Goal: Task Accomplishment & Management: Use online tool/utility

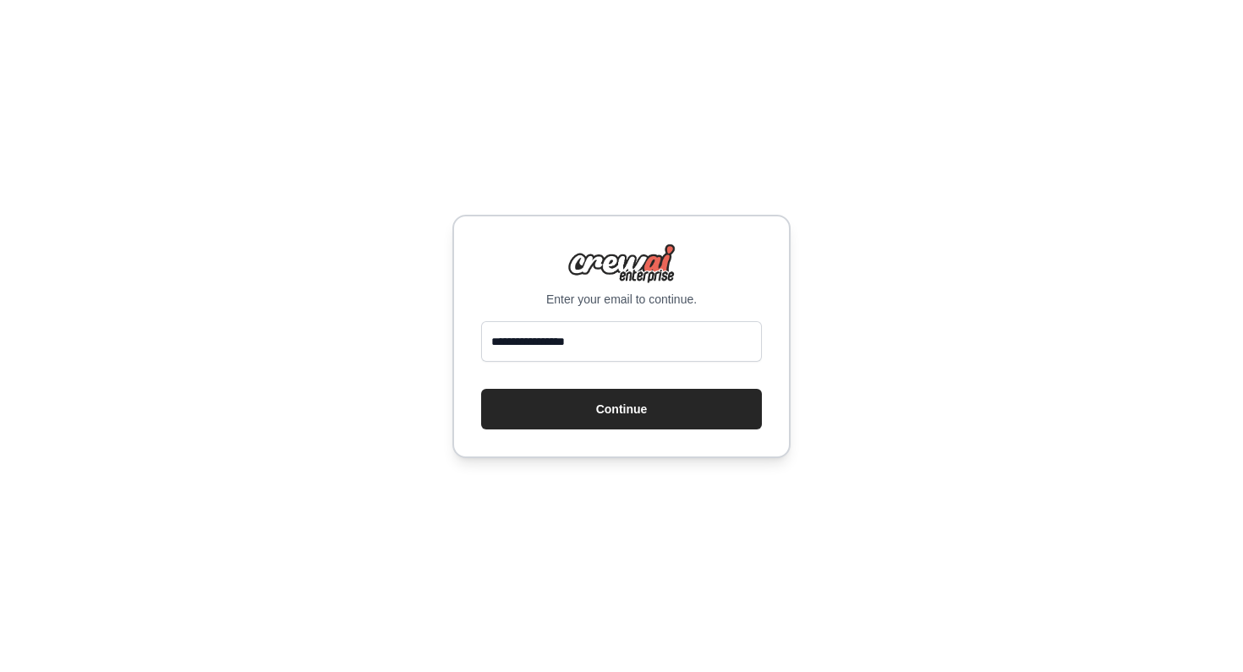
type input "**********"
click at [481, 389] on button "Continue" at bounding box center [621, 409] width 281 height 41
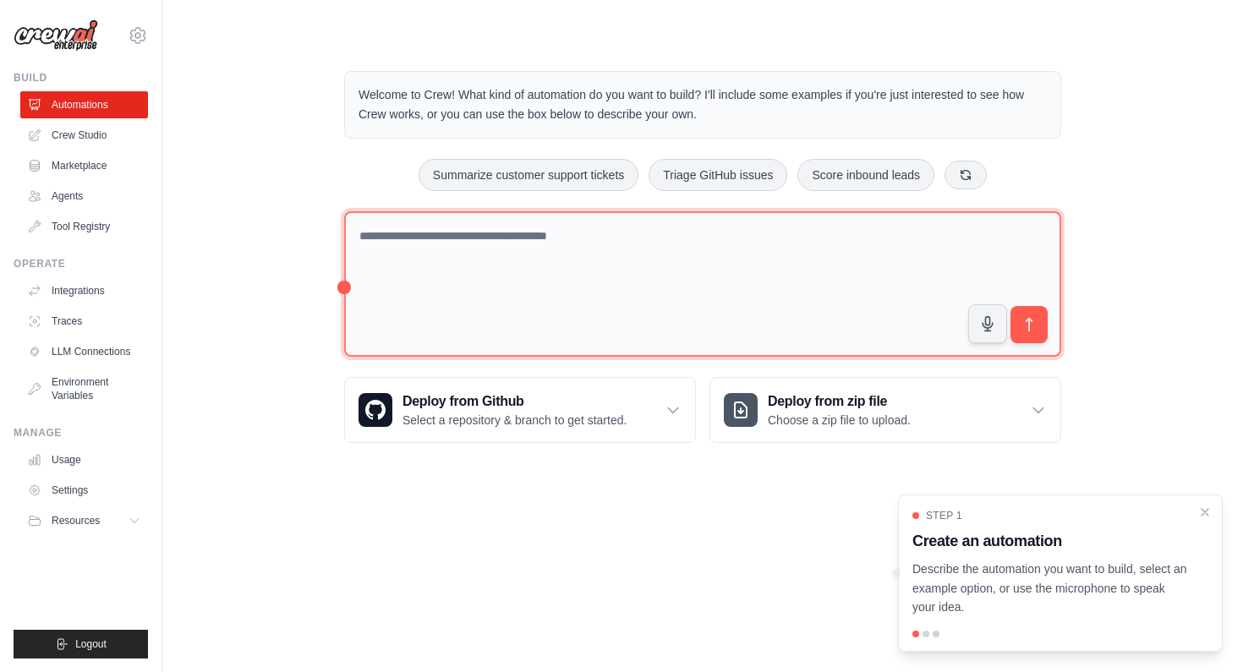
click at [624, 254] on textarea at bounding box center [702, 284] width 717 height 146
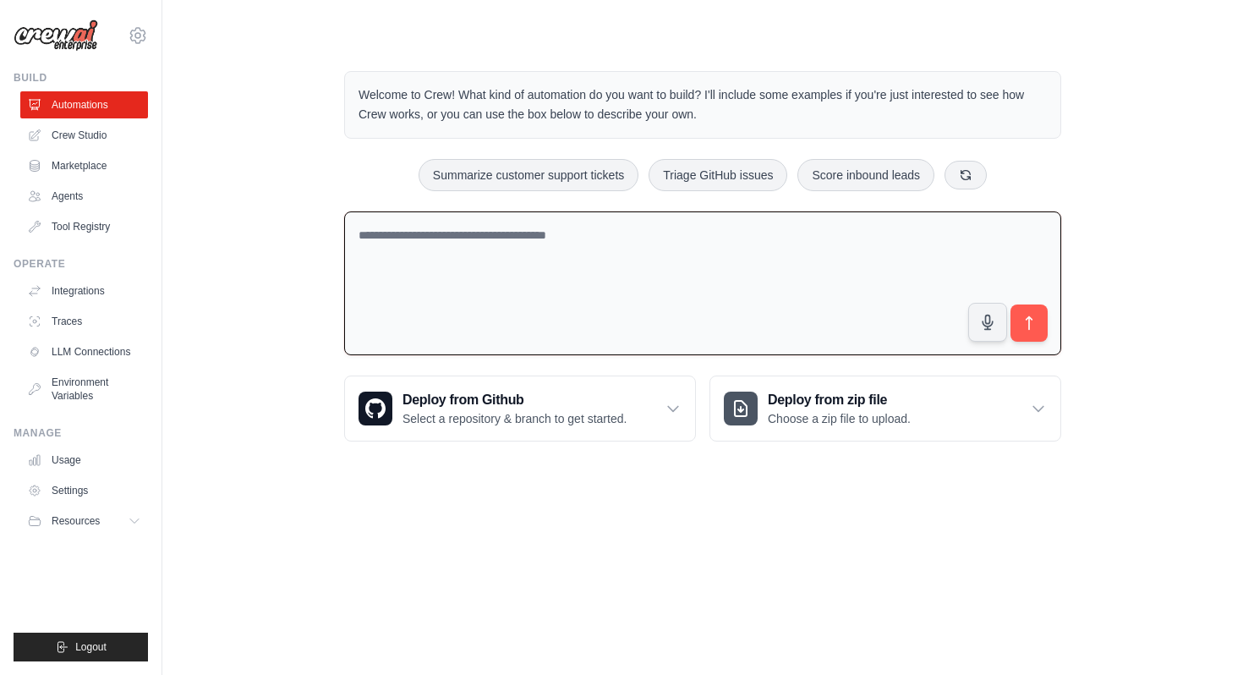
click at [478, 296] on textarea at bounding box center [702, 283] width 717 height 145
click at [692, 232] on textarea "**********" at bounding box center [702, 283] width 717 height 145
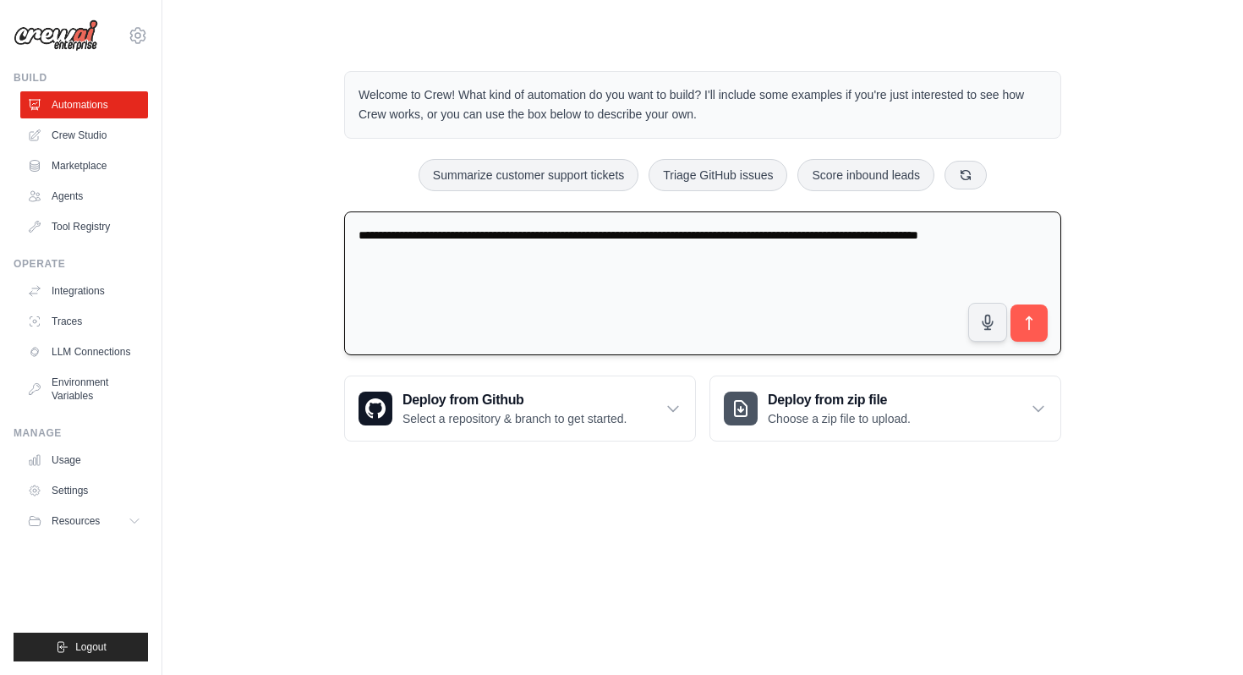
drag, startPoint x: 997, startPoint y: 235, endPoint x: 1026, endPoint y: 258, distance: 36.7
click at [1026, 259] on textarea "**********" at bounding box center [702, 283] width 717 height 145
drag, startPoint x: 637, startPoint y: 257, endPoint x: 420, endPoint y: 260, distance: 216.5
click at [420, 260] on textarea "**********" at bounding box center [702, 283] width 717 height 145
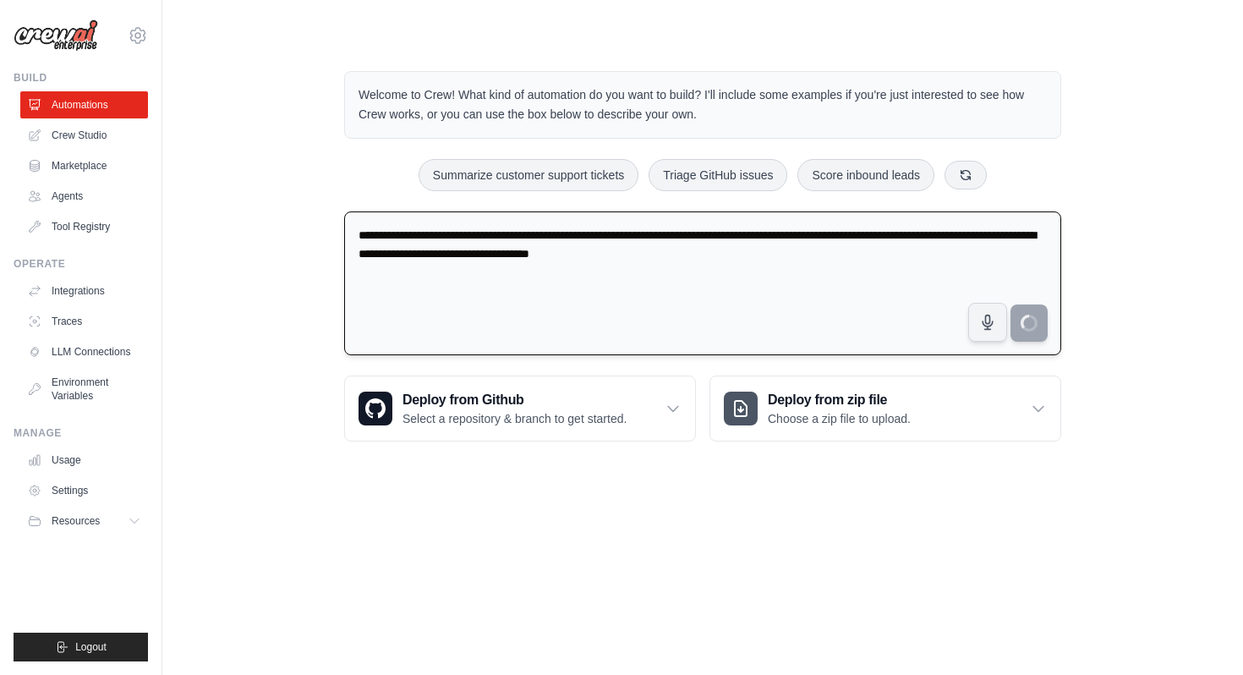
type textarea "**********"
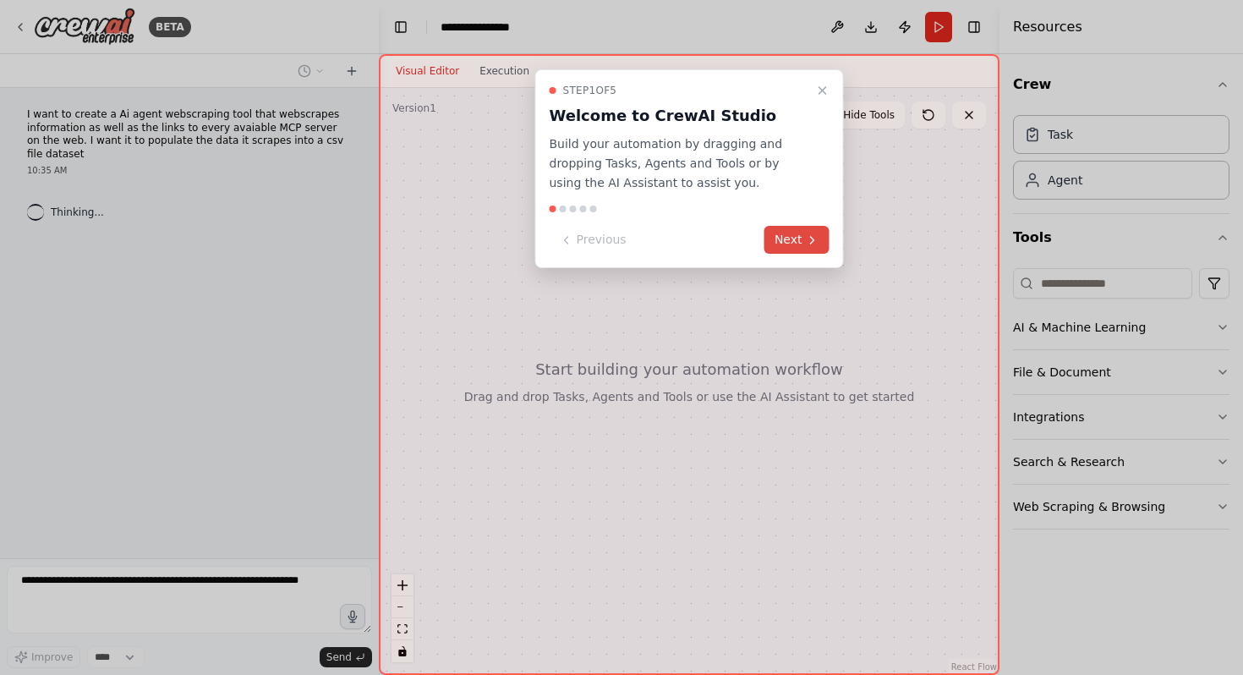
click at [818, 236] on button "Next" at bounding box center [796, 240] width 65 height 28
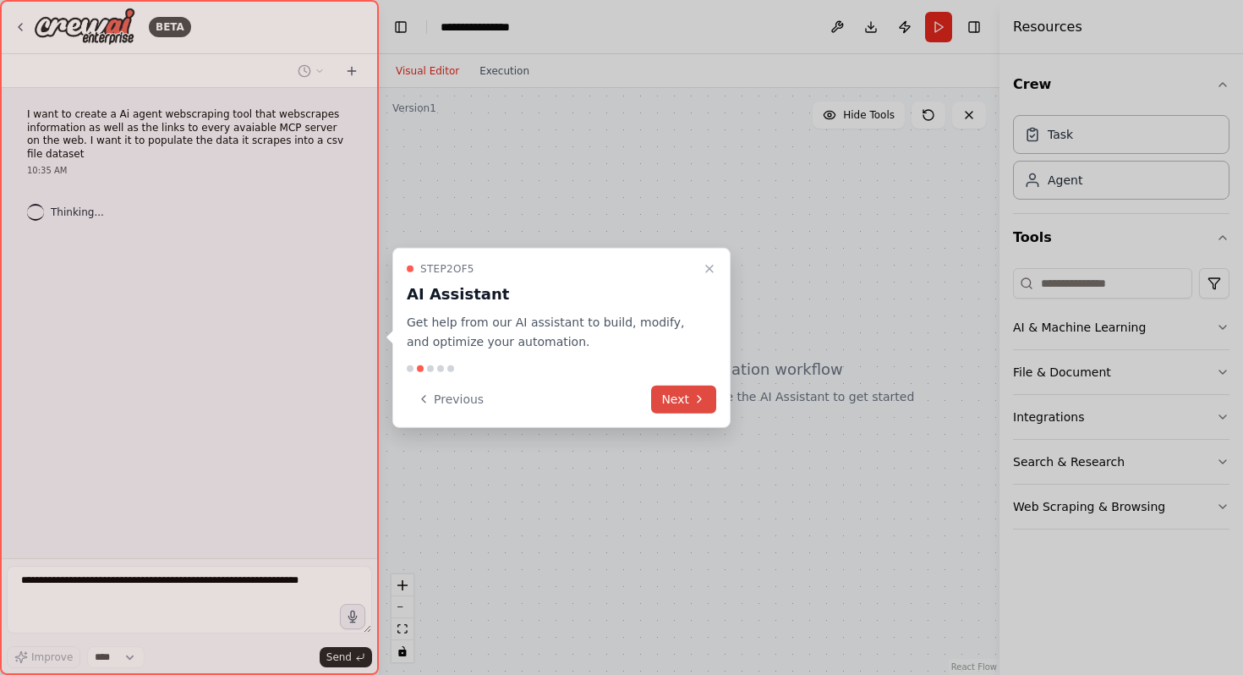
click at [693, 394] on icon at bounding box center [699, 399] width 14 height 14
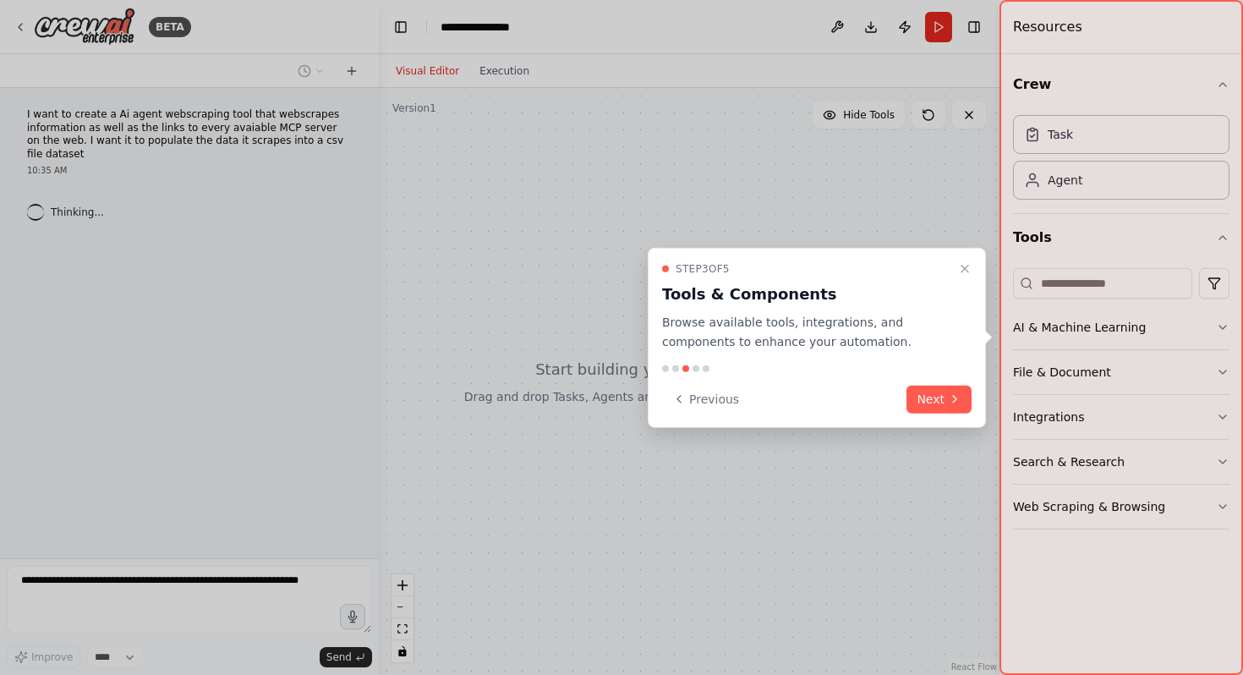
click at [934, 383] on div "Step 3 of 5 Tools & Components Browse available tools, integrations, and compon…" at bounding box center [817, 338] width 338 height 180
click at [934, 386] on button "Next" at bounding box center [938, 399] width 65 height 28
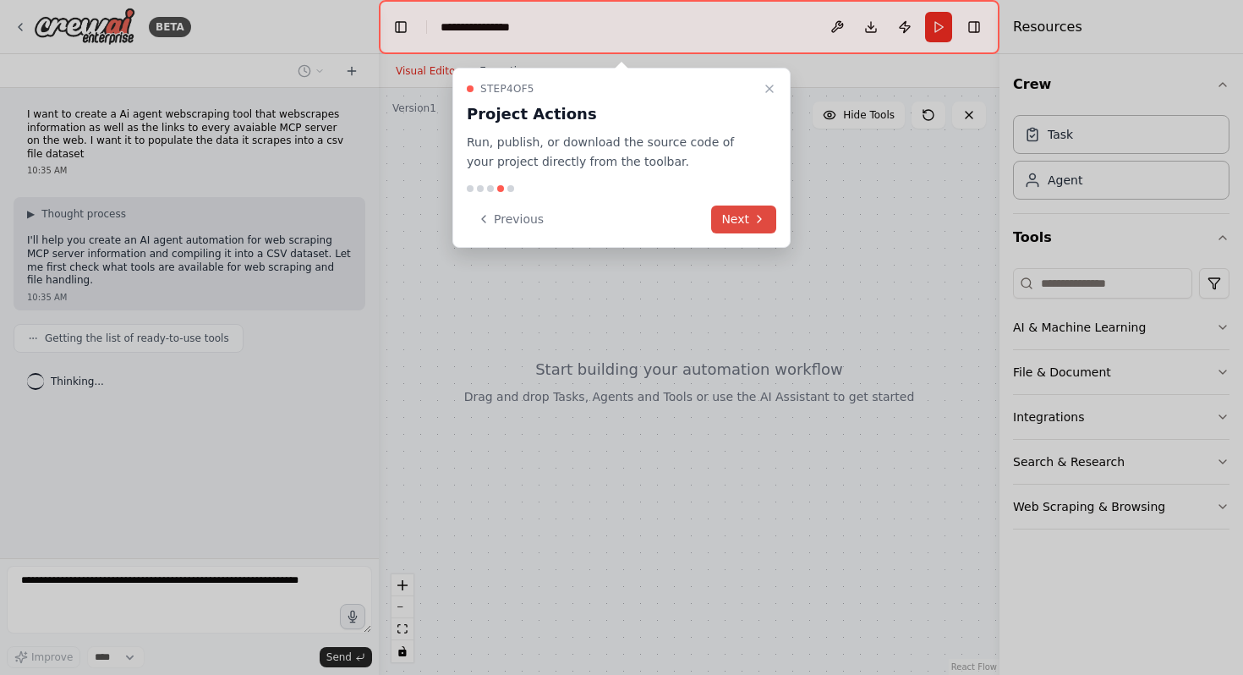
click at [742, 220] on button "Next" at bounding box center [743, 219] width 65 height 28
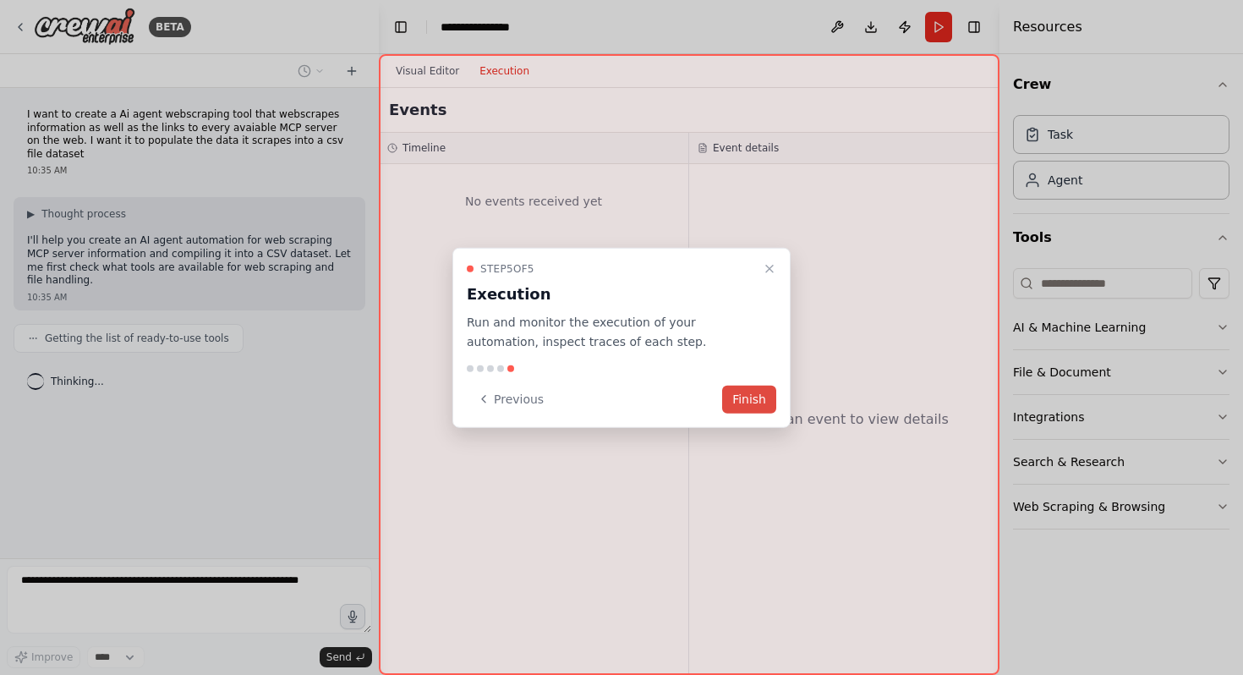
click at [749, 406] on button "Finish" at bounding box center [749, 399] width 54 height 28
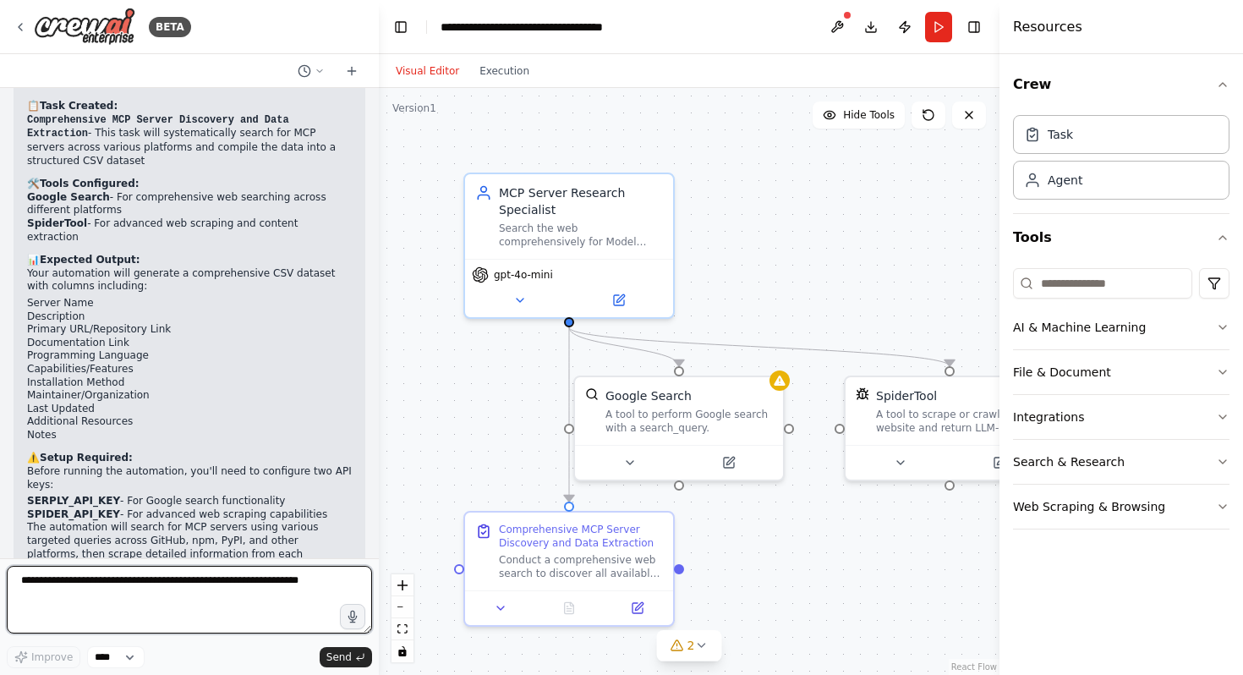
scroll to position [1399, 0]
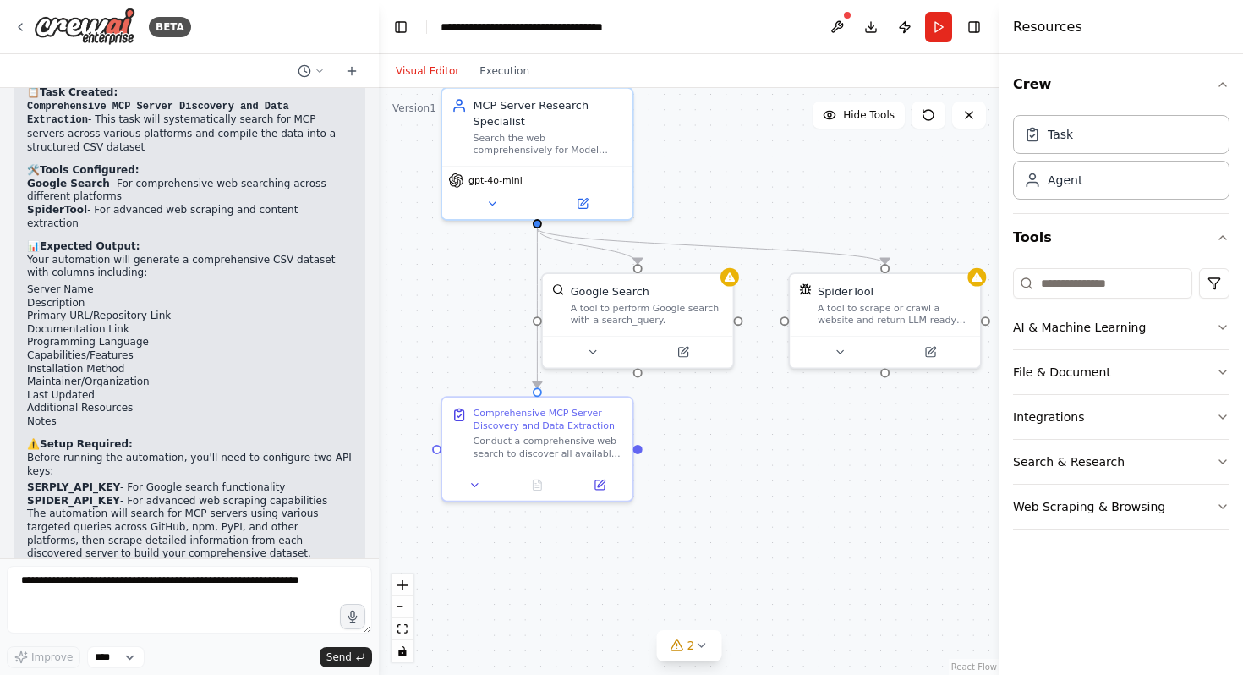
drag, startPoint x: 778, startPoint y: 292, endPoint x: 745, endPoint y: 195, distance: 101.9
click at [744, 196] on div ".deletable-edge-delete-btn { width: 20px; height: 20px; border: 0px solid #ffff…" at bounding box center [689, 381] width 621 height 587
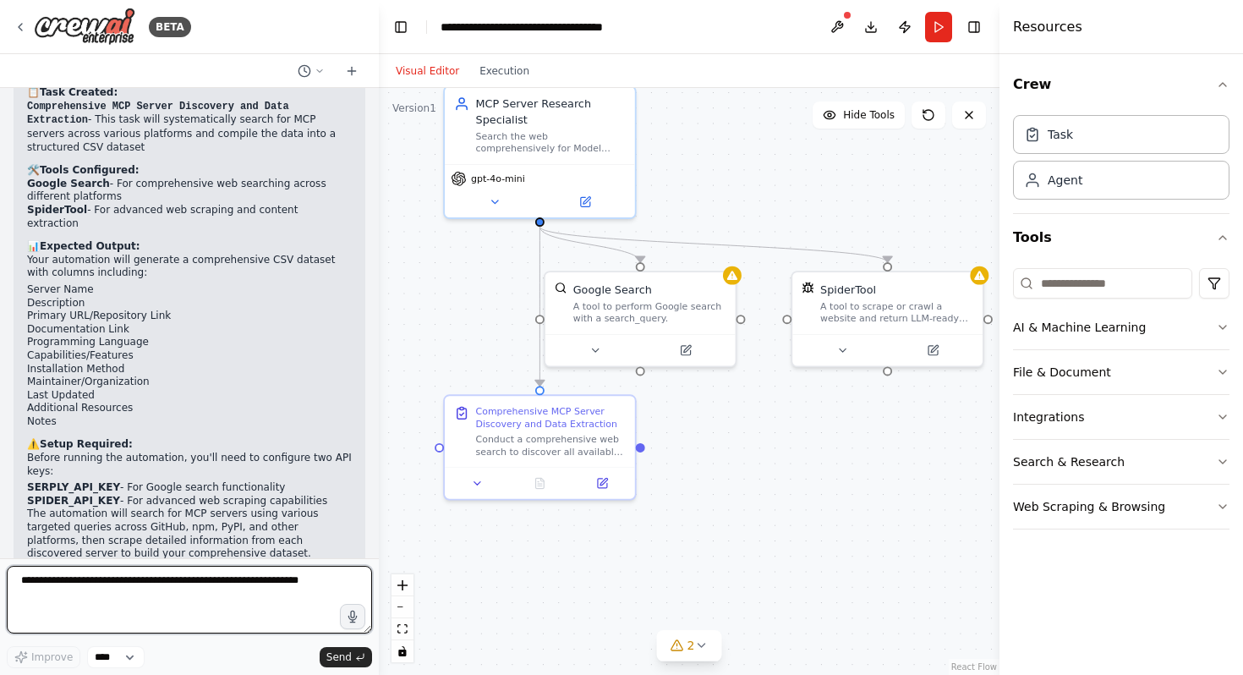
click at [145, 582] on textarea at bounding box center [189, 600] width 365 height 68
type textarea "**********"
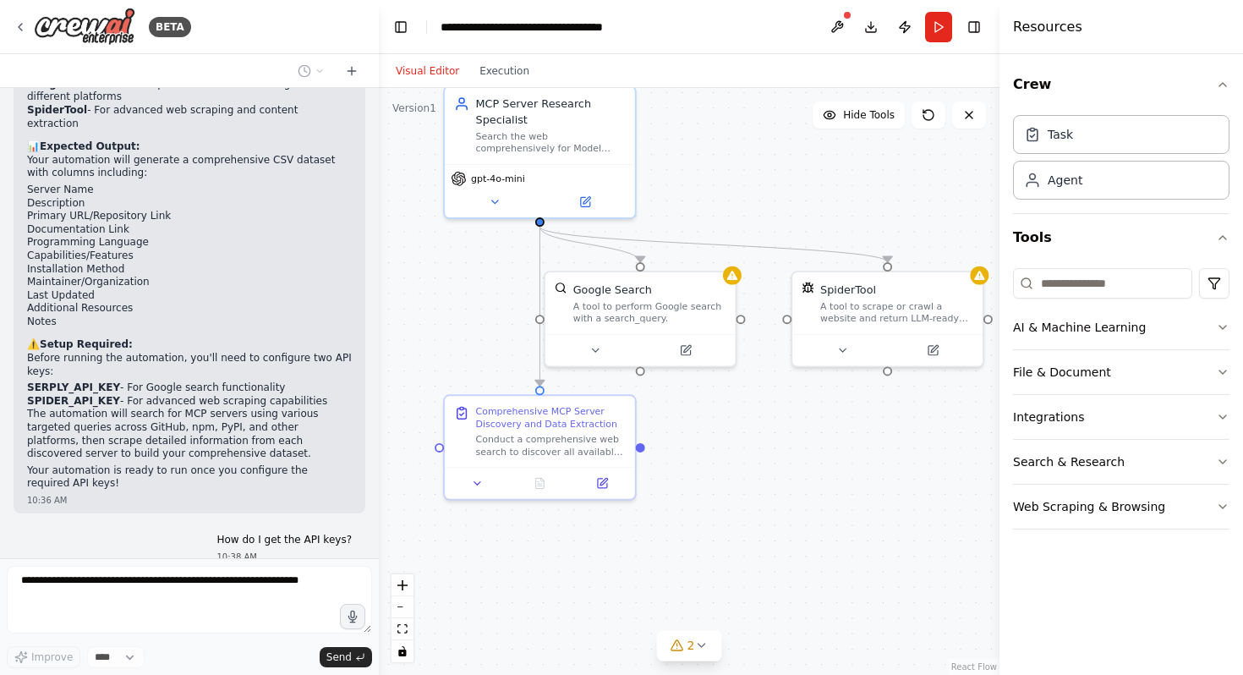
scroll to position [1486, 0]
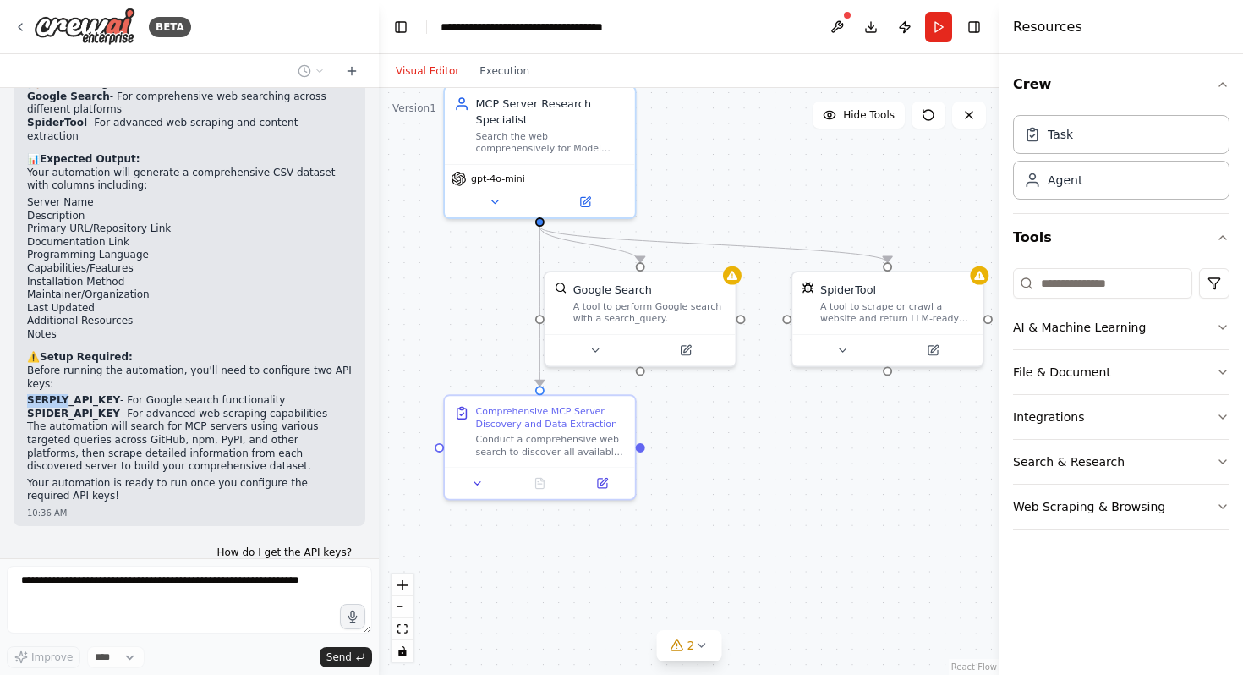
drag, startPoint x: 63, startPoint y: 328, endPoint x: 29, endPoint y: 328, distance: 34.7
click at [29, 394] on strong "SERPLY_API_KEY" at bounding box center [73, 400] width 93 height 12
copy strong "SERPLY"
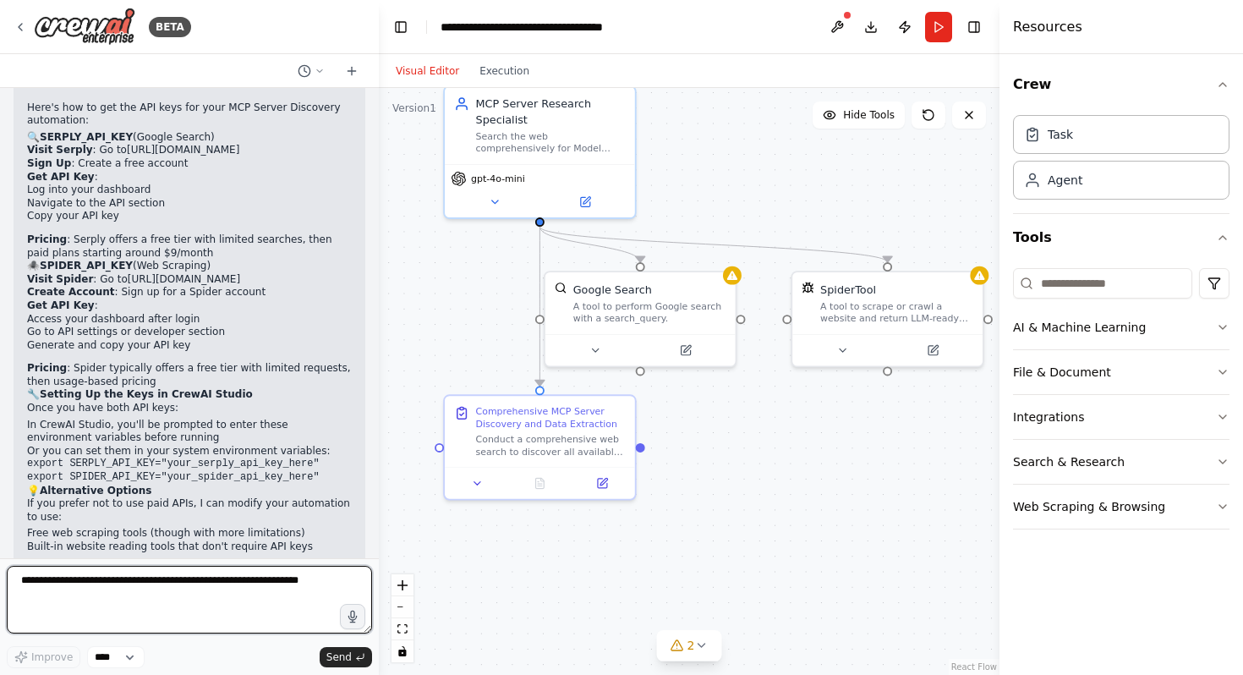
scroll to position [2031, 0]
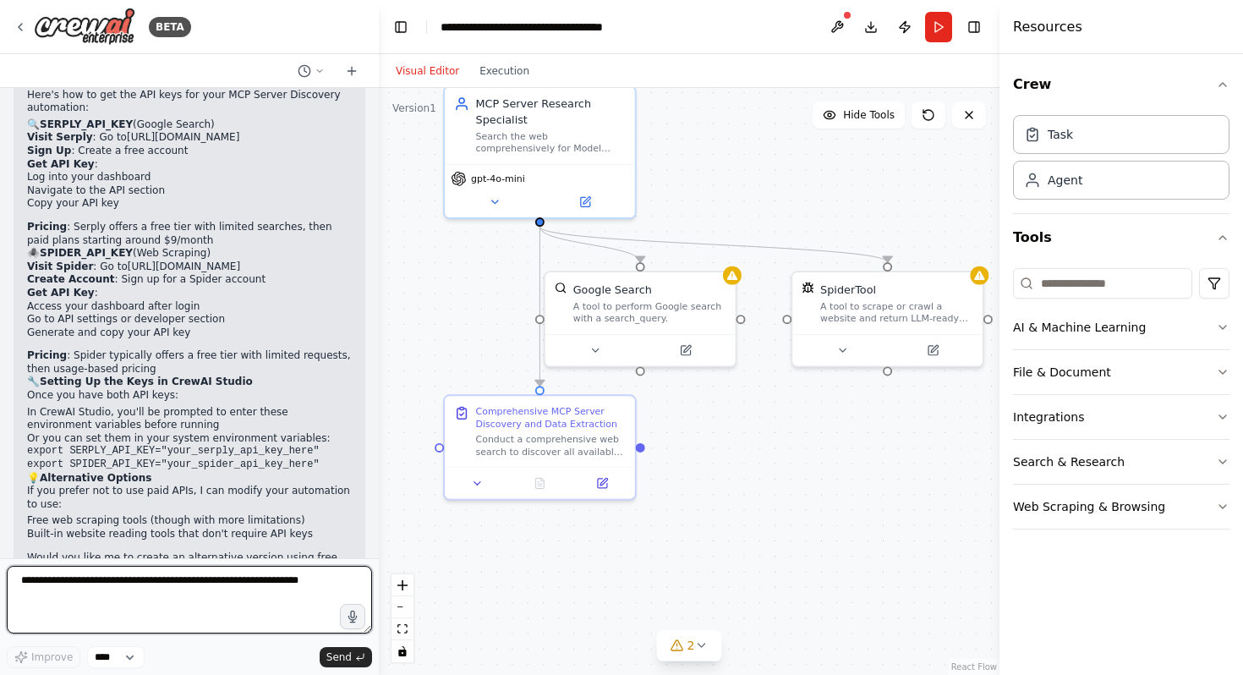
click at [223, 586] on textarea at bounding box center [189, 600] width 365 height 68
paste textarea "**********"
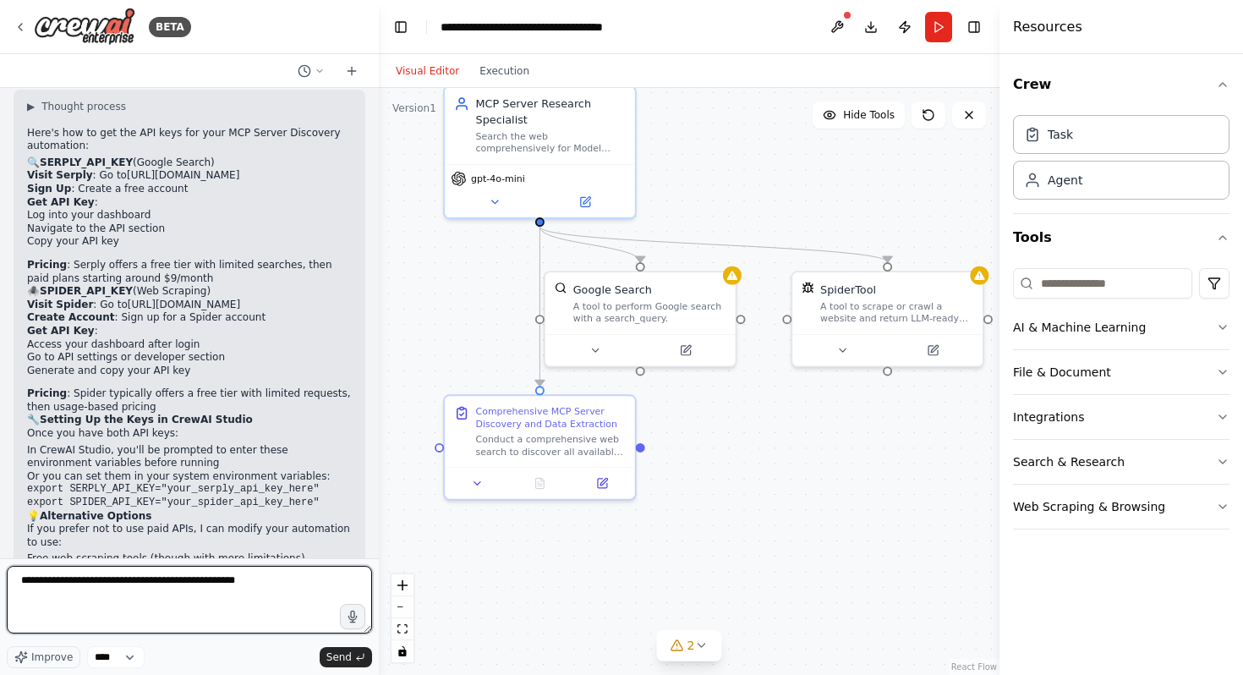
scroll to position [1983, 0]
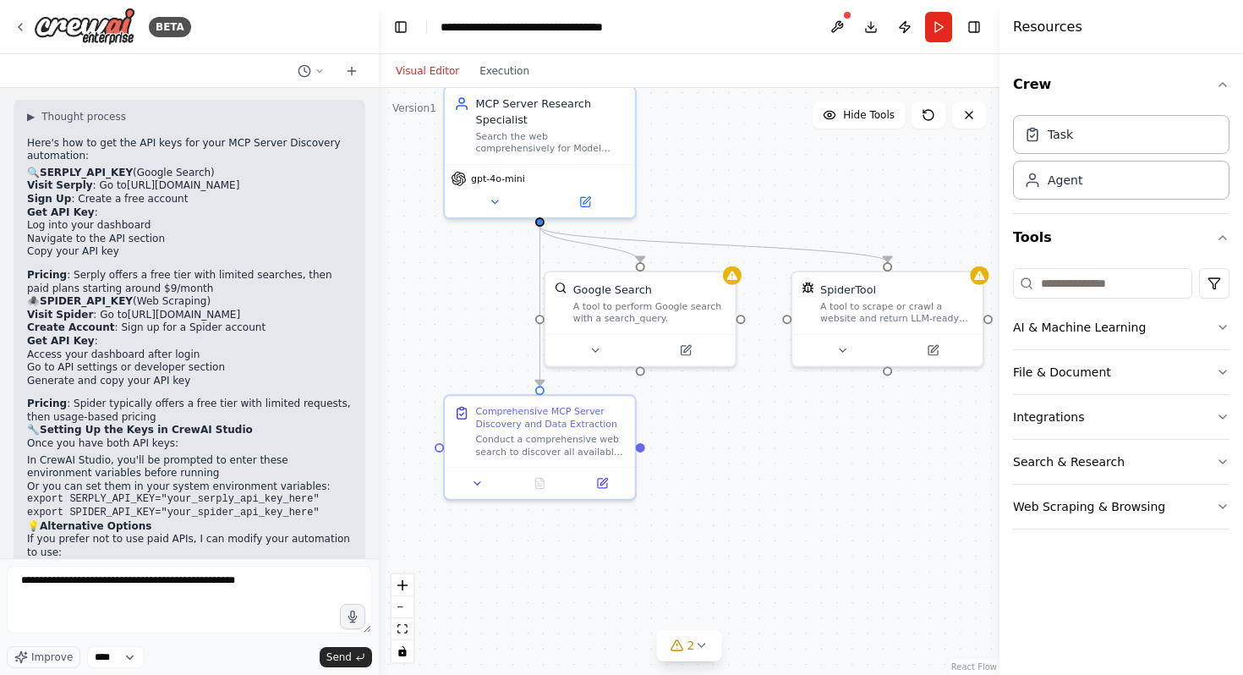
drag, startPoint x: 216, startPoint y: 246, endPoint x: 119, endPoint y: 246, distance: 97.2
click at [119, 309] on li "Visit Spider : Go to https://spider.cloud/" at bounding box center [189, 316] width 325 height 14
copy link "https://spider.cloud/"
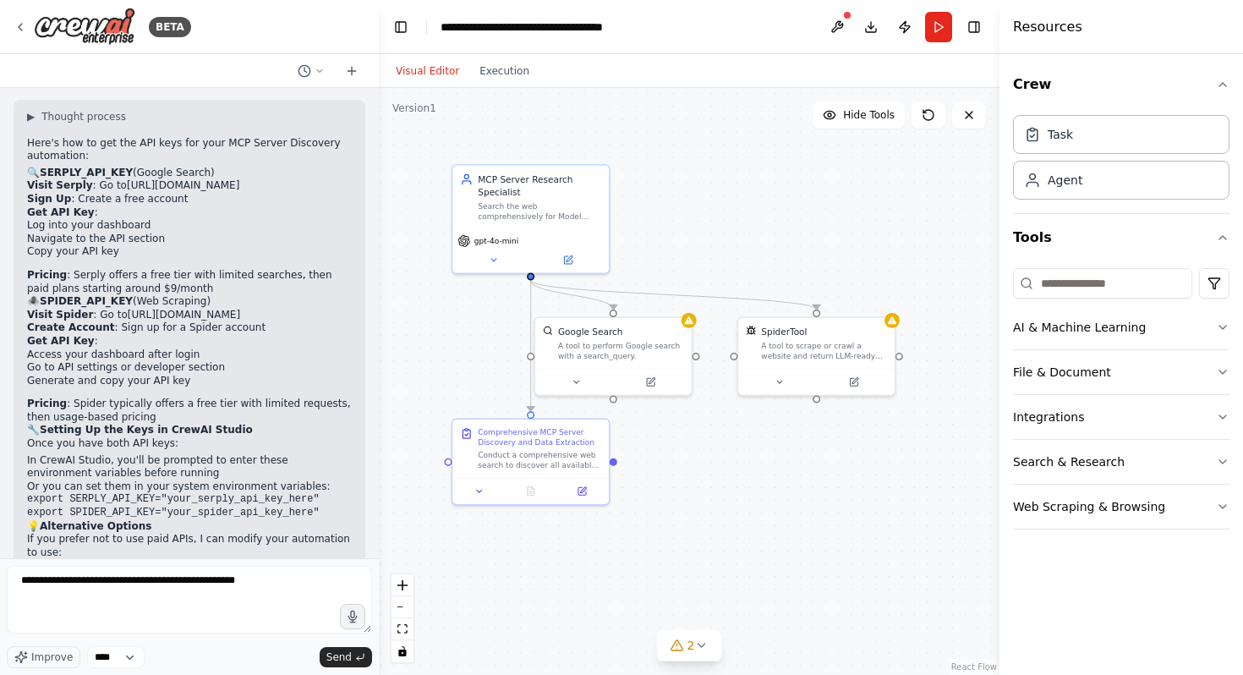
drag, startPoint x: 484, startPoint y: 298, endPoint x: 484, endPoint y: 344, distance: 46.5
click at [484, 344] on div ".deletable-edge-delete-btn { width: 20px; height: 20px; border: 0px solid #ffff…" at bounding box center [689, 381] width 621 height 587
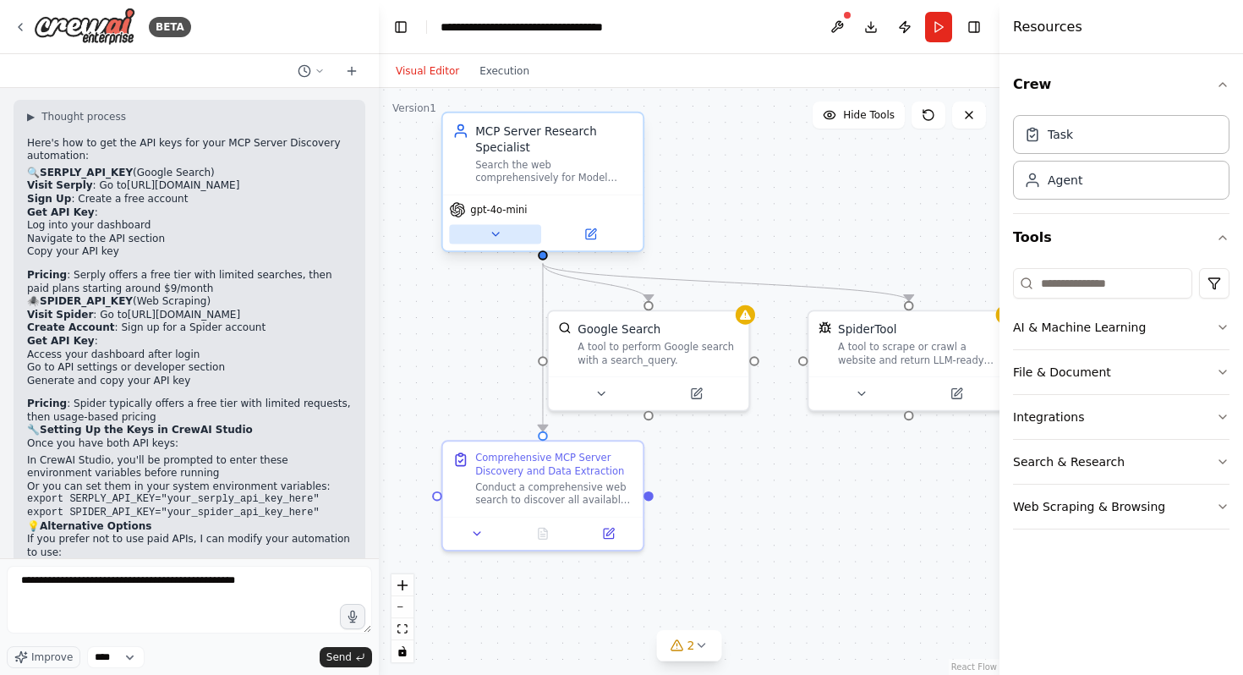
click at [494, 233] on icon at bounding box center [495, 234] width 7 height 3
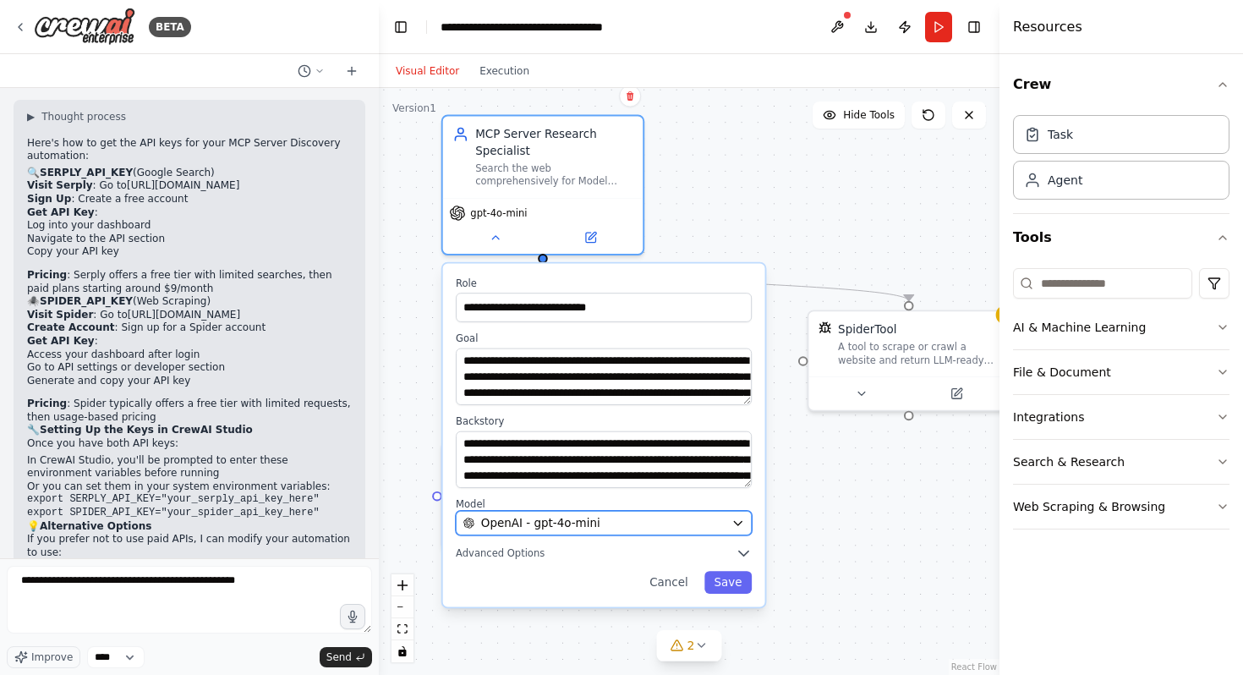
click at [558, 523] on span "OpenAI - gpt-4o-mini" at bounding box center [540, 523] width 119 height 16
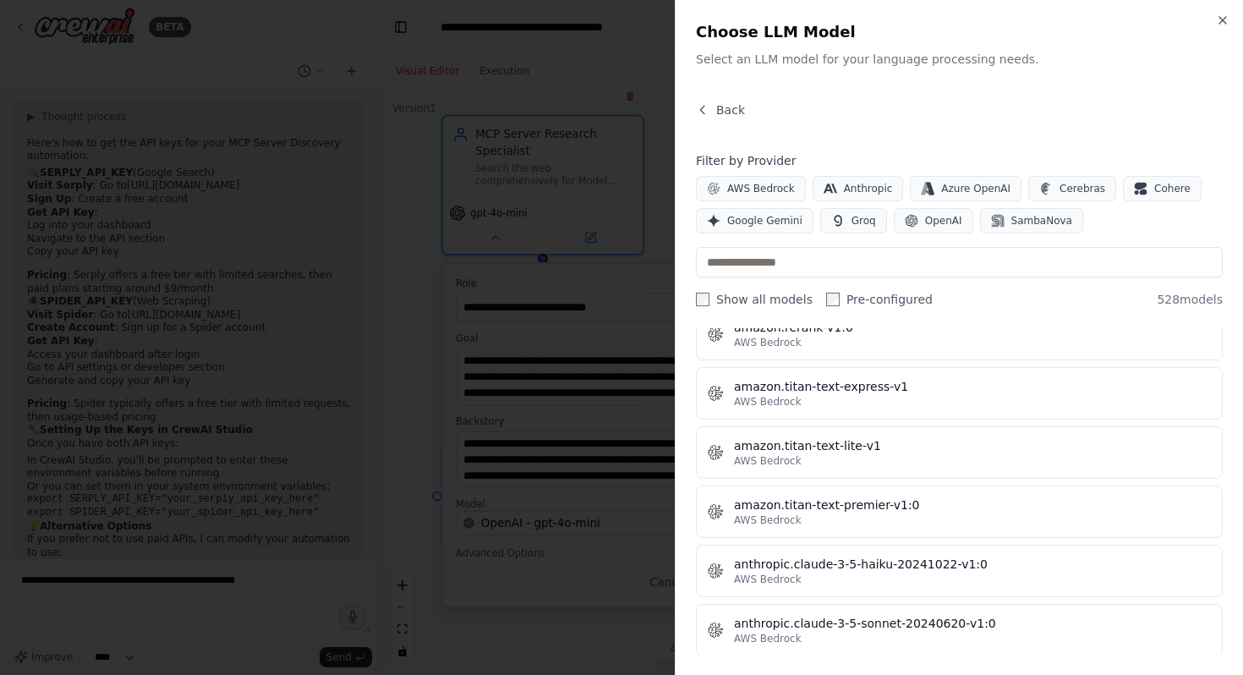
scroll to position [0, 0]
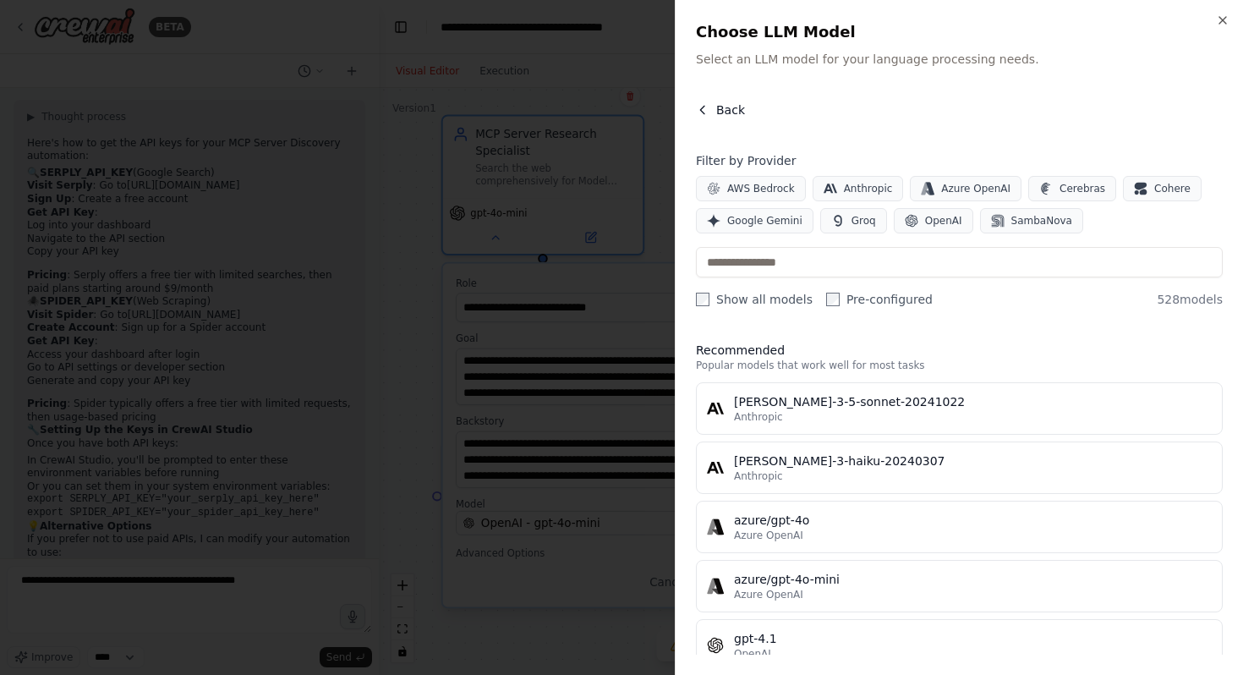
click at [724, 110] on span "Back" at bounding box center [730, 109] width 29 height 17
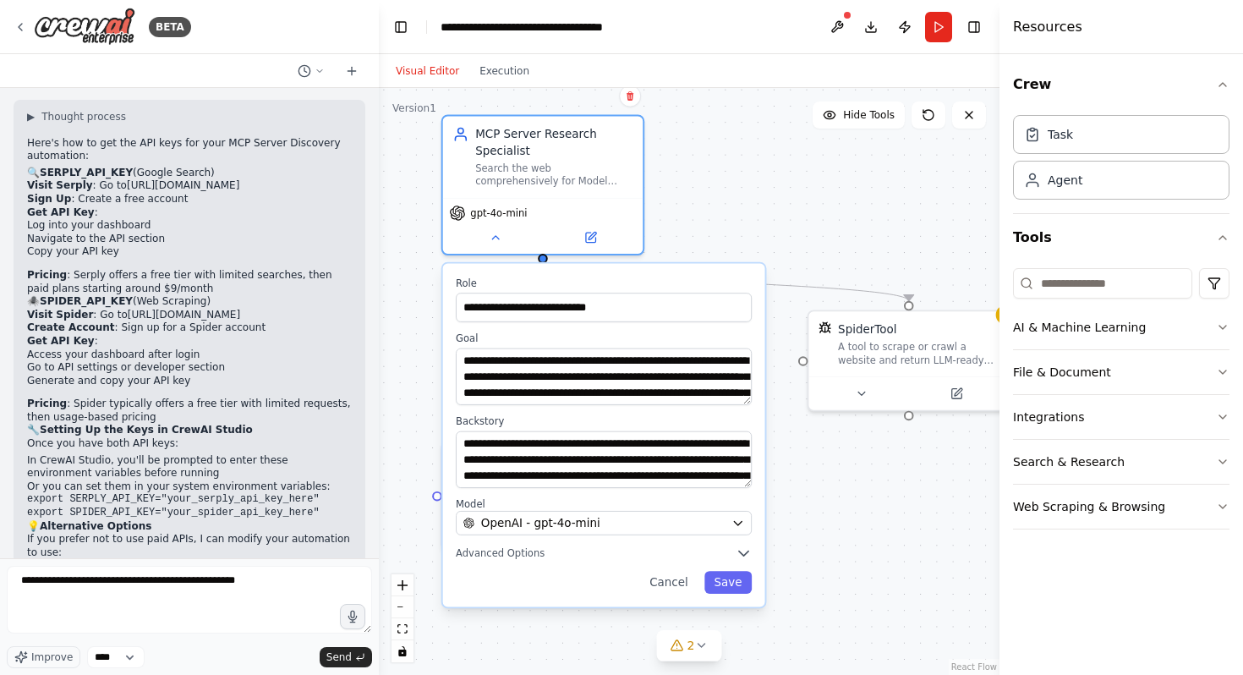
scroll to position [2031, 0]
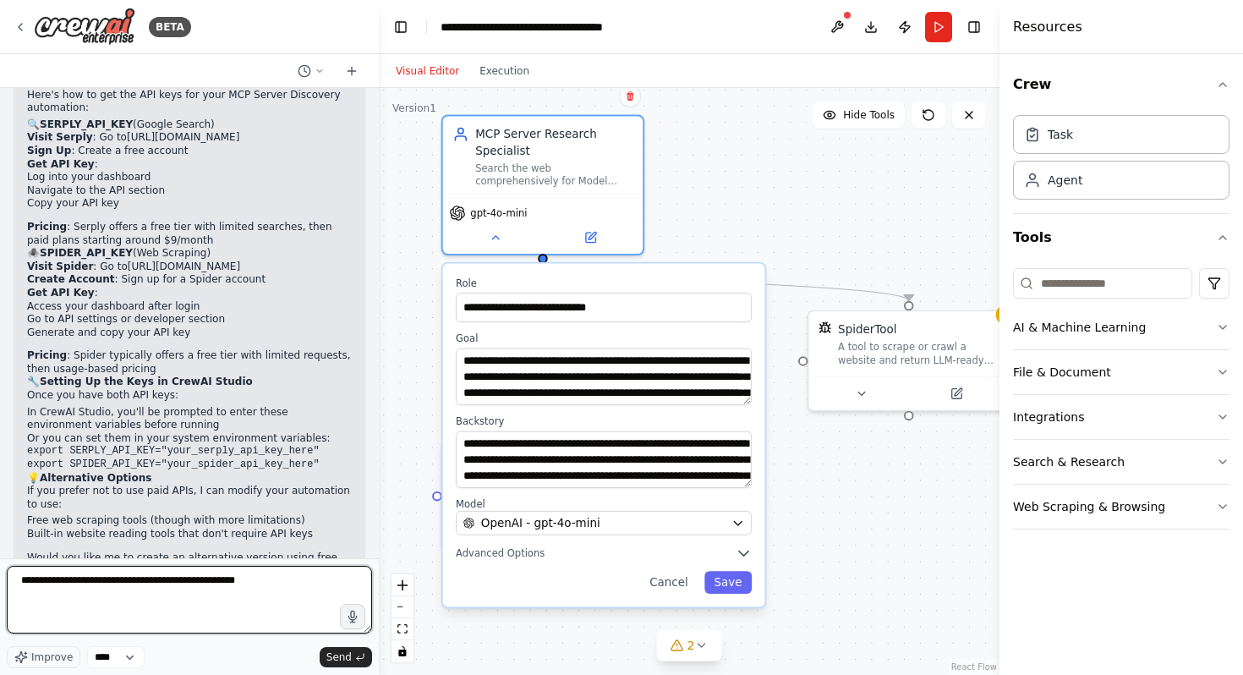
click at [287, 583] on textarea "**********" at bounding box center [189, 600] width 365 height 68
paste textarea "**********"
type textarea "**********"
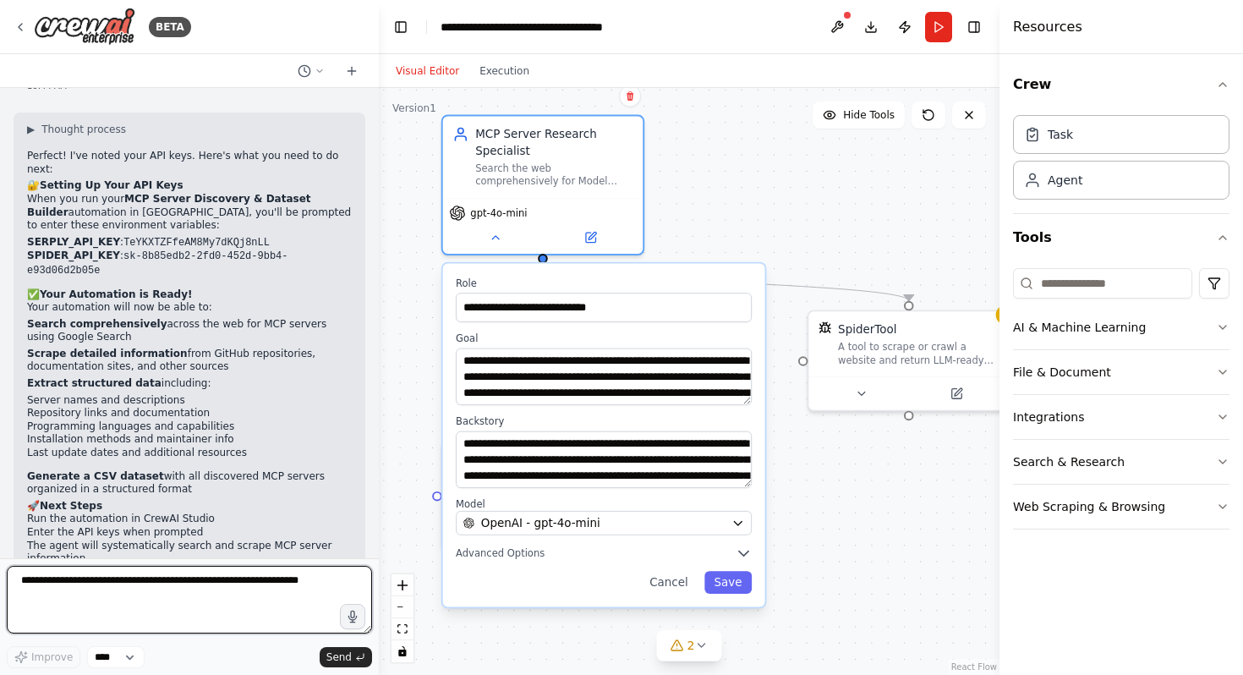
scroll to position [2641, 0]
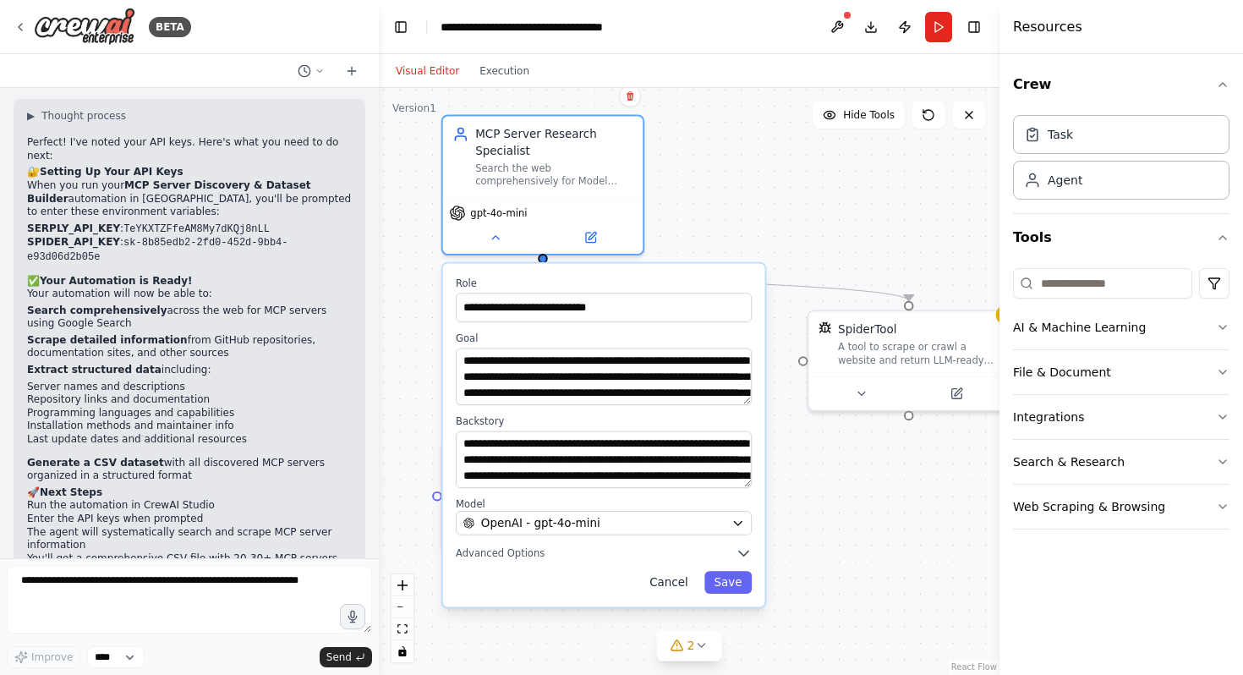
click at [670, 588] on button "Cancel" at bounding box center [669, 582] width 58 height 23
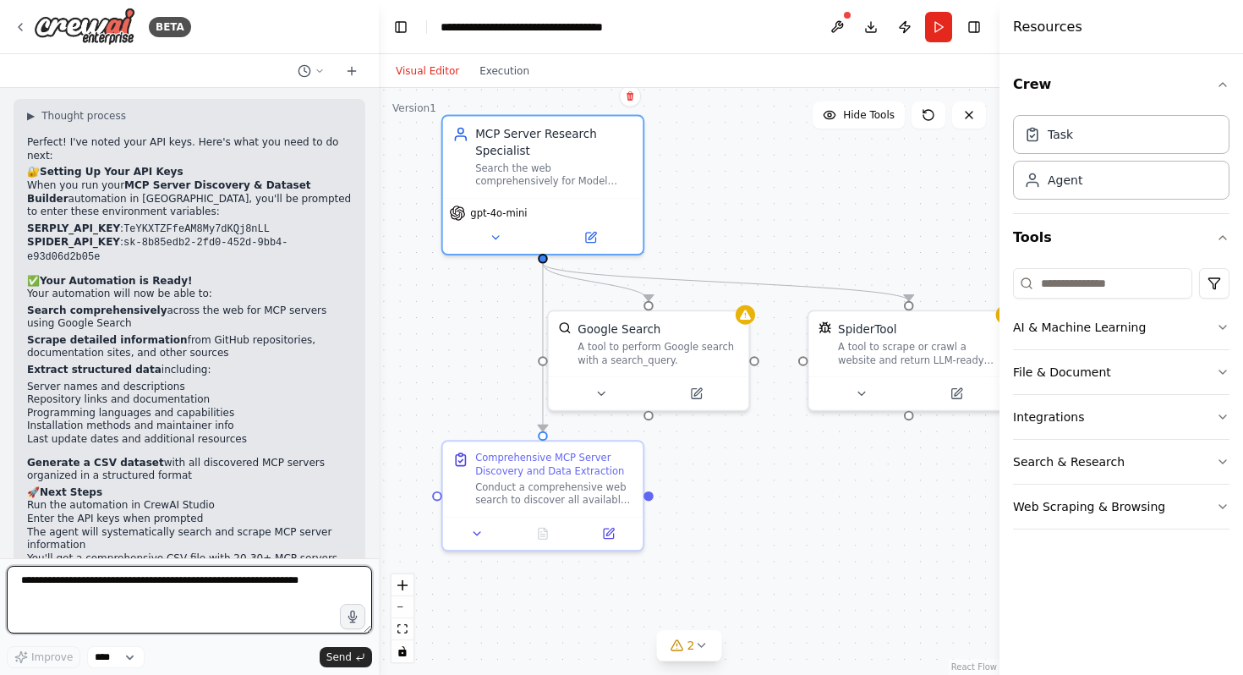
click at [200, 592] on textarea at bounding box center [189, 600] width 365 height 68
type textarea "***"
click at [937, 37] on button "Run" at bounding box center [938, 27] width 27 height 30
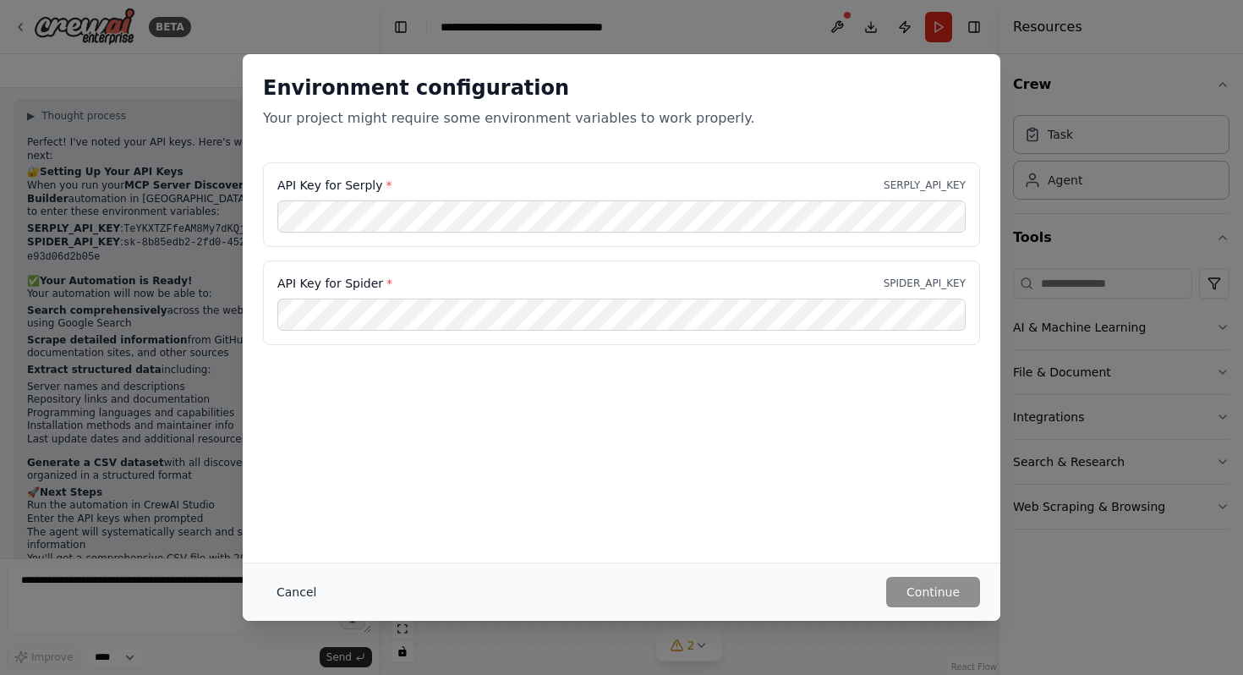
click at [301, 593] on button "Cancel" at bounding box center [296, 592] width 67 height 30
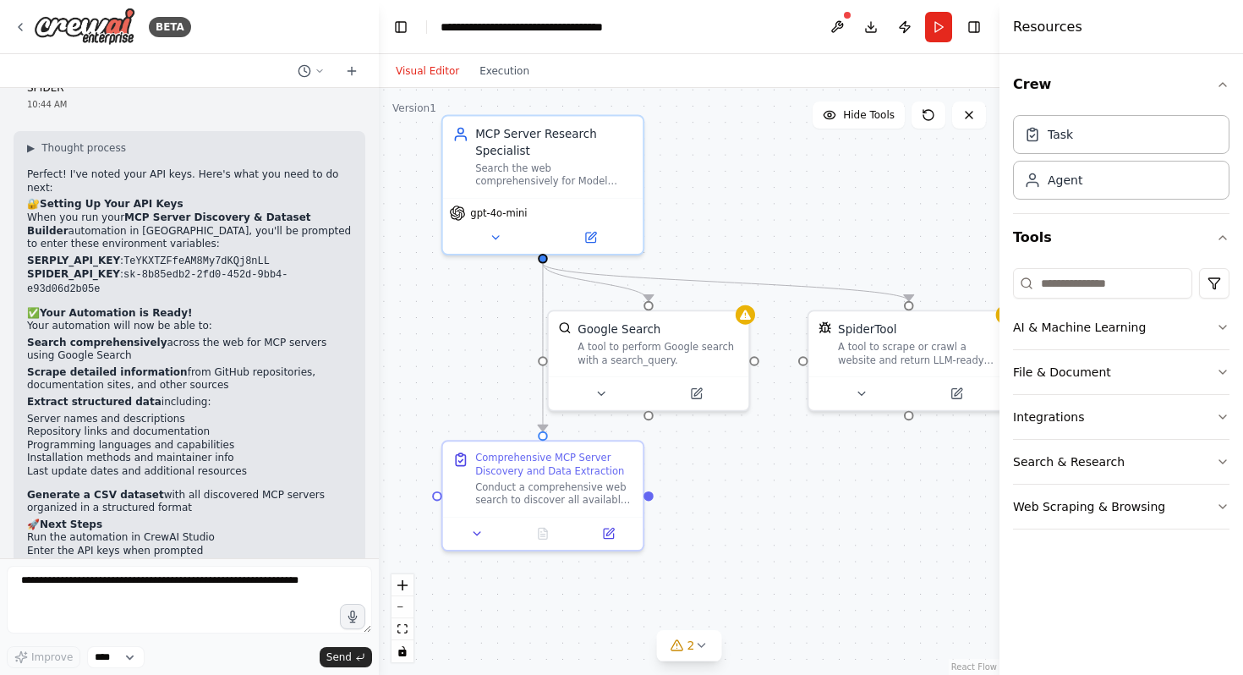
scroll to position [2488, 0]
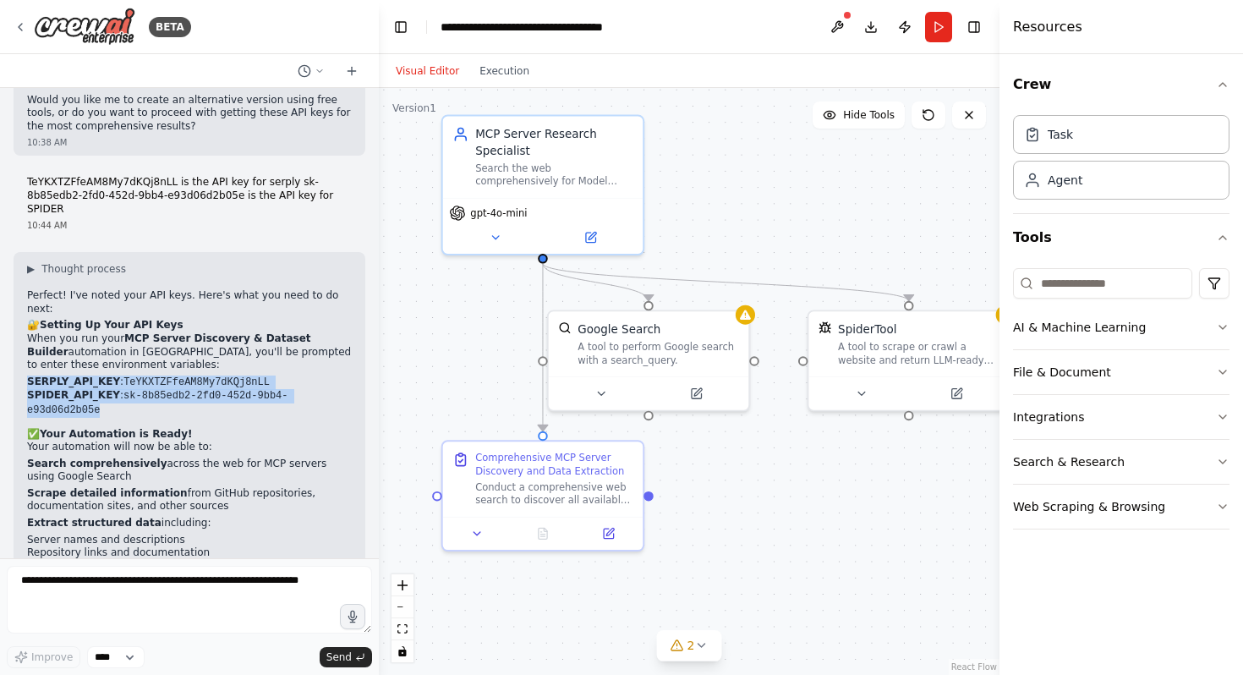
drag, startPoint x: 107, startPoint y: 328, endPoint x: 28, endPoint y: 306, distance: 82.5
click at [28, 375] on ul "SERPLY_API_KEY : TeYKXTZFfeAM8My7dKQj8nLL SPIDER_API_KEY : sk-8b85edb2-2fd0-452…" at bounding box center [189, 396] width 325 height 42
copy ul "SERPLY_API_KEY : TeYKXTZFfeAM8My7dKQj8nLL SPIDER_API_KEY : sk-8b85edb2-2fd0-452…"
click at [944, 25] on button "Run" at bounding box center [938, 27] width 27 height 30
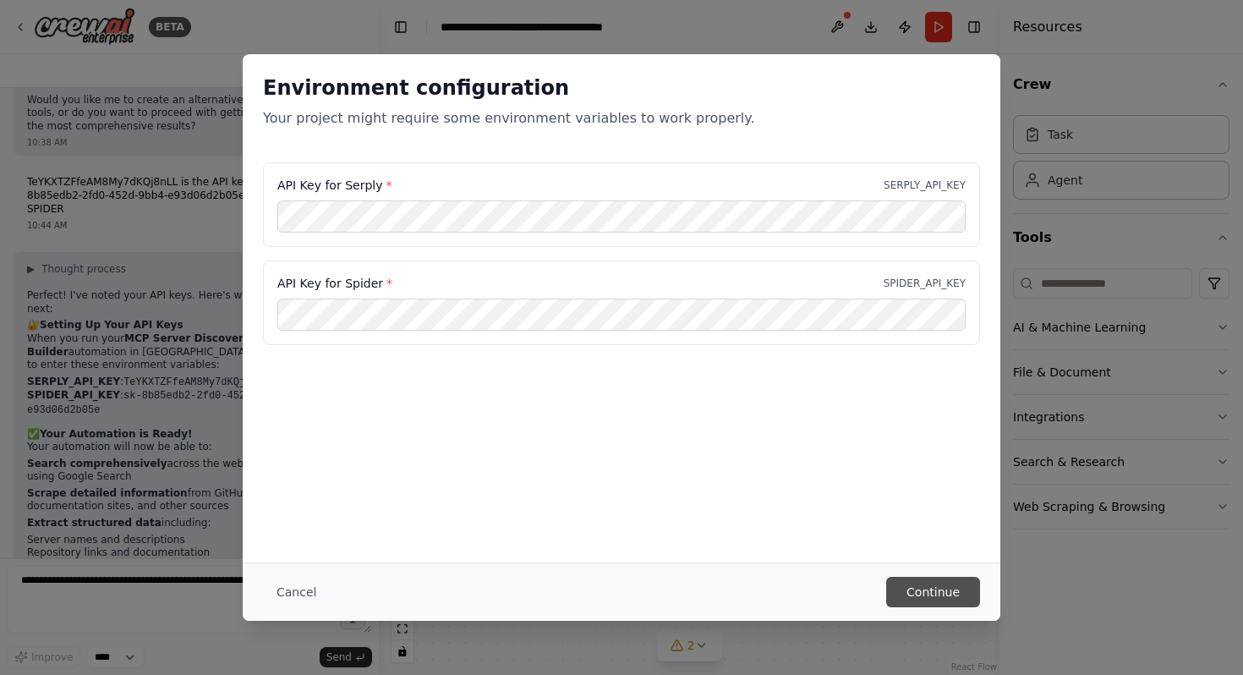
click at [954, 580] on button "Continue" at bounding box center [933, 592] width 94 height 30
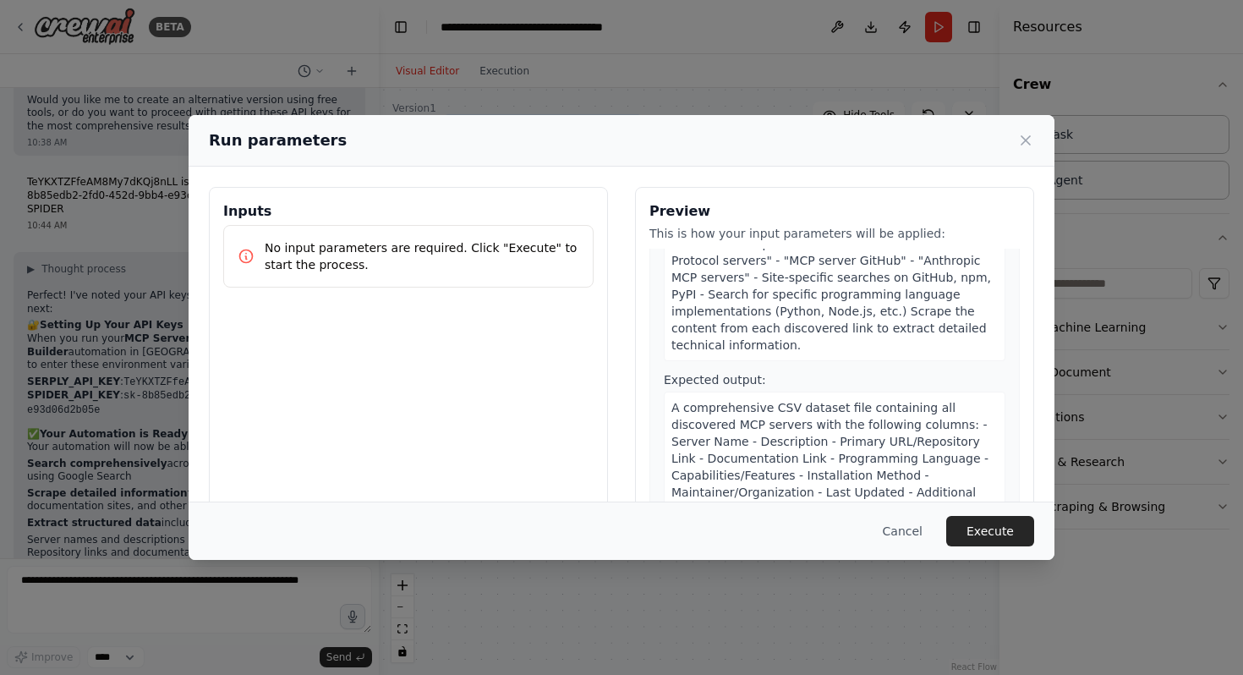
scroll to position [0, 0]
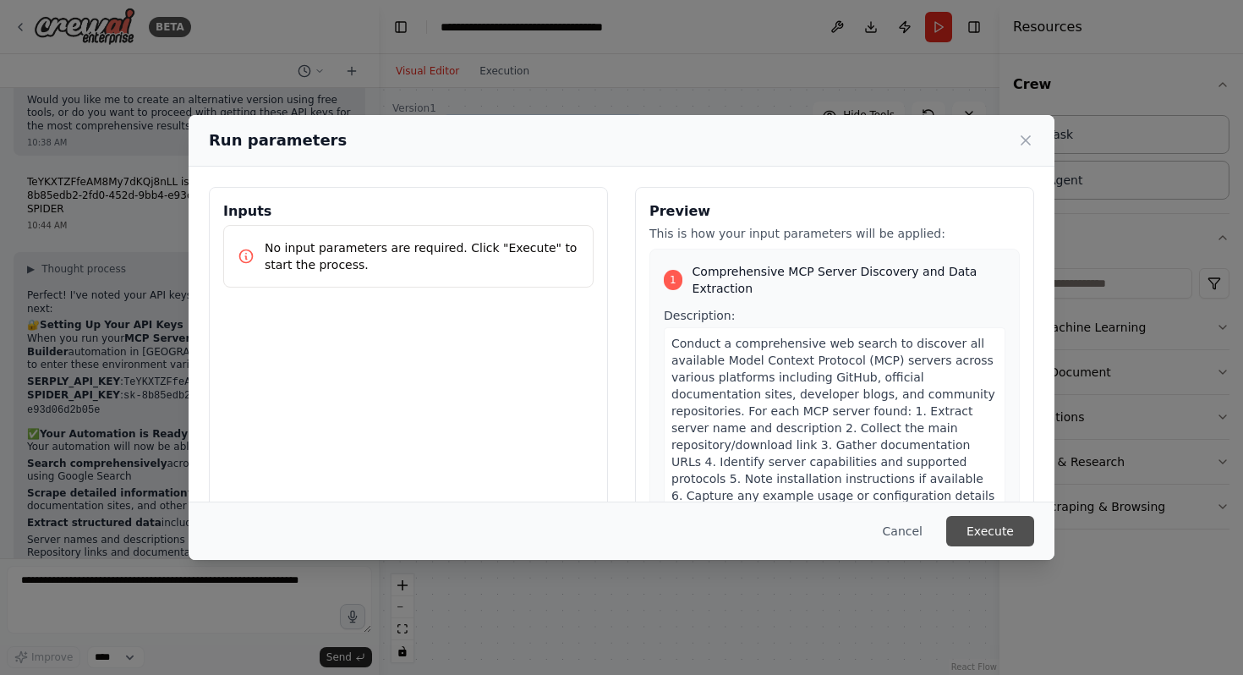
click at [986, 536] on button "Execute" at bounding box center [990, 531] width 88 height 30
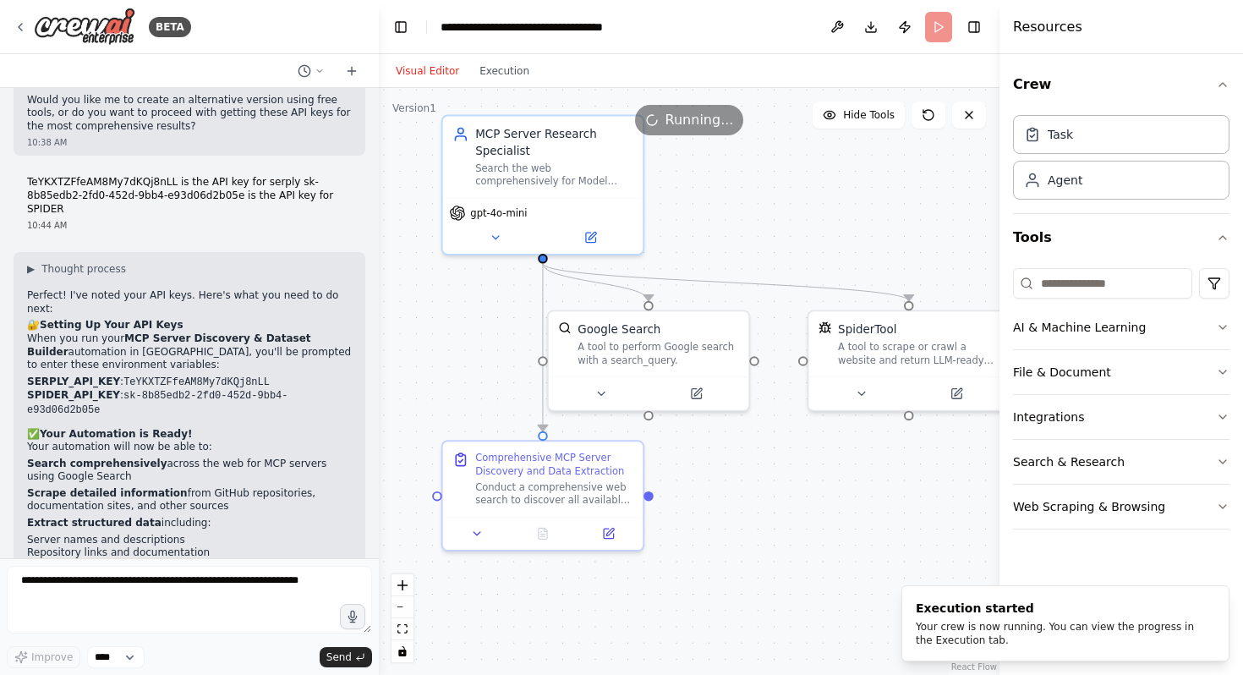
scroll to position [2641, 0]
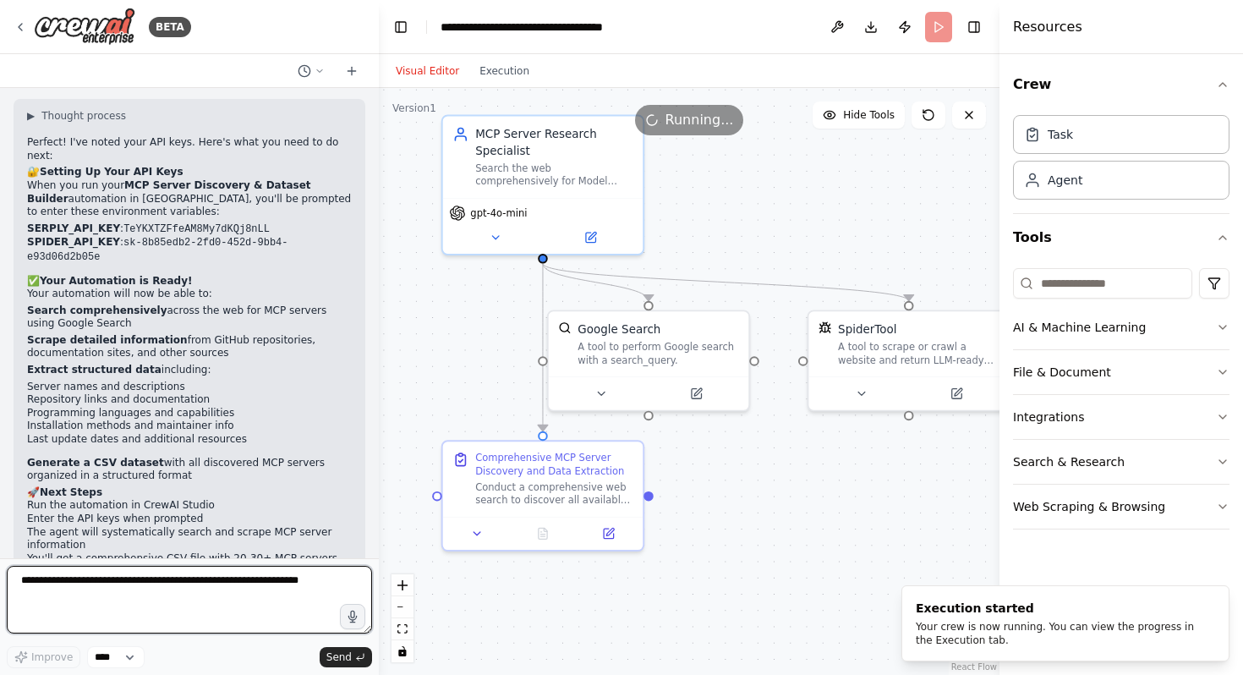
click at [193, 594] on textarea at bounding box center [189, 600] width 365 height 68
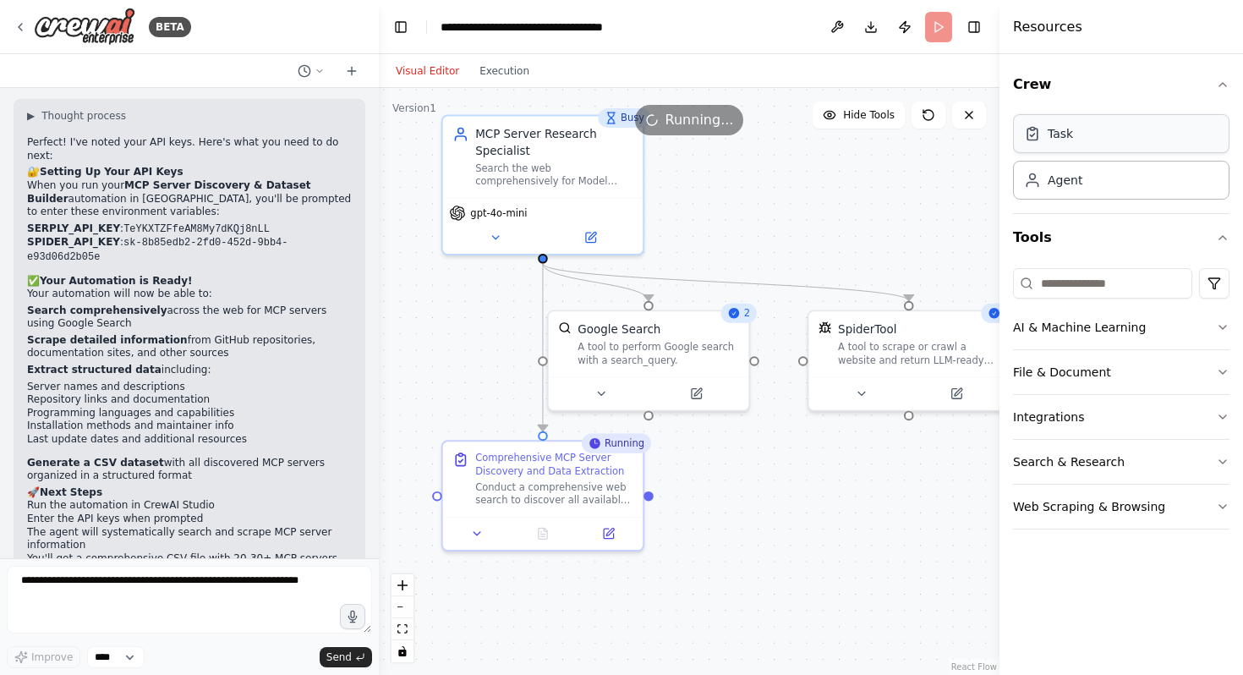
drag, startPoint x: 1220, startPoint y: 83, endPoint x: 1056, endPoint y: 137, distance: 172.7
click at [1055, 137] on div "Crew Task Agent" at bounding box center [1121, 137] width 216 height 153
click at [1056, 137] on div "Task" at bounding box center [1060, 133] width 25 height 17
click at [227, 599] on textarea at bounding box center [189, 600] width 365 height 68
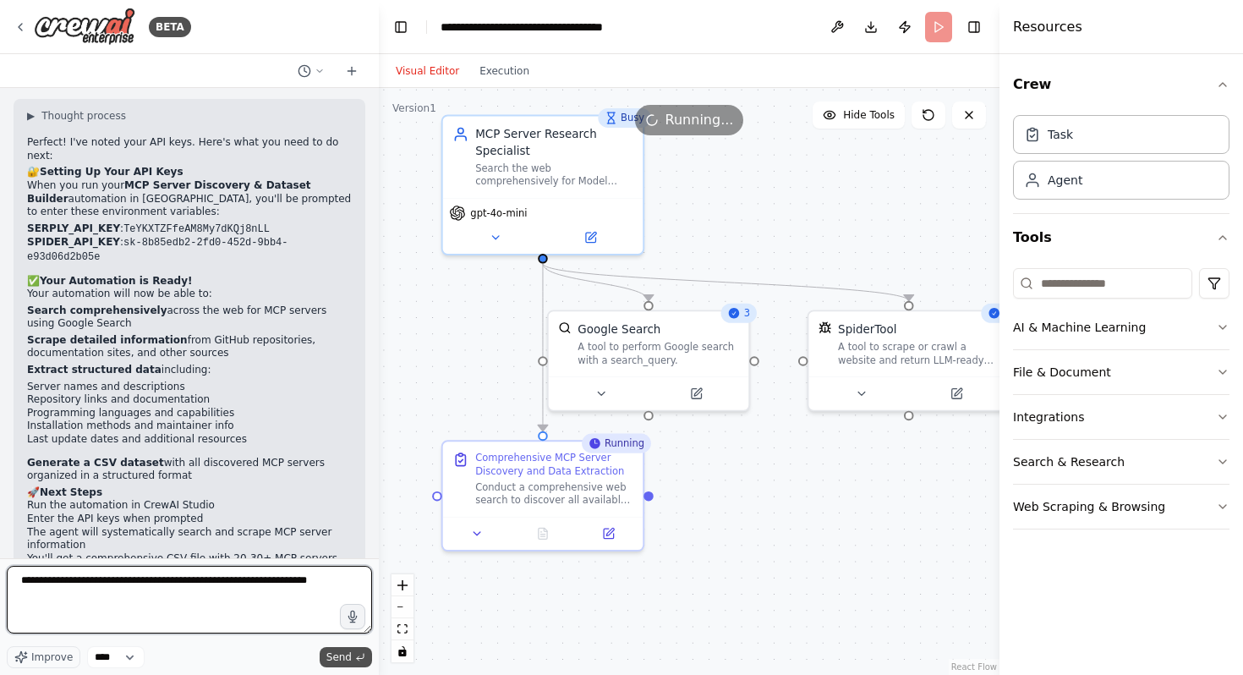
type textarea "**********"
click at [339, 659] on span "Send" at bounding box center [338, 657] width 25 height 14
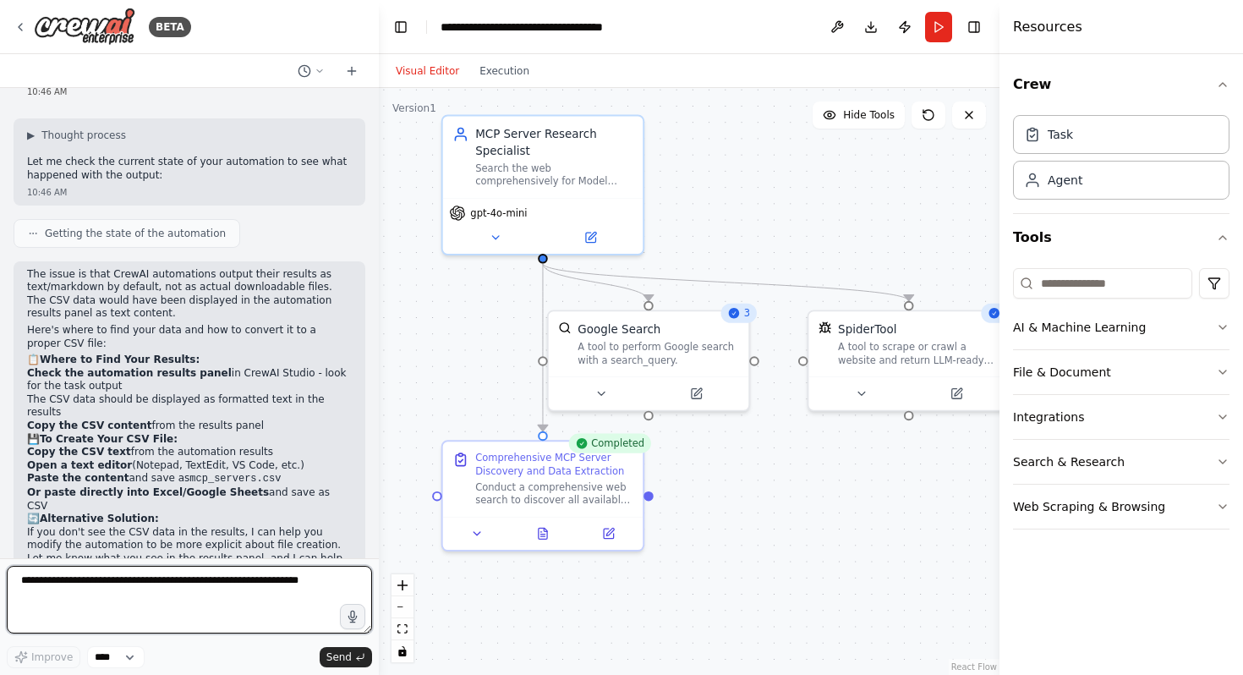
scroll to position [3247, 0]
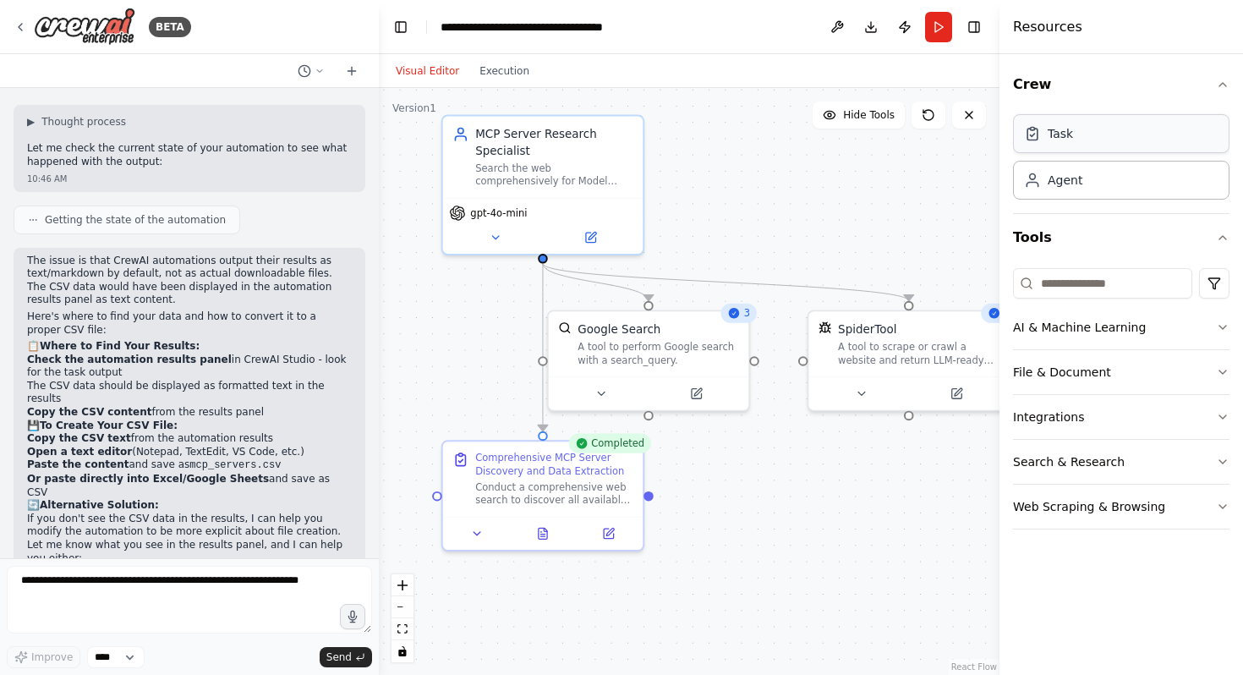
click at [1131, 124] on div "Task" at bounding box center [1121, 133] width 216 height 39
click at [1127, 133] on div "Task" at bounding box center [1121, 133] width 216 height 39
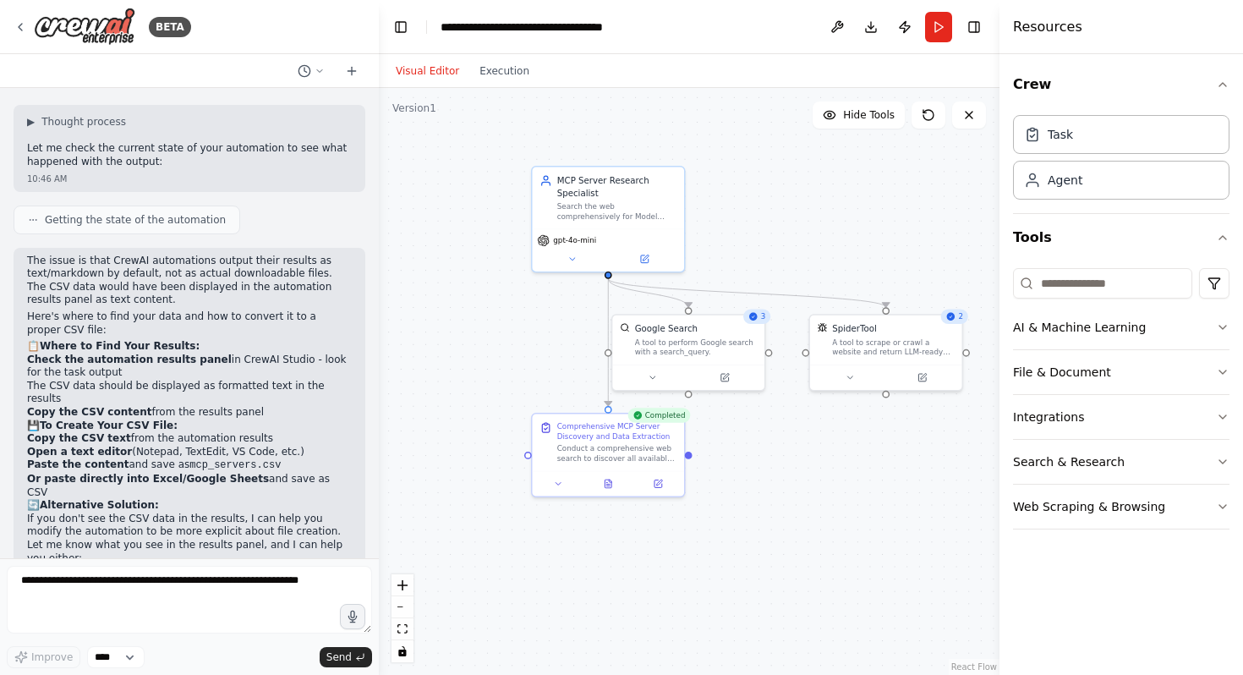
click at [763, 321] on div "3" at bounding box center [756, 316] width 27 height 15
click at [802, 478] on div ".deletable-edge-delete-btn { width: 20px; height: 20px; border: 0px solid #ffff…" at bounding box center [689, 381] width 621 height 587
click at [1168, 367] on button "File & Document" at bounding box center [1121, 372] width 216 height 44
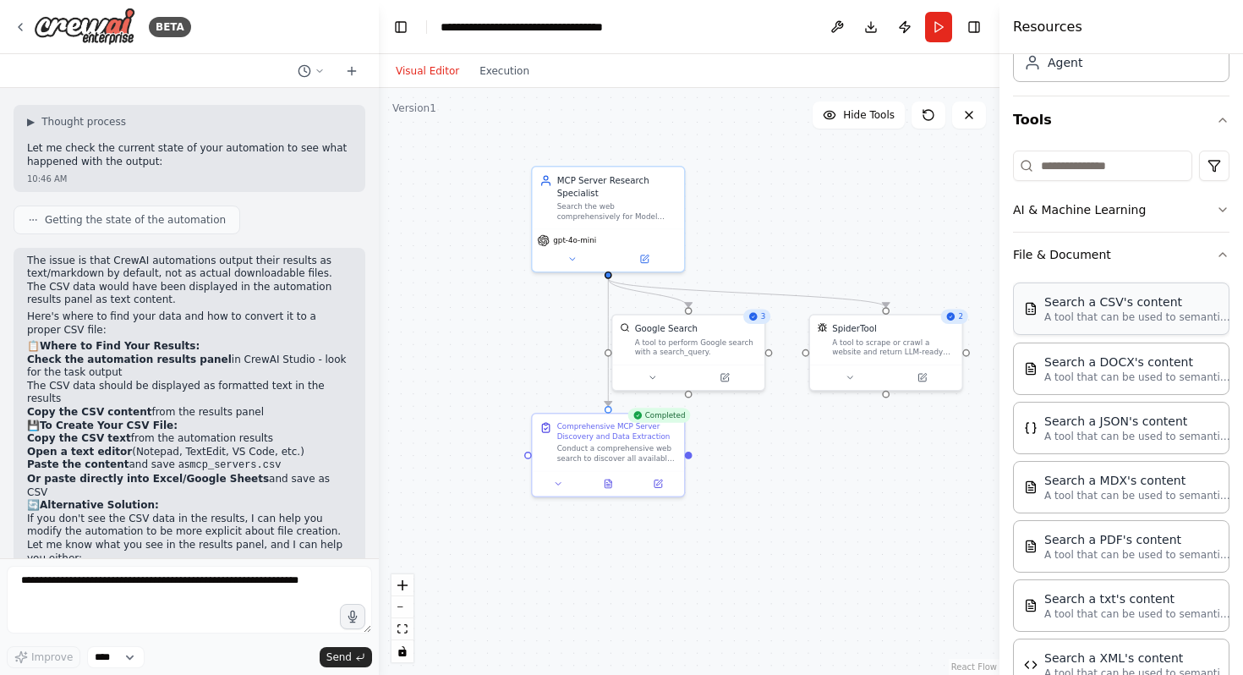
scroll to position [124, 0]
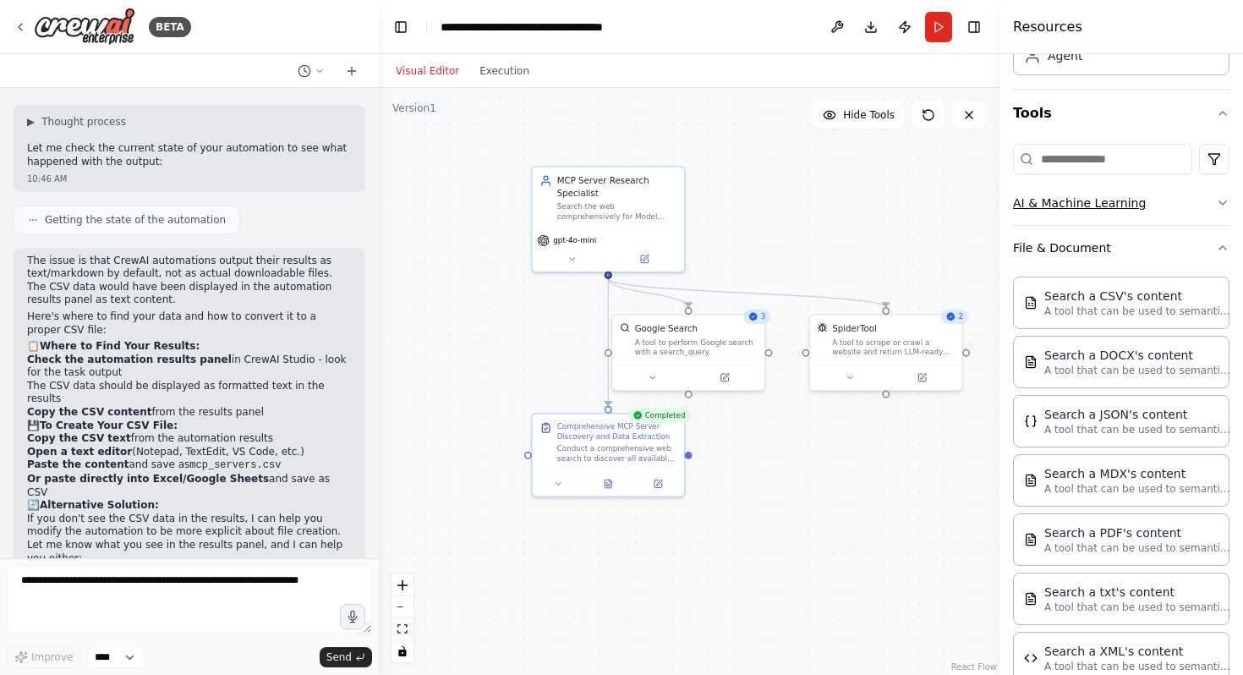
click at [1179, 217] on button "AI & Machine Learning" at bounding box center [1121, 203] width 216 height 44
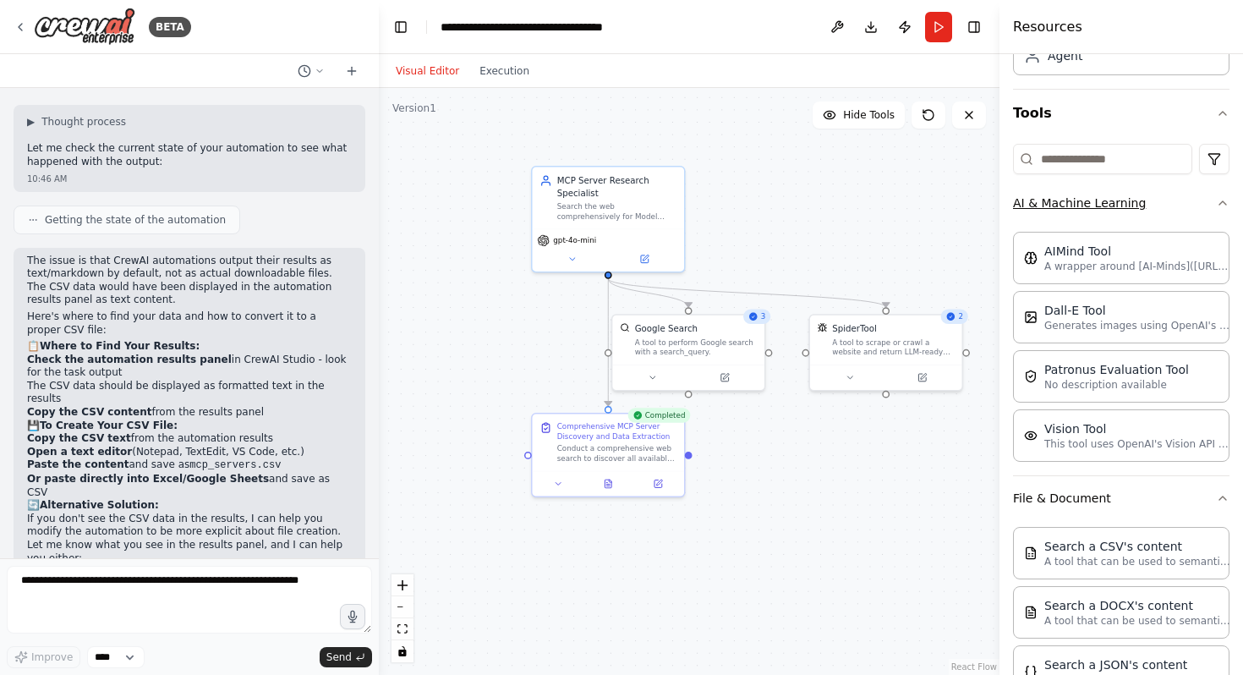
click at [1179, 217] on button "AI & Machine Learning" at bounding box center [1121, 203] width 216 height 44
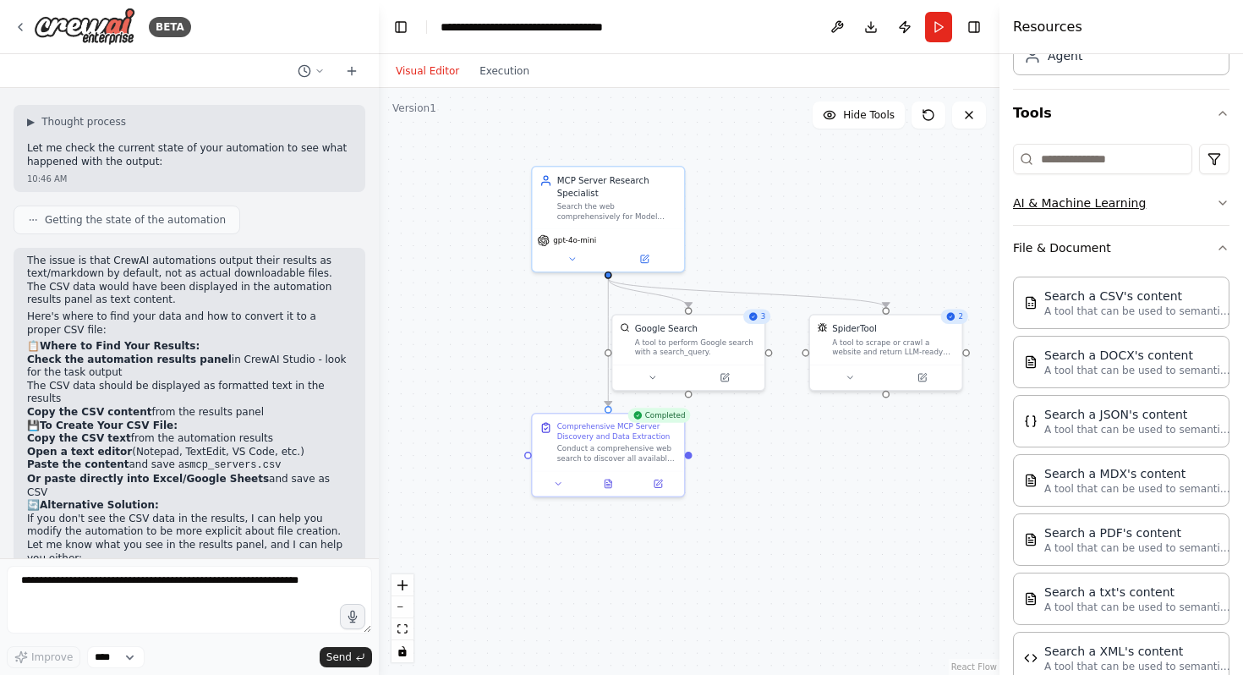
click at [1176, 206] on button "AI & Machine Learning" at bounding box center [1121, 203] width 216 height 44
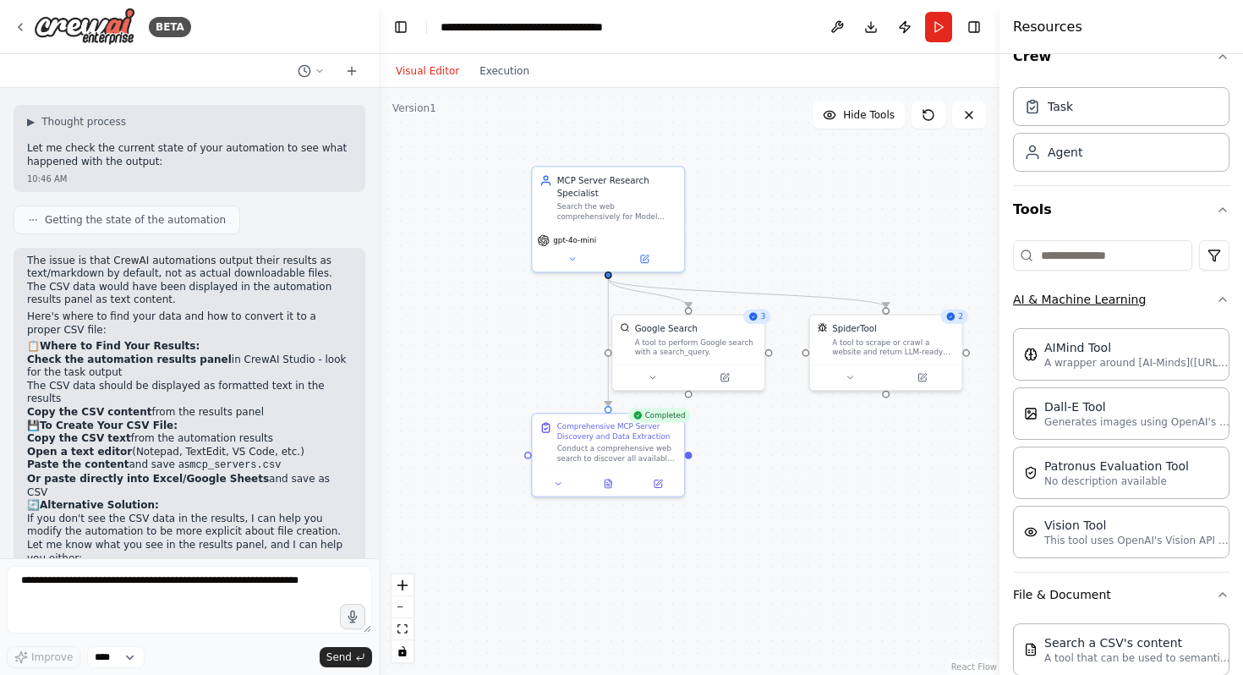
scroll to position [0, 0]
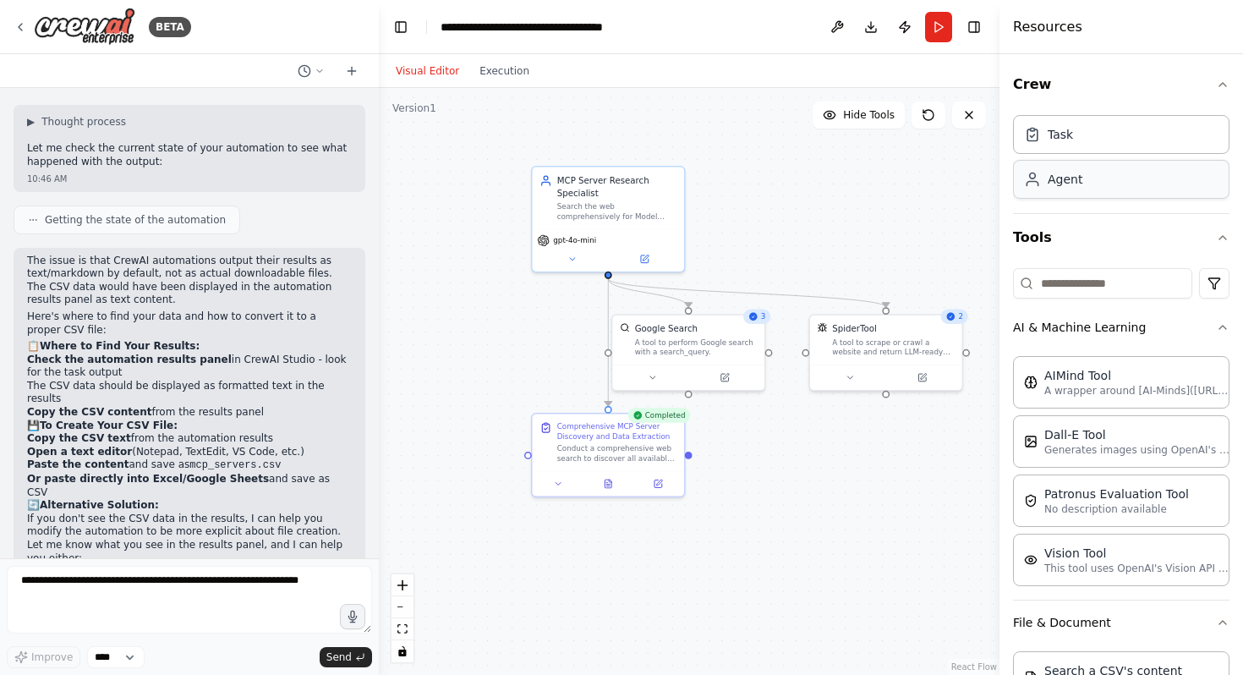
click at [1143, 172] on div "Agent" at bounding box center [1121, 179] width 216 height 39
click at [1224, 83] on icon "button" at bounding box center [1223, 85] width 14 height 14
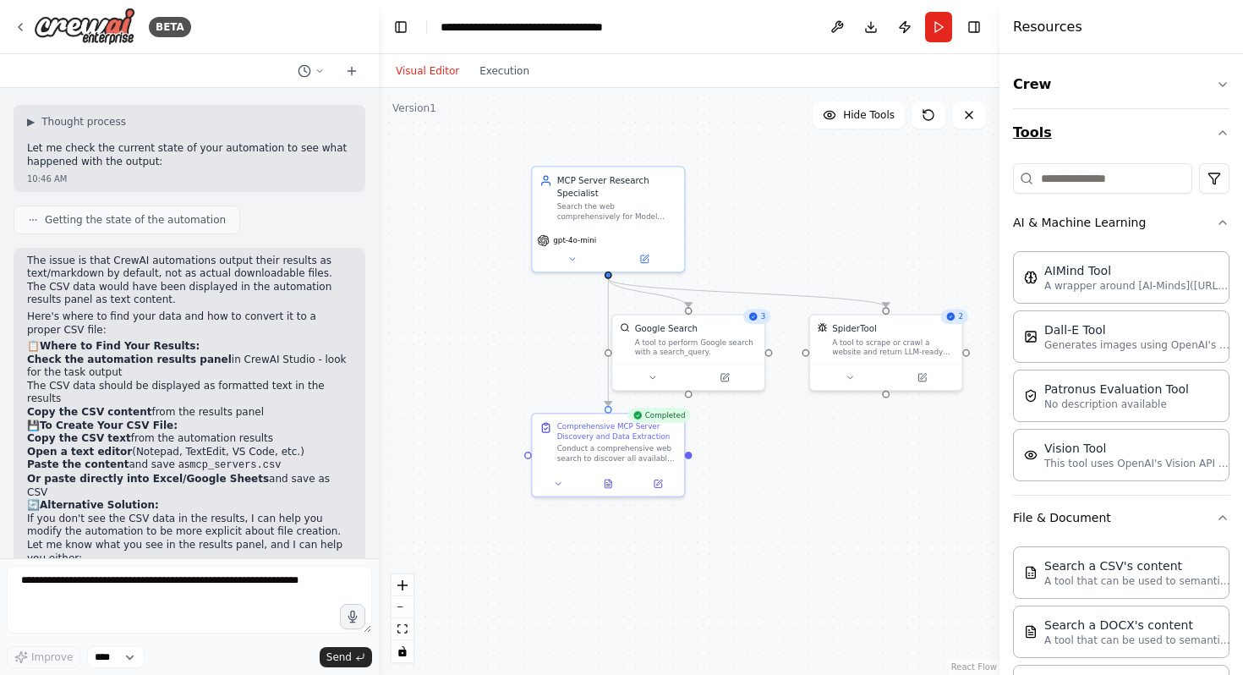
click at [1219, 134] on icon "button" at bounding box center [1222, 132] width 7 height 3
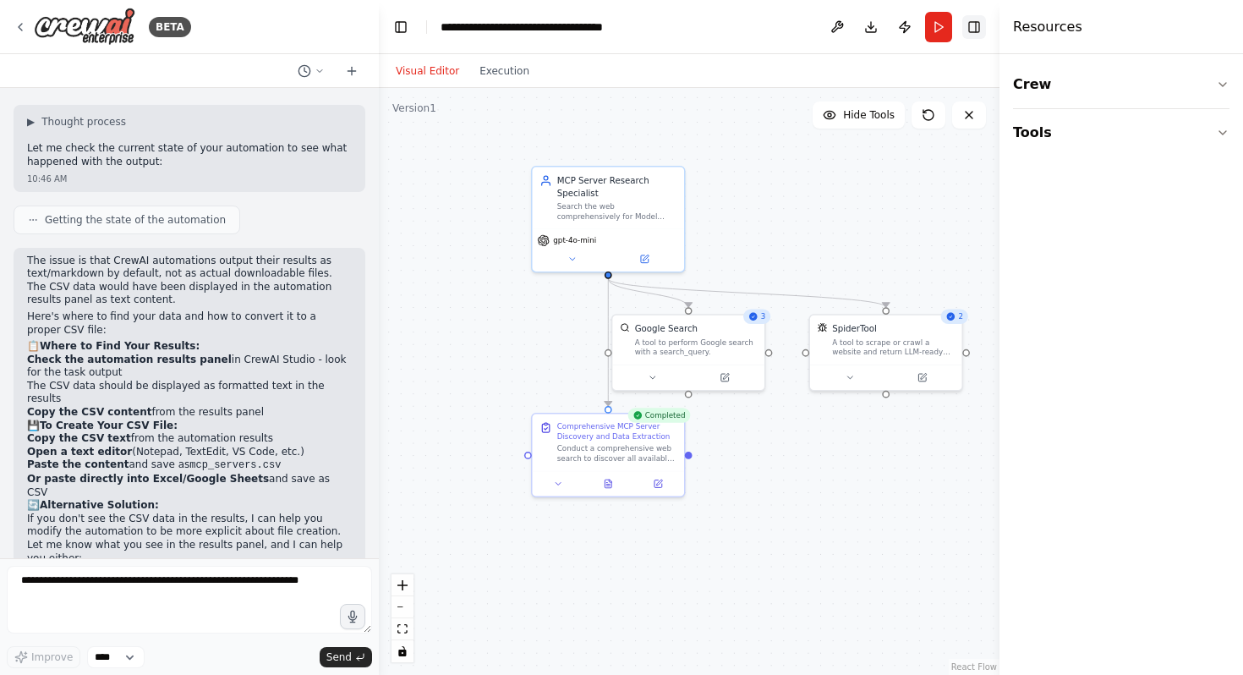
click at [978, 34] on button "Toggle Right Sidebar" at bounding box center [974, 27] width 24 height 24
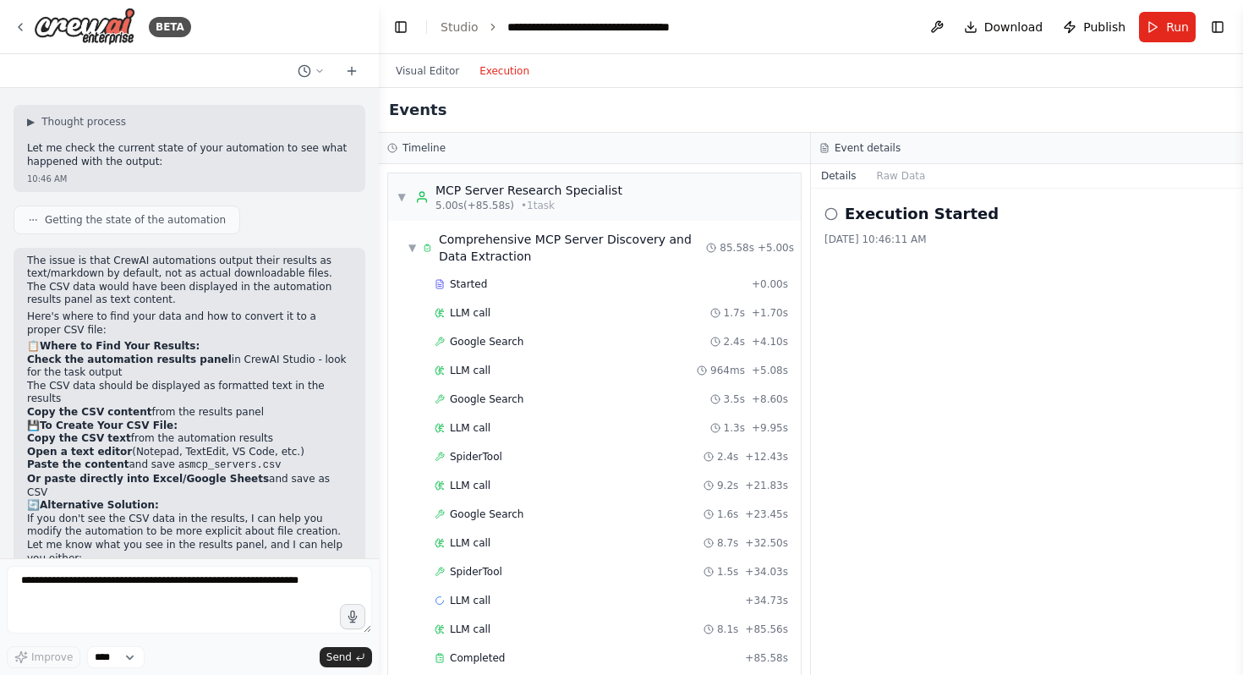
click at [496, 72] on button "Execution" at bounding box center [504, 71] width 70 height 20
click at [906, 180] on button "Raw Data" at bounding box center [901, 176] width 69 height 24
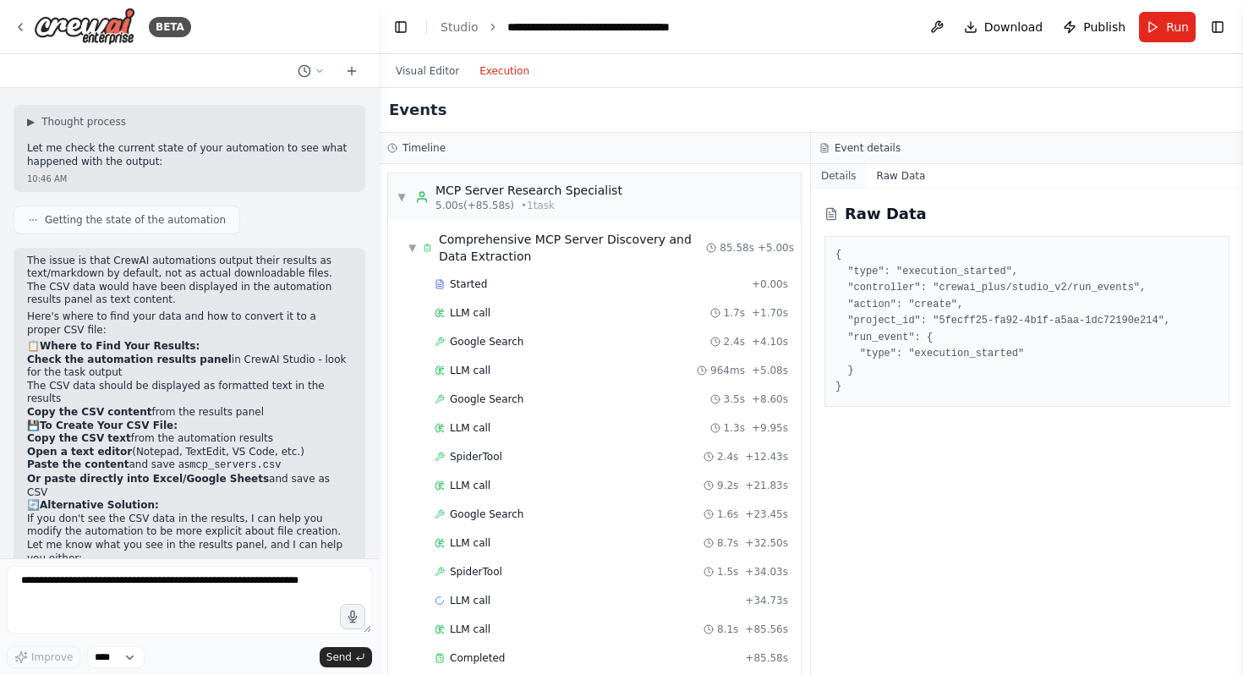
click at [847, 177] on button "Details" at bounding box center [839, 176] width 56 height 24
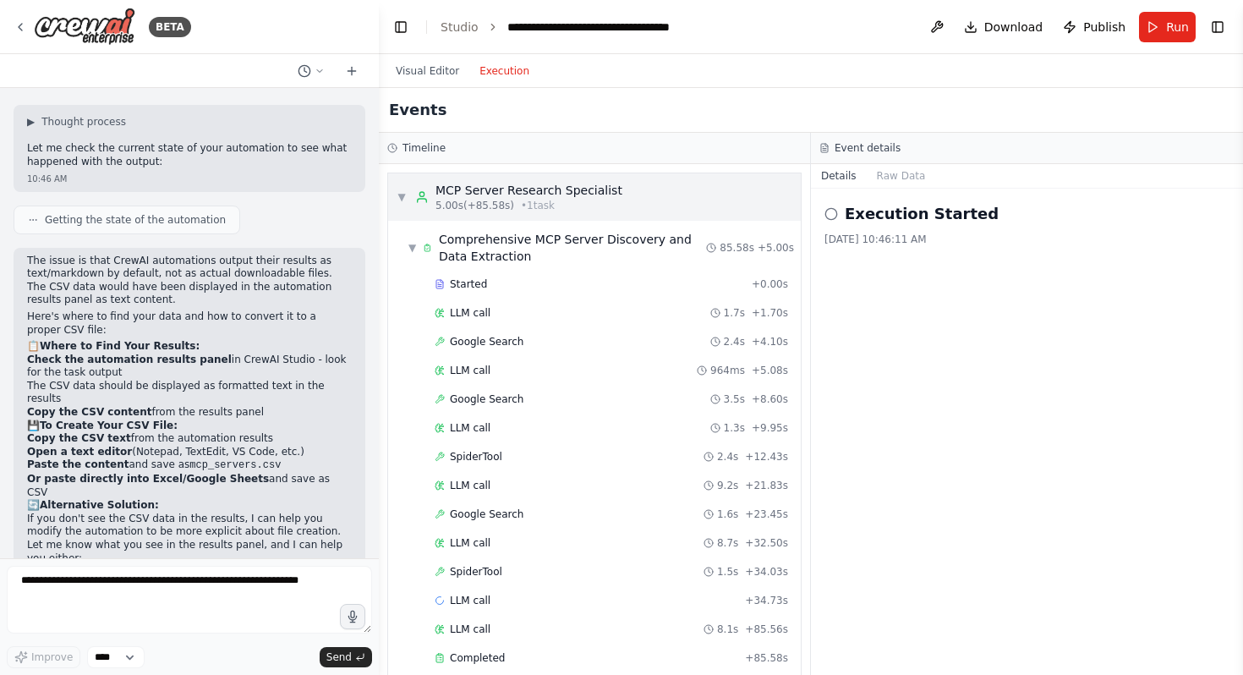
click at [405, 194] on span "▼" at bounding box center [402, 197] width 10 height 14
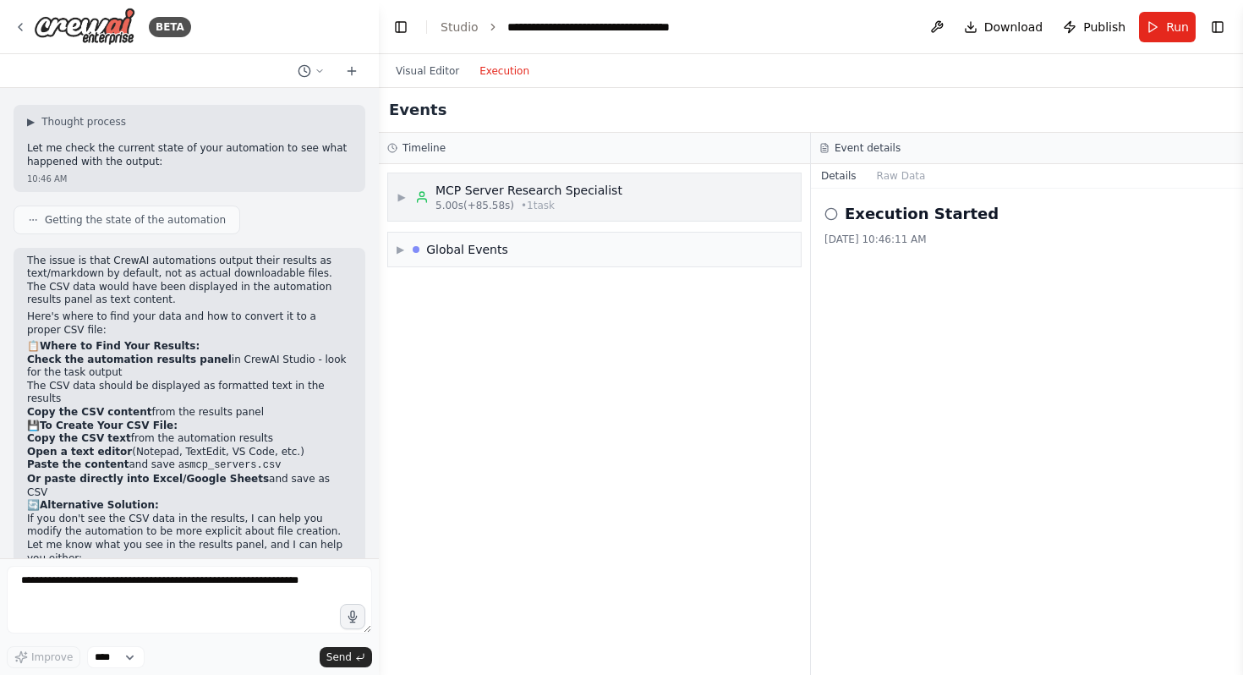
click at [407, 194] on div "▶ MCP Server Research Specialist 5.00s (+85.58s) • 1 task" at bounding box center [510, 197] width 226 height 30
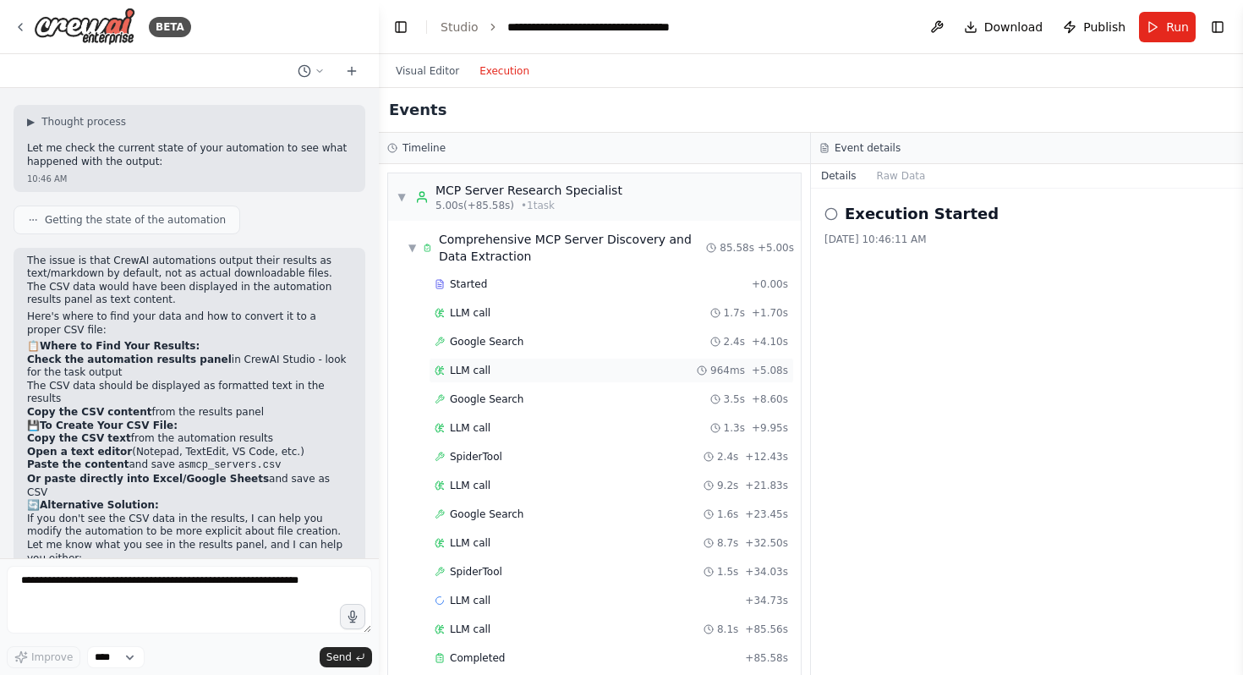
scroll to position [68, 0]
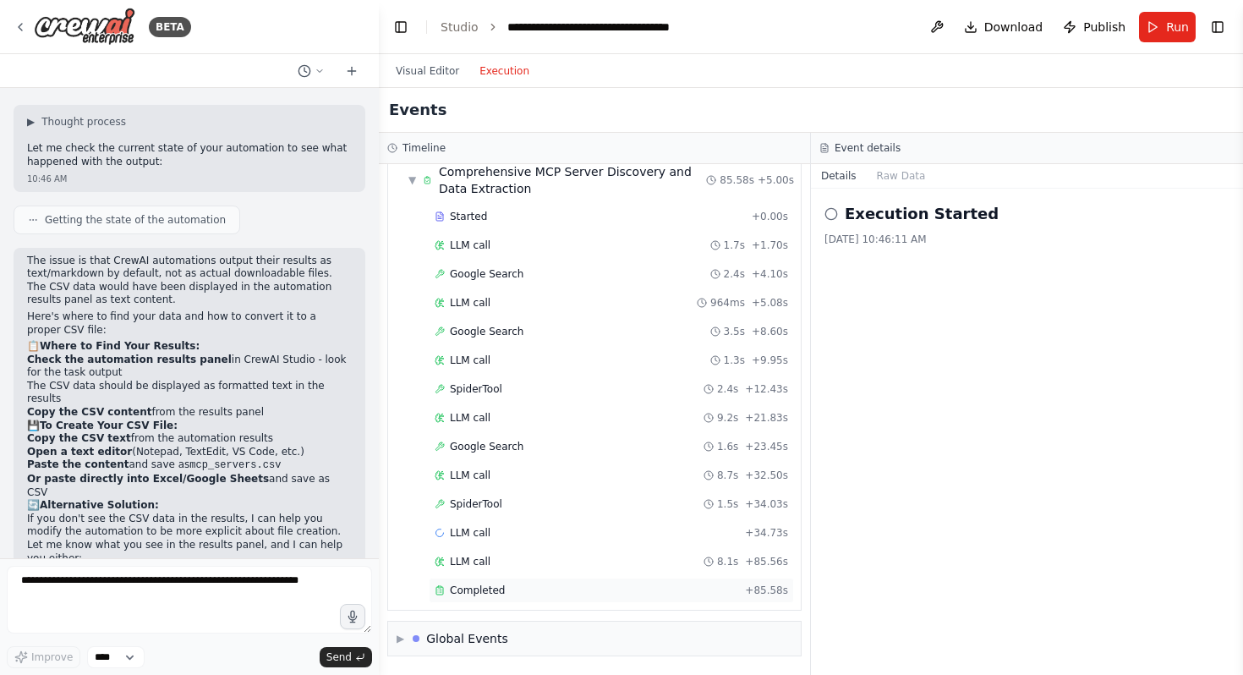
click at [529, 589] on div "Completed" at bounding box center [587, 590] width 304 height 14
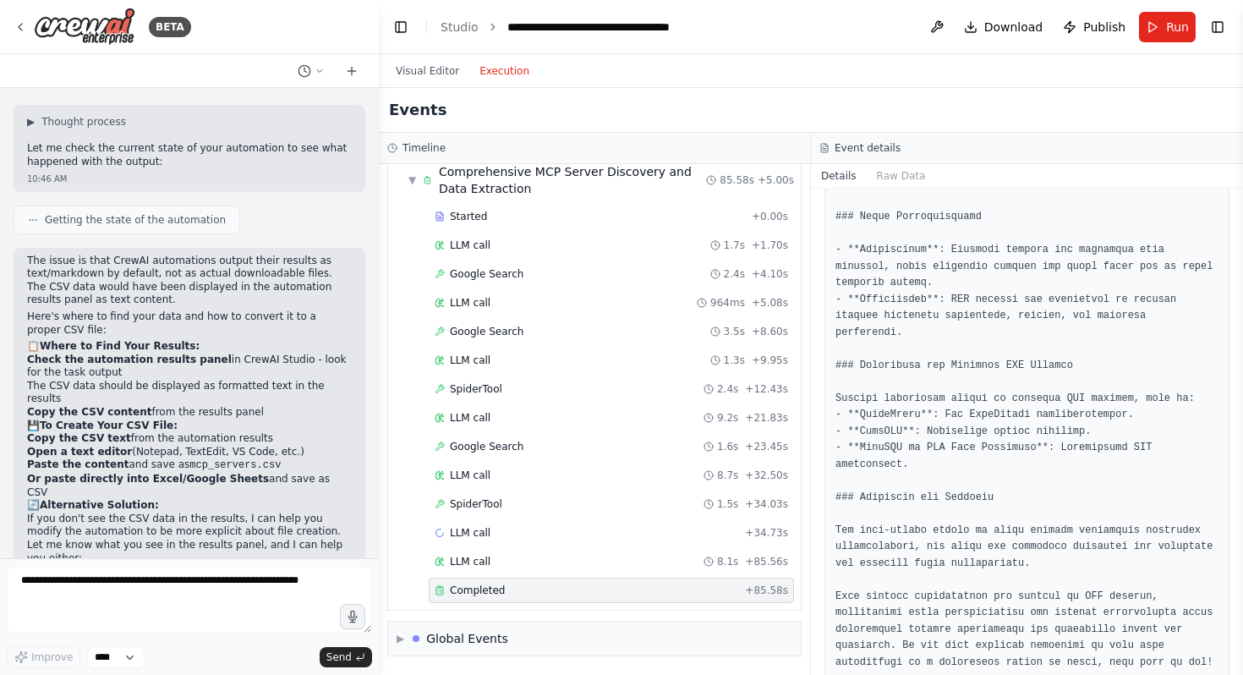
scroll to position [782, 0]
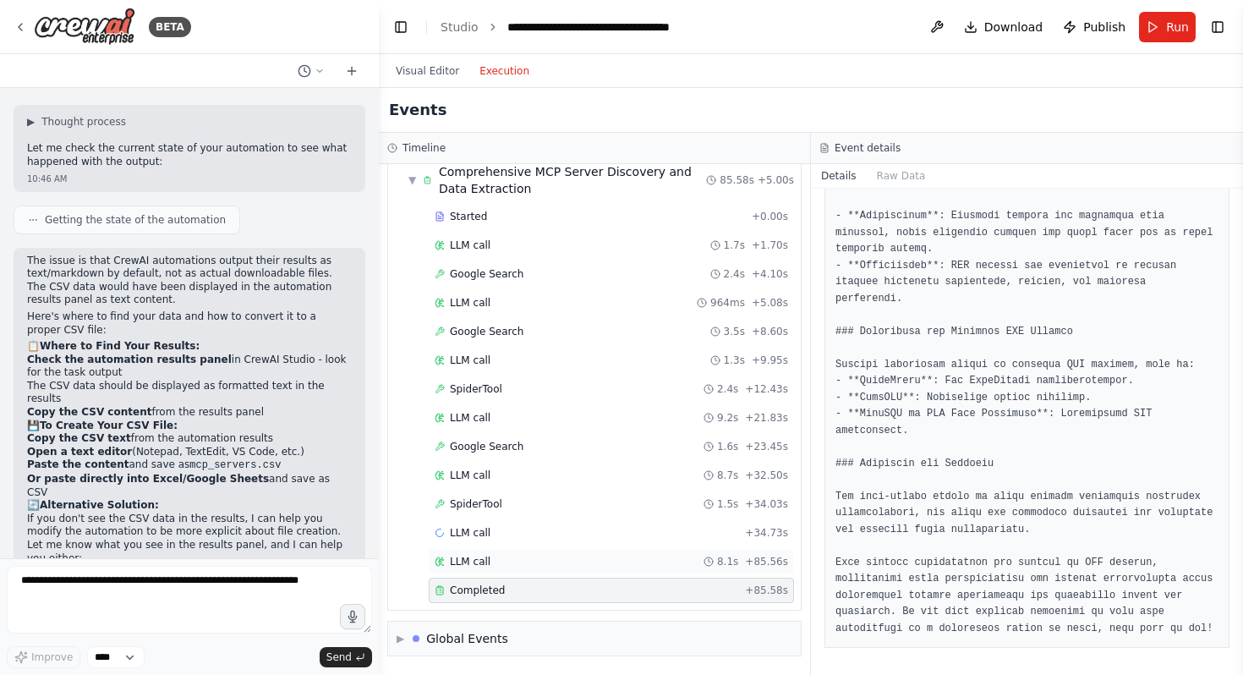
click at [649, 561] on div "LLM call 8.1s + 85.56s" at bounding box center [611, 562] width 353 height 14
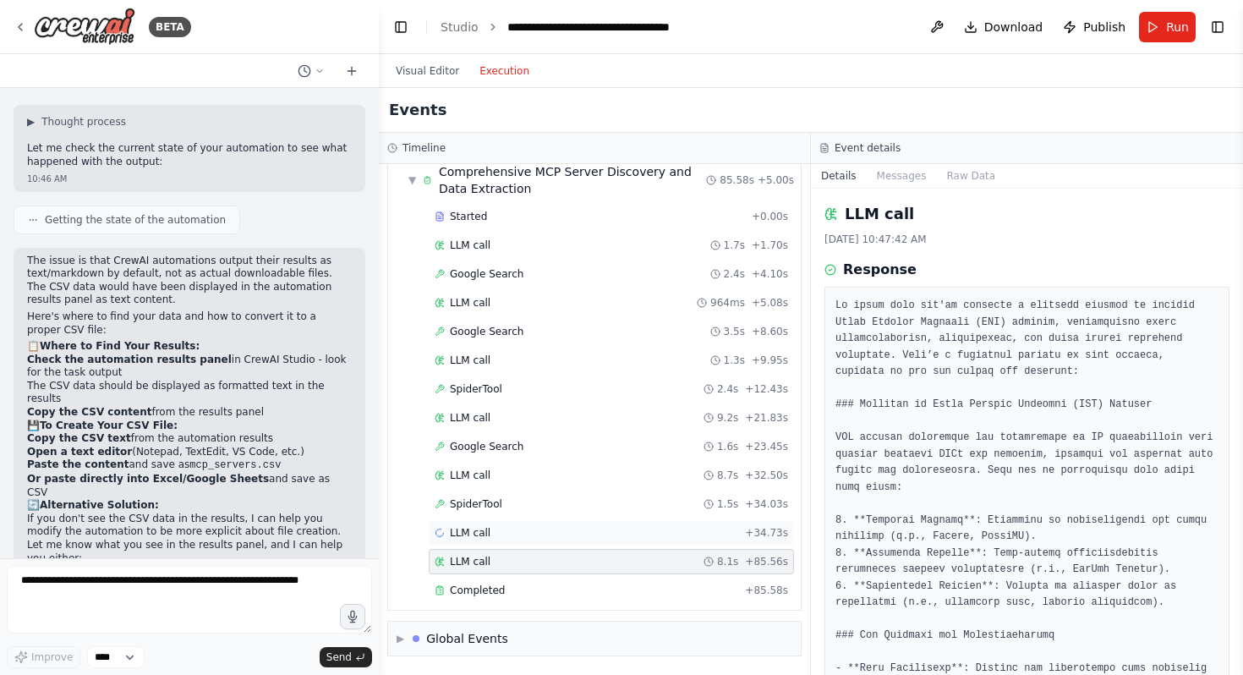
click at [660, 544] on div "LLM call + 34.73s" at bounding box center [611, 532] width 365 height 25
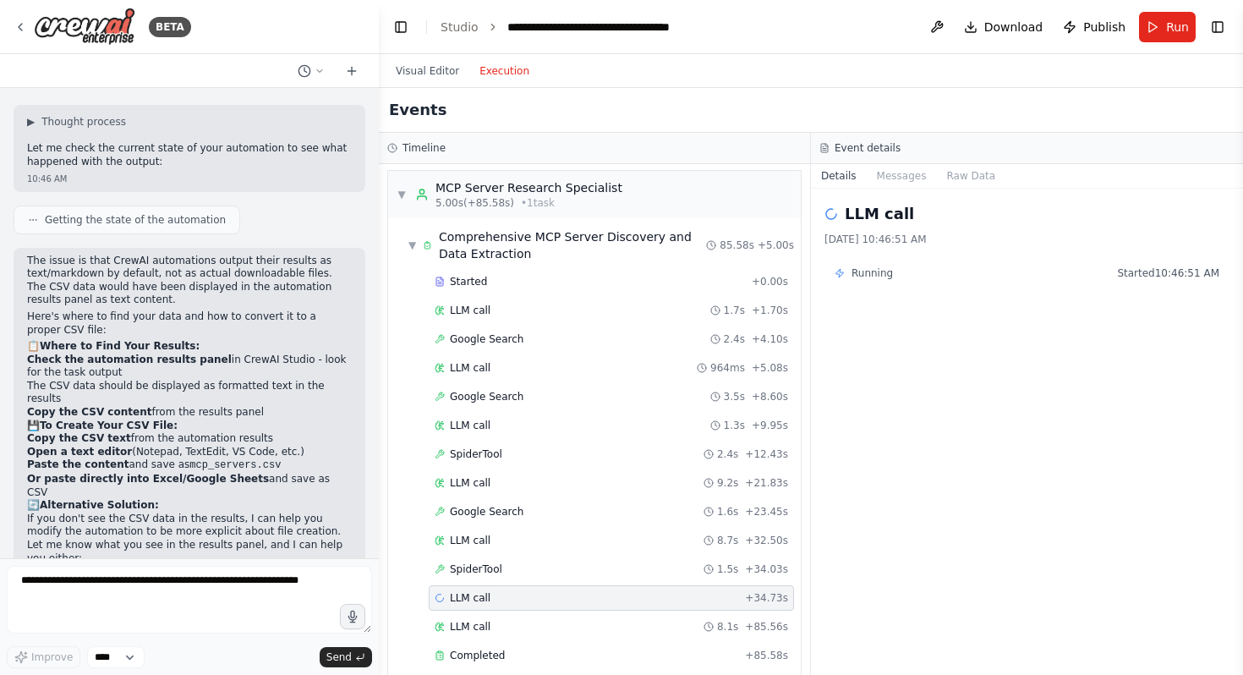
scroll to position [68, 0]
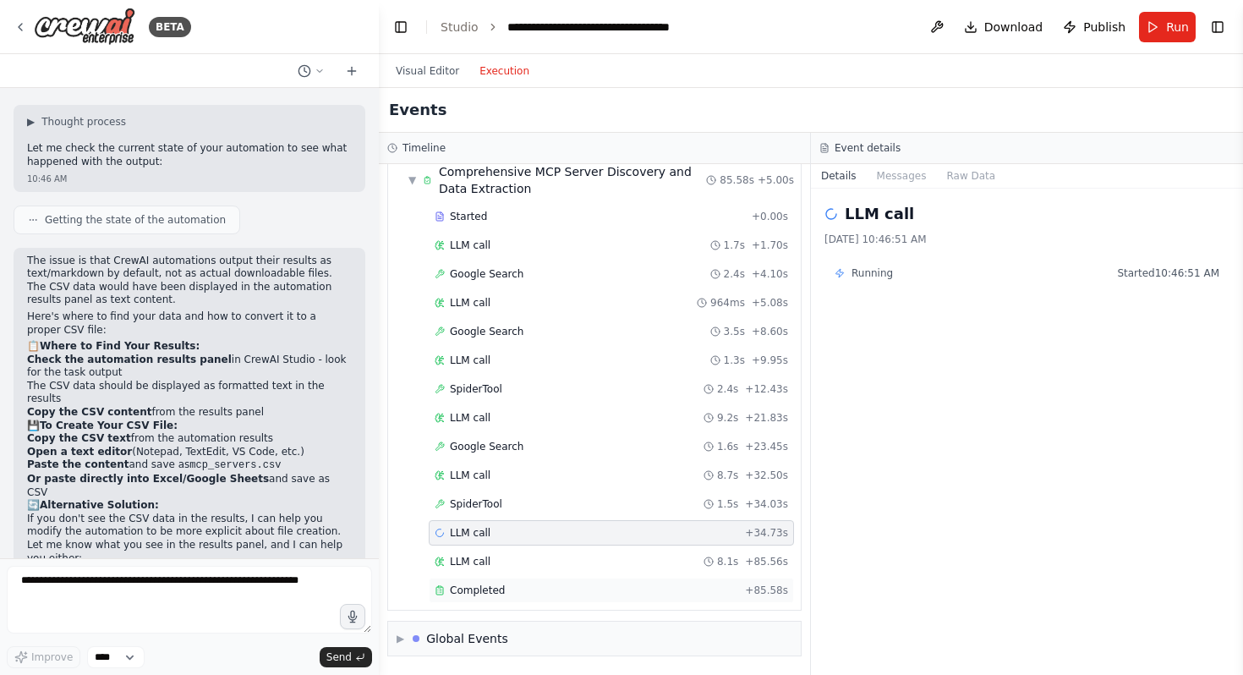
click at [684, 588] on div "Completed" at bounding box center [587, 590] width 304 height 14
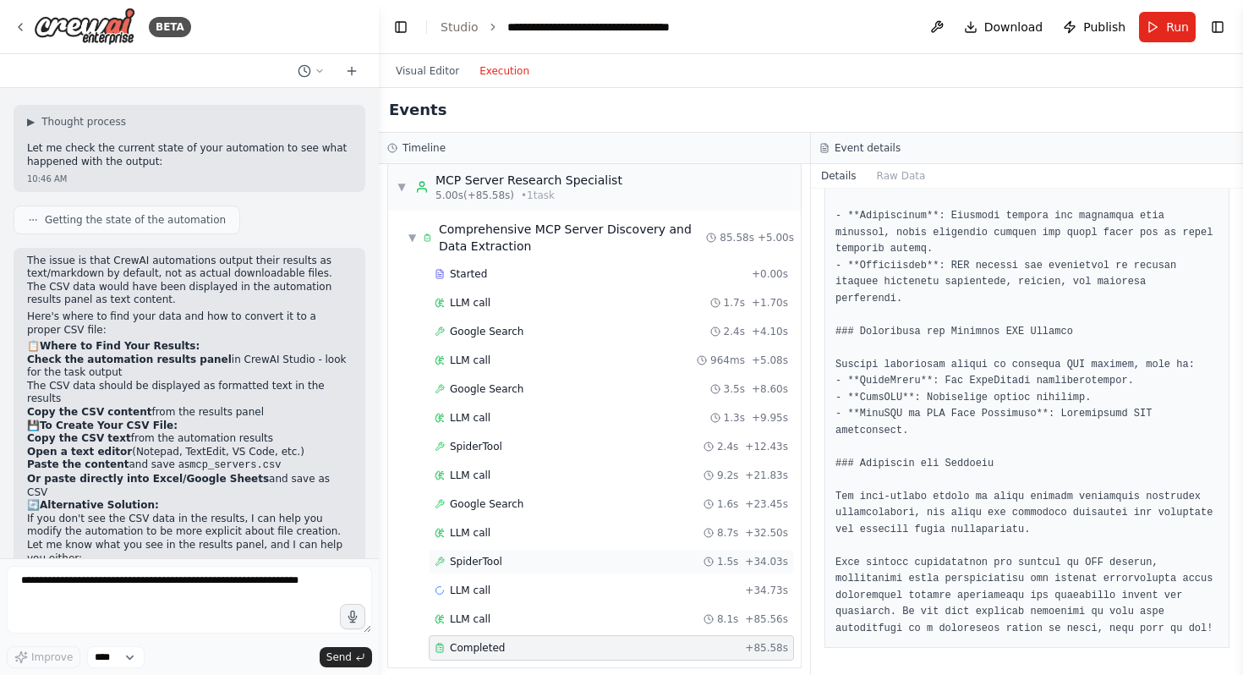
scroll to position [8, 0]
click at [419, 187] on icon at bounding box center [422, 189] width 14 height 14
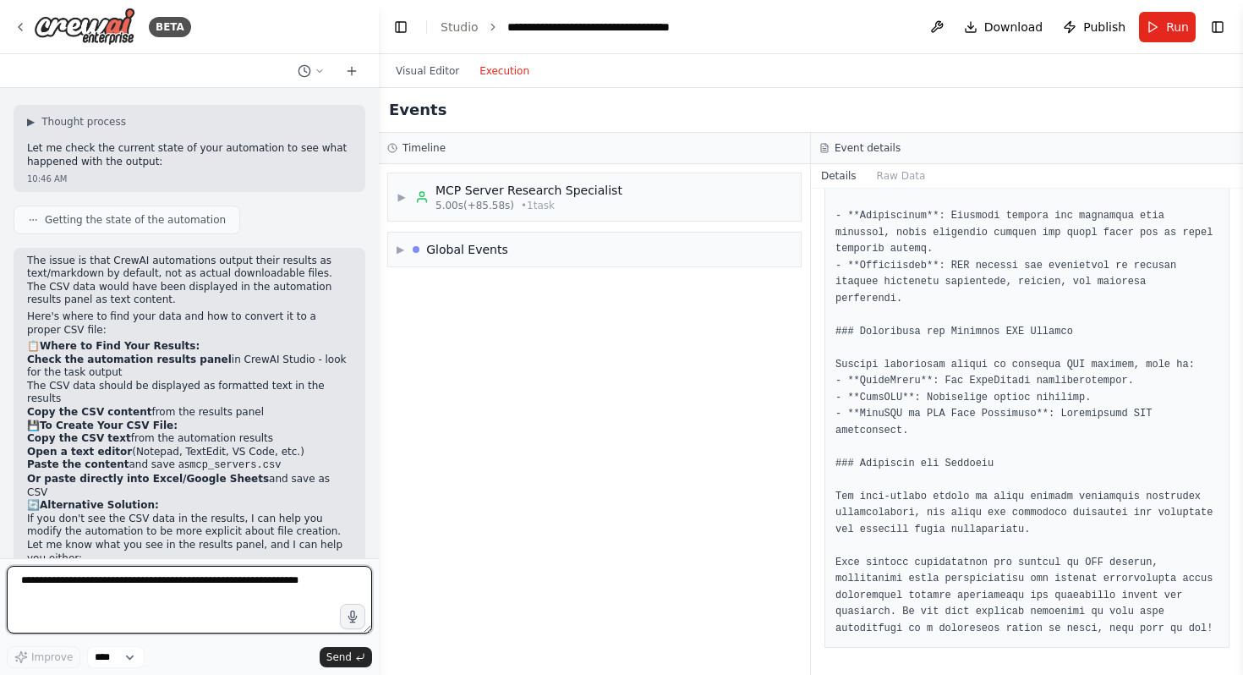
click at [125, 596] on textarea at bounding box center [189, 600] width 365 height 68
click at [125, 629] on textarea "**********" at bounding box center [189, 600] width 365 height 68
type textarea "**********"
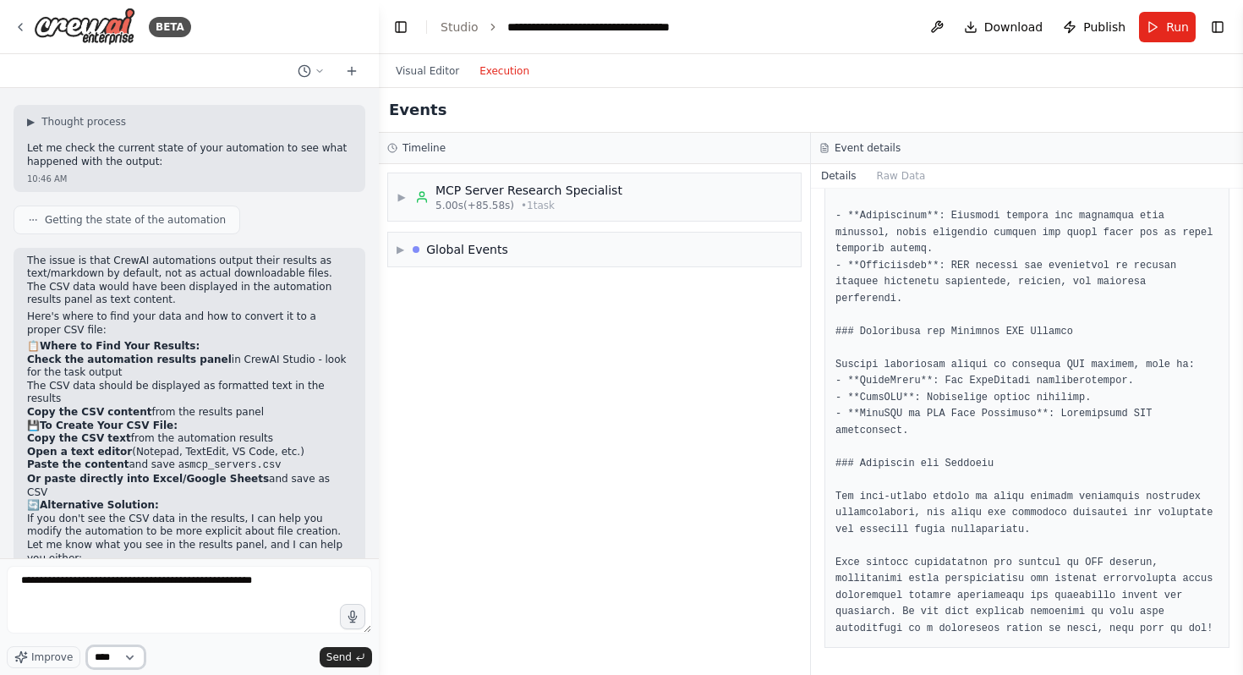
click at [123, 654] on select "****" at bounding box center [115, 657] width 57 height 22
click at [284, 592] on textarea "**********" at bounding box center [189, 600] width 365 height 68
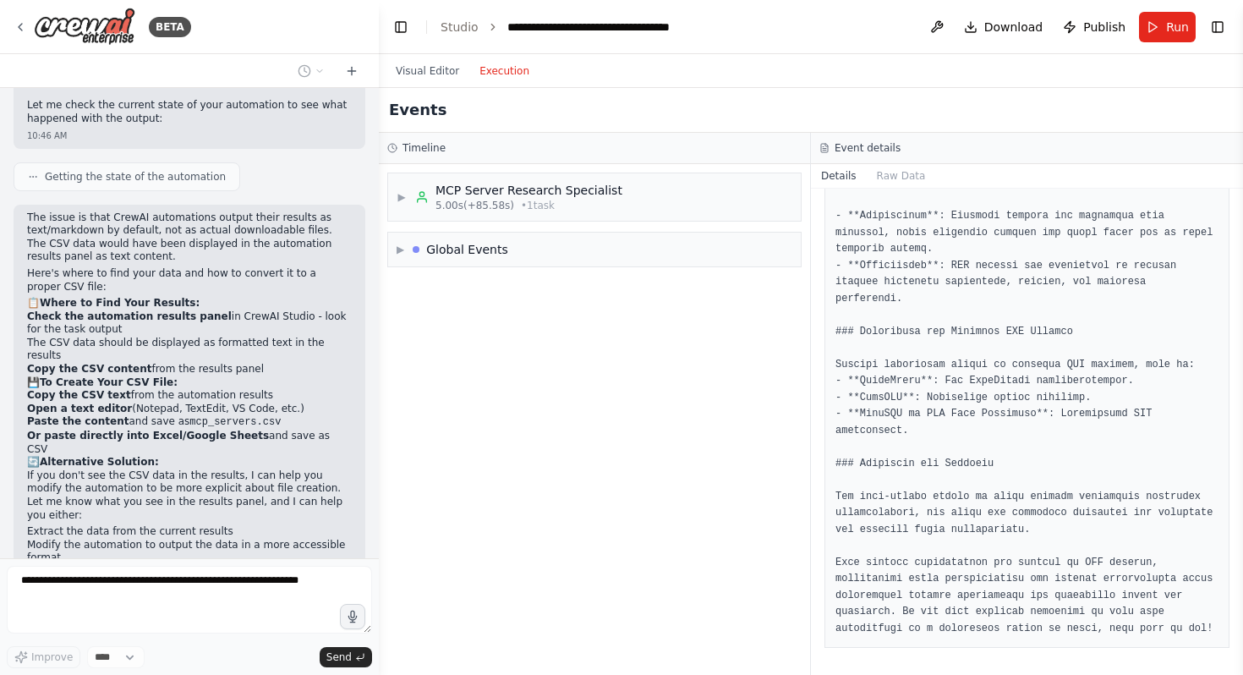
scroll to position [3346, 0]
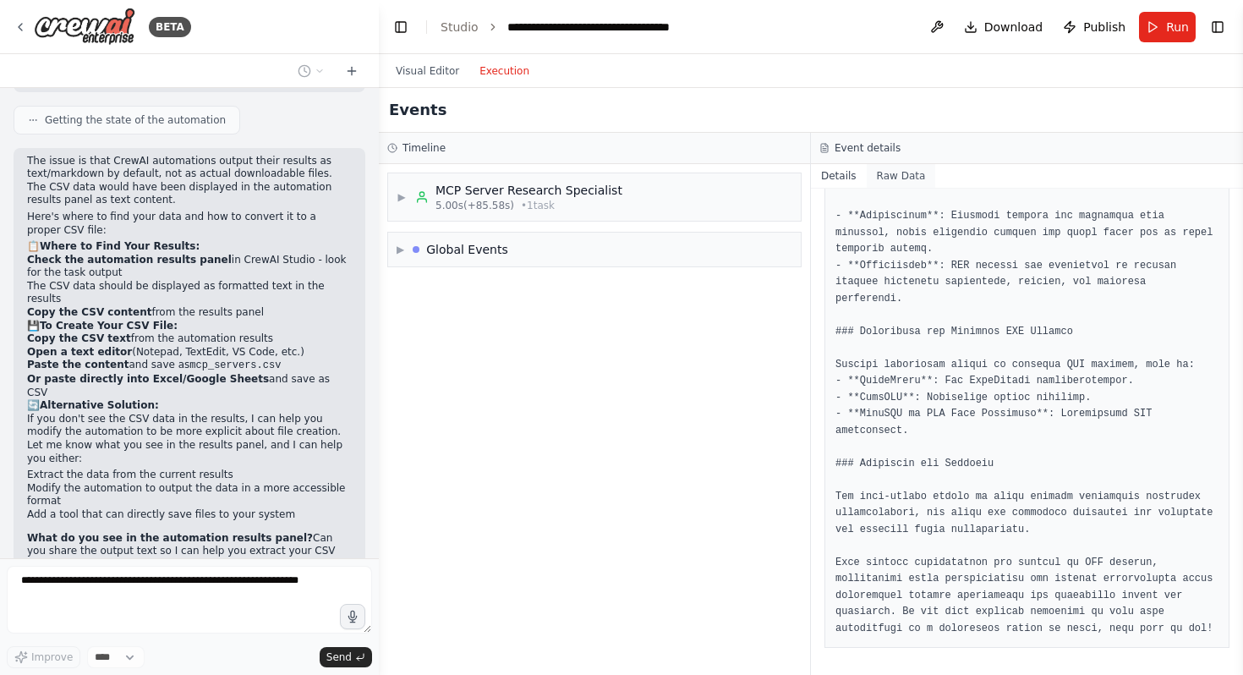
click at [909, 170] on button "Raw Data" at bounding box center [901, 176] width 69 height 24
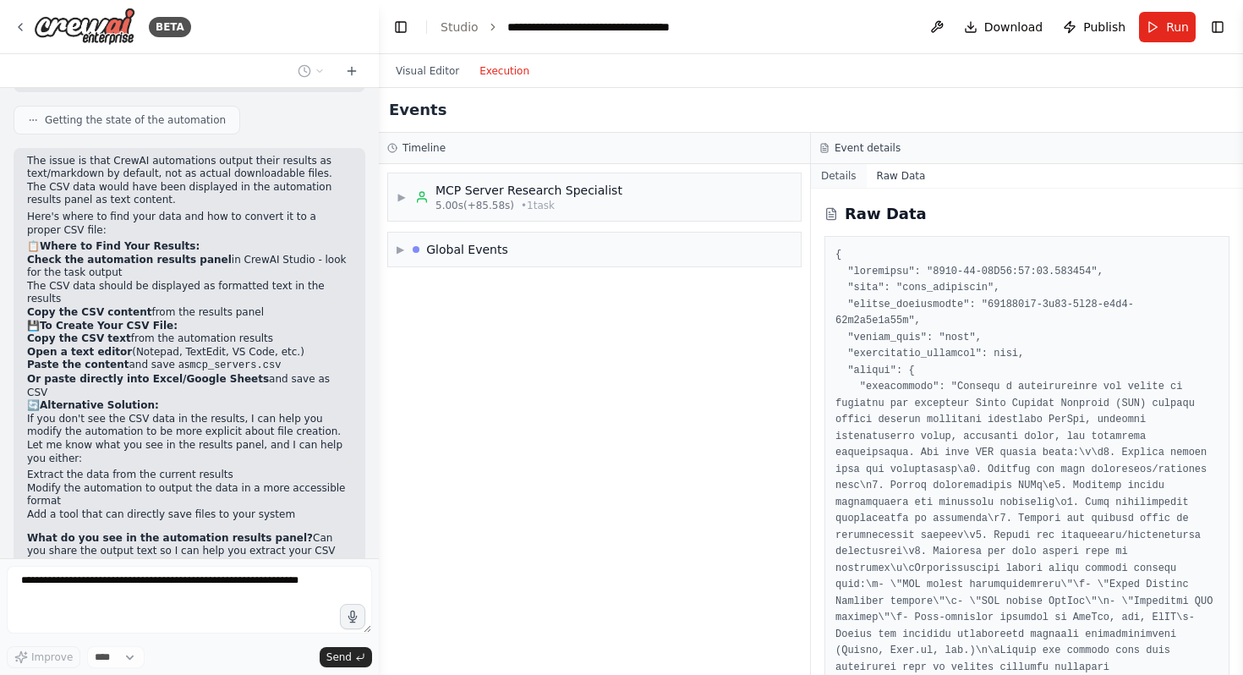
click at [845, 178] on button "Details" at bounding box center [839, 176] width 56 height 24
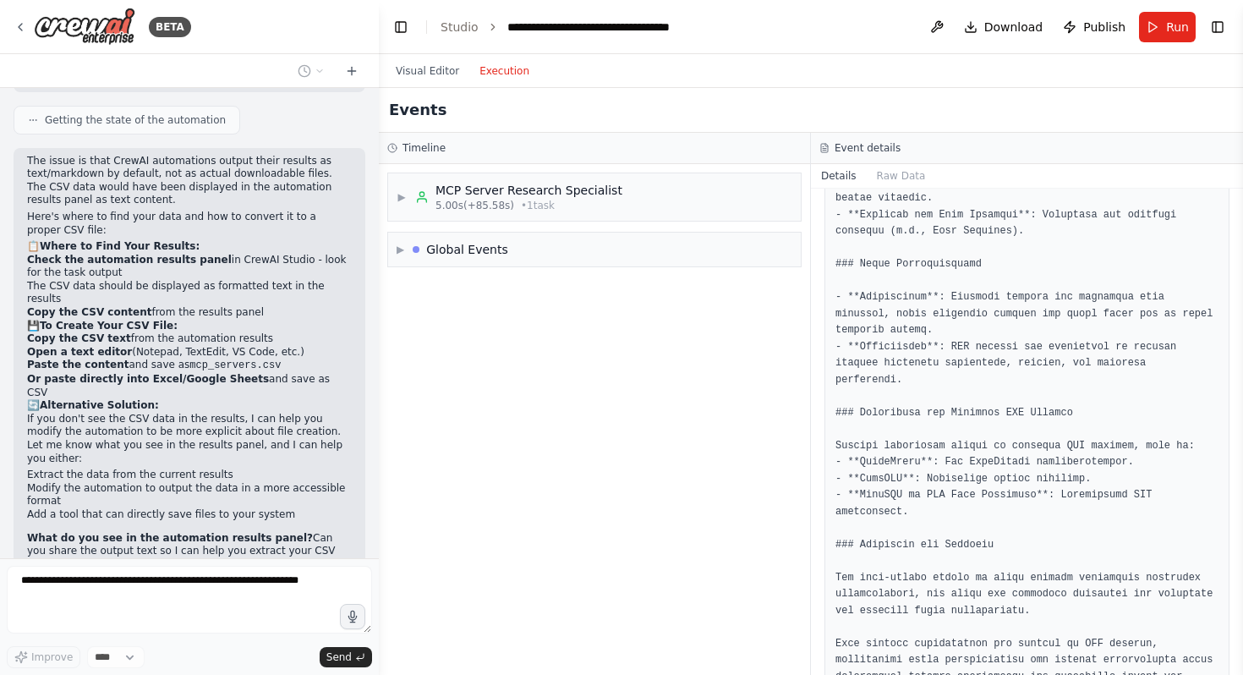
scroll to position [782, 0]
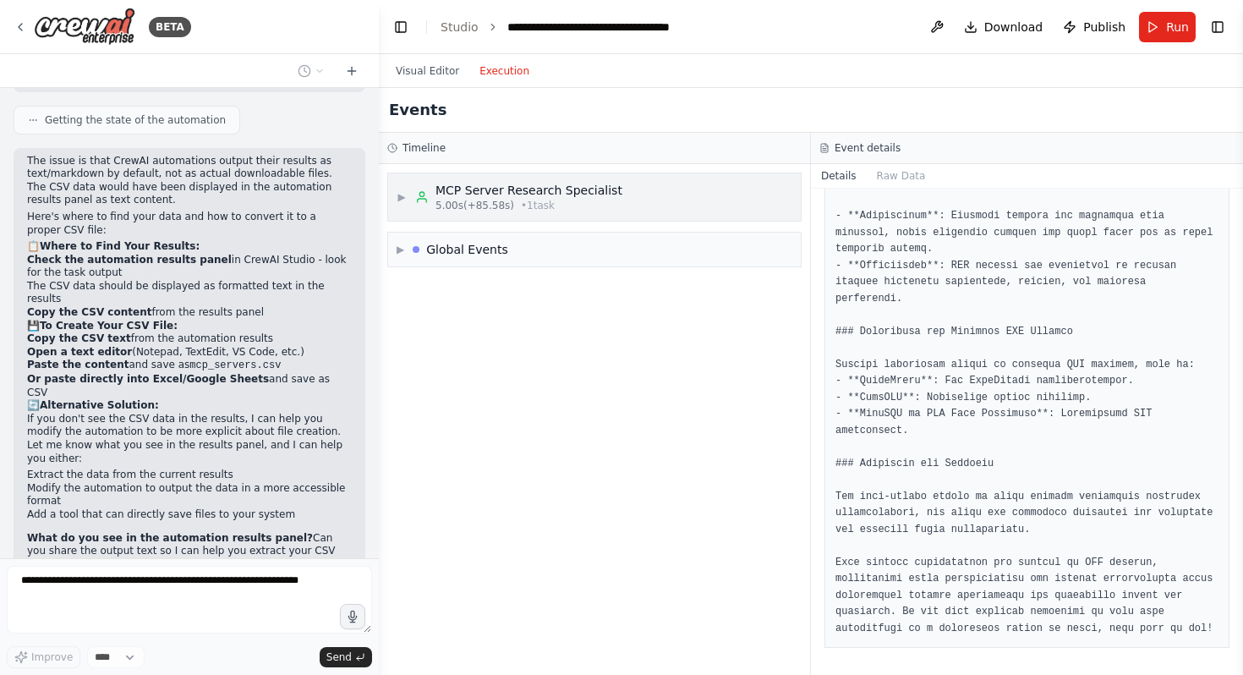
click at [627, 214] on div "▶ MCP Server Research Specialist 5.00s (+85.58s) • 1 task" at bounding box center [594, 196] width 413 height 47
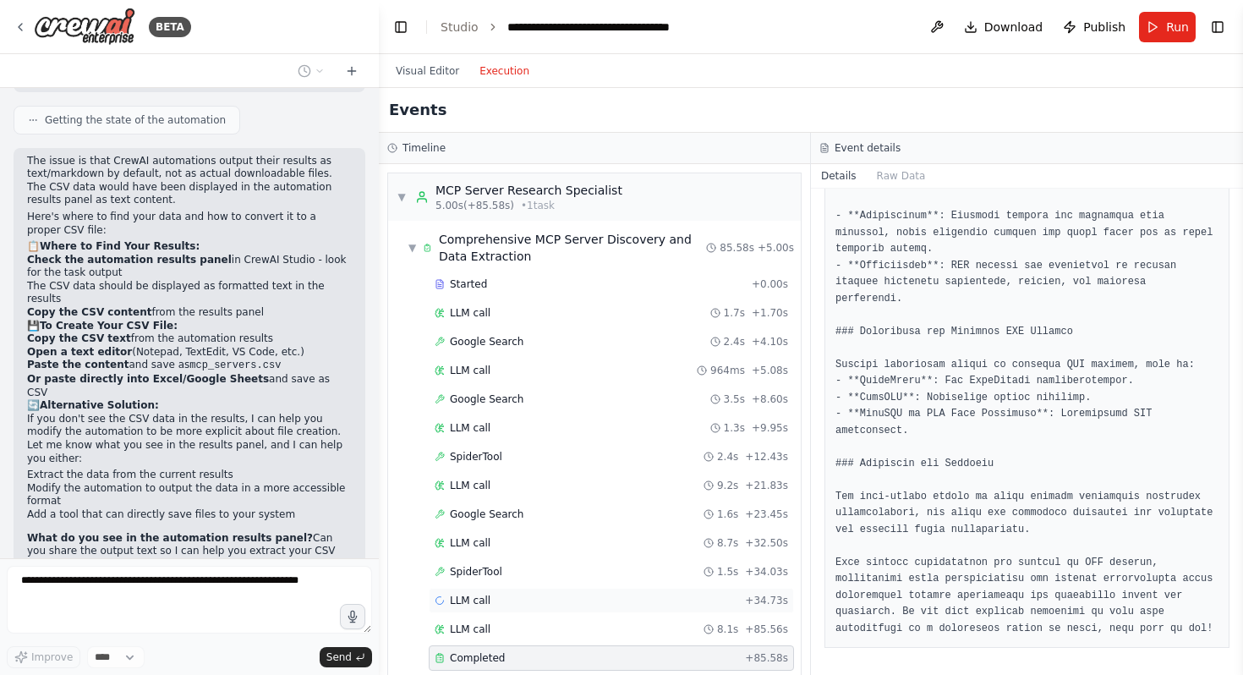
scroll to position [68, 0]
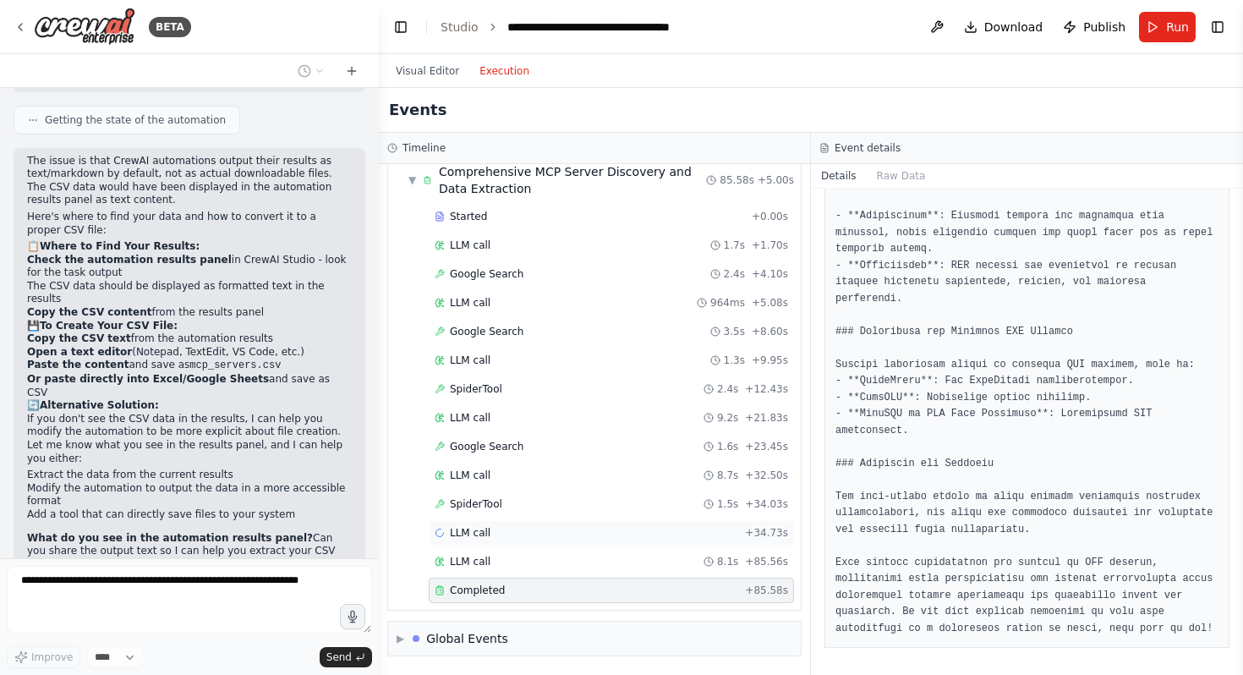
click at [681, 529] on div "LLM call + 34.73s" at bounding box center [611, 533] width 353 height 14
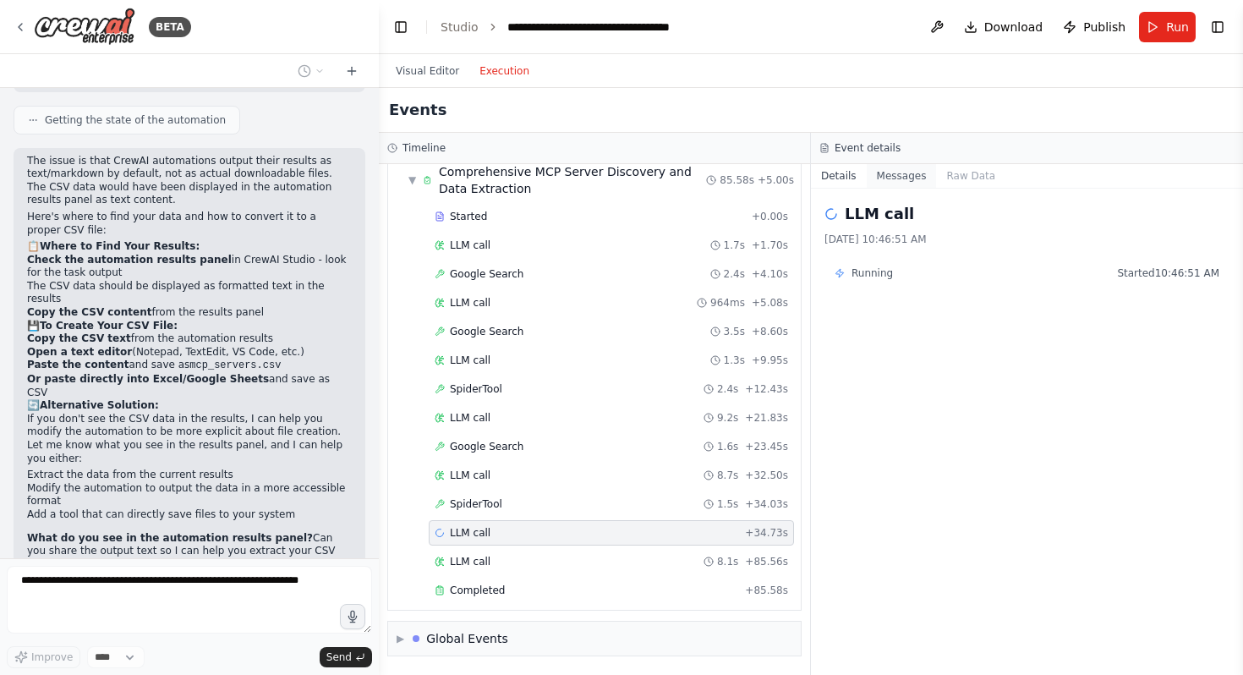
click at [885, 173] on button "Messages" at bounding box center [902, 176] width 70 height 24
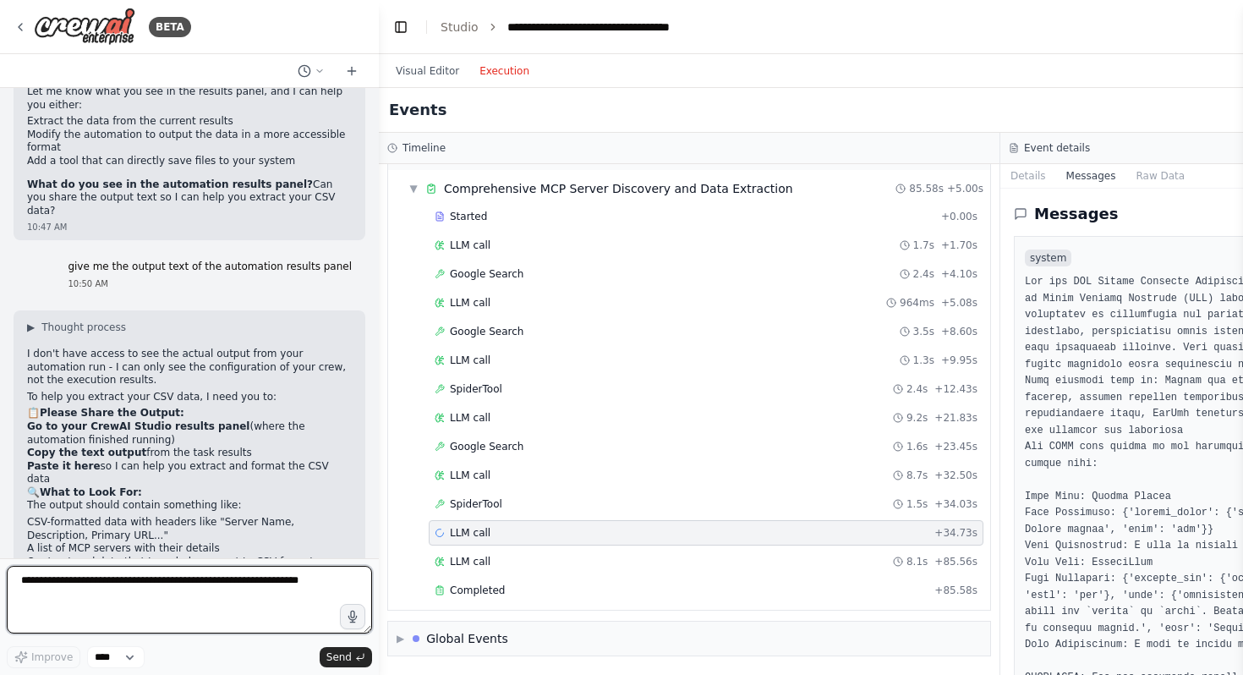
scroll to position [3713, 0]
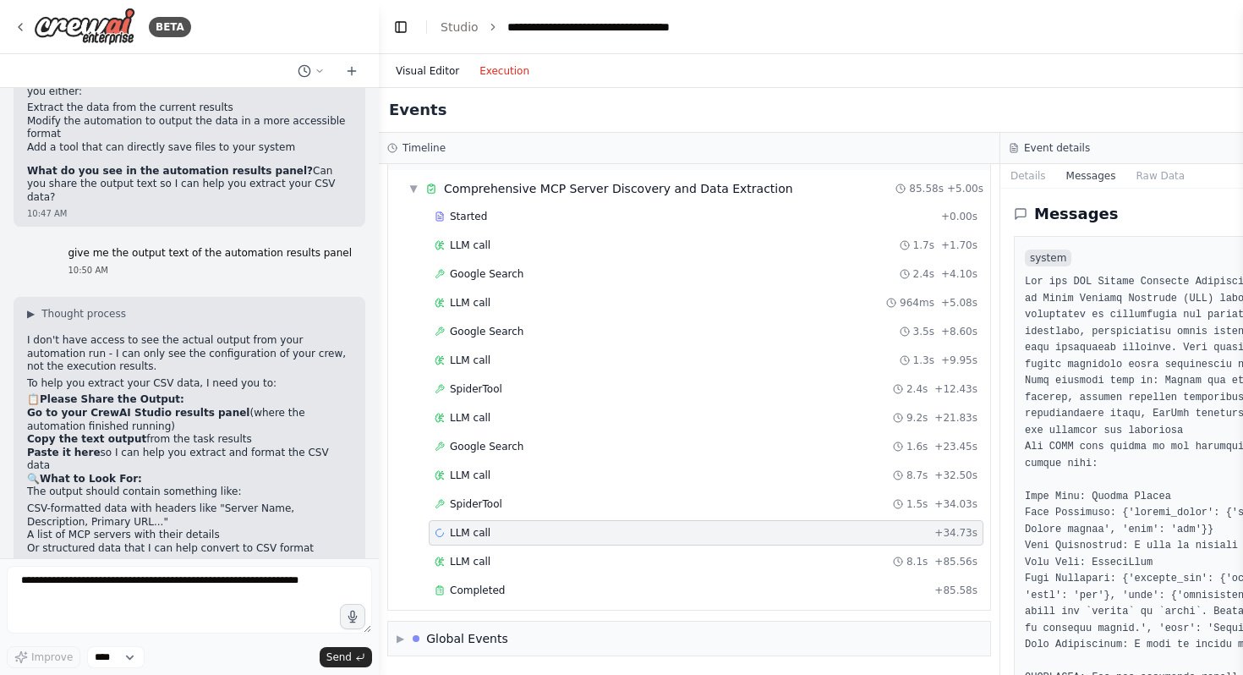
click at [433, 68] on button "Visual Editor" at bounding box center [428, 71] width 84 height 20
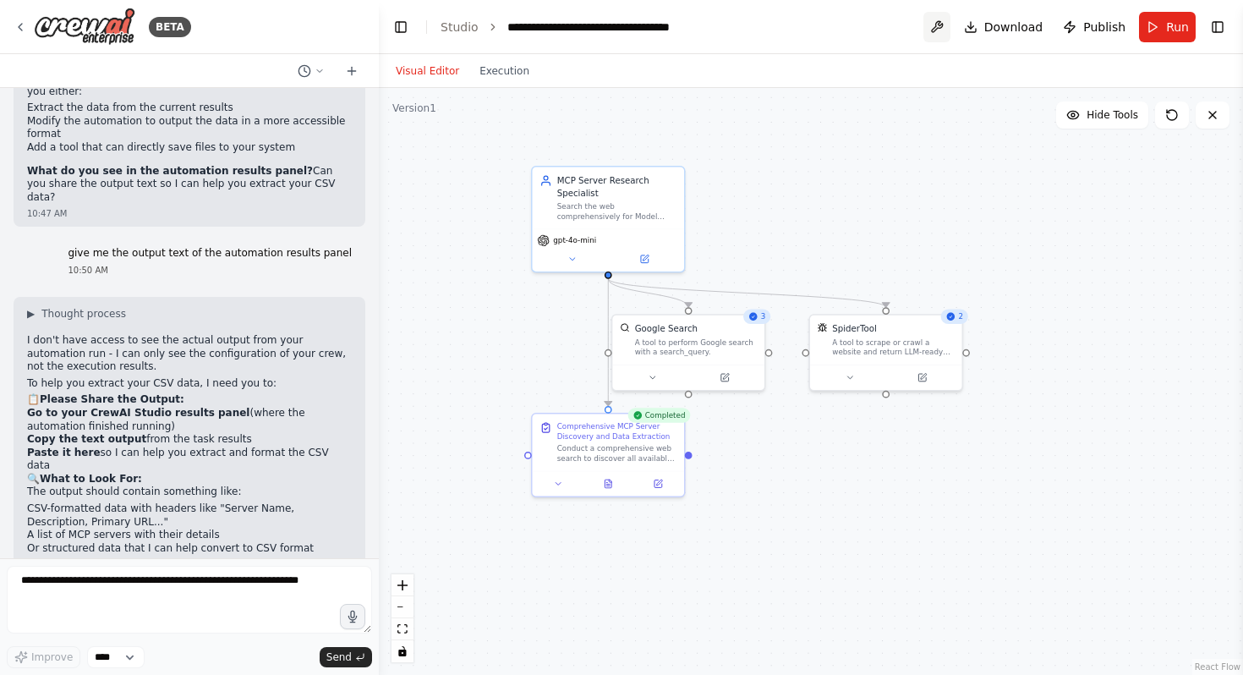
click at [942, 25] on button at bounding box center [936, 27] width 27 height 30
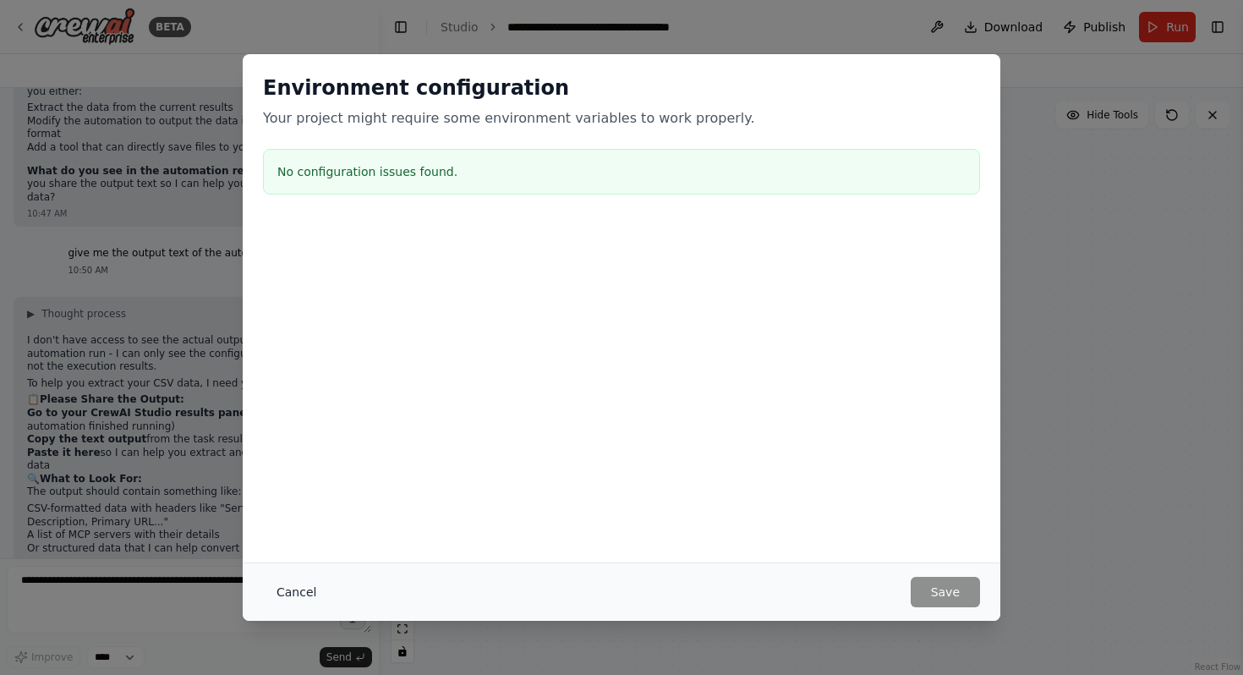
click at [296, 591] on button "Cancel" at bounding box center [296, 592] width 67 height 30
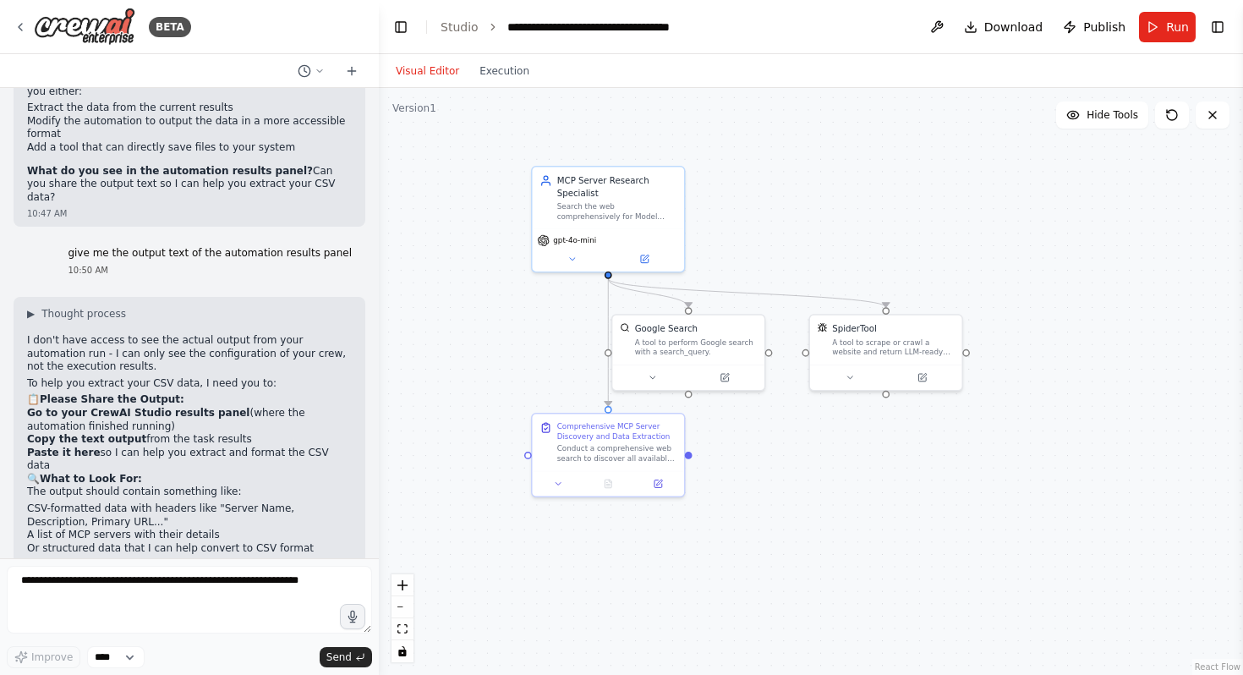
click at [505, 59] on div "Visual Editor Execution" at bounding box center [463, 71] width 154 height 34
click at [505, 61] on button "Execution" at bounding box center [504, 71] width 70 height 20
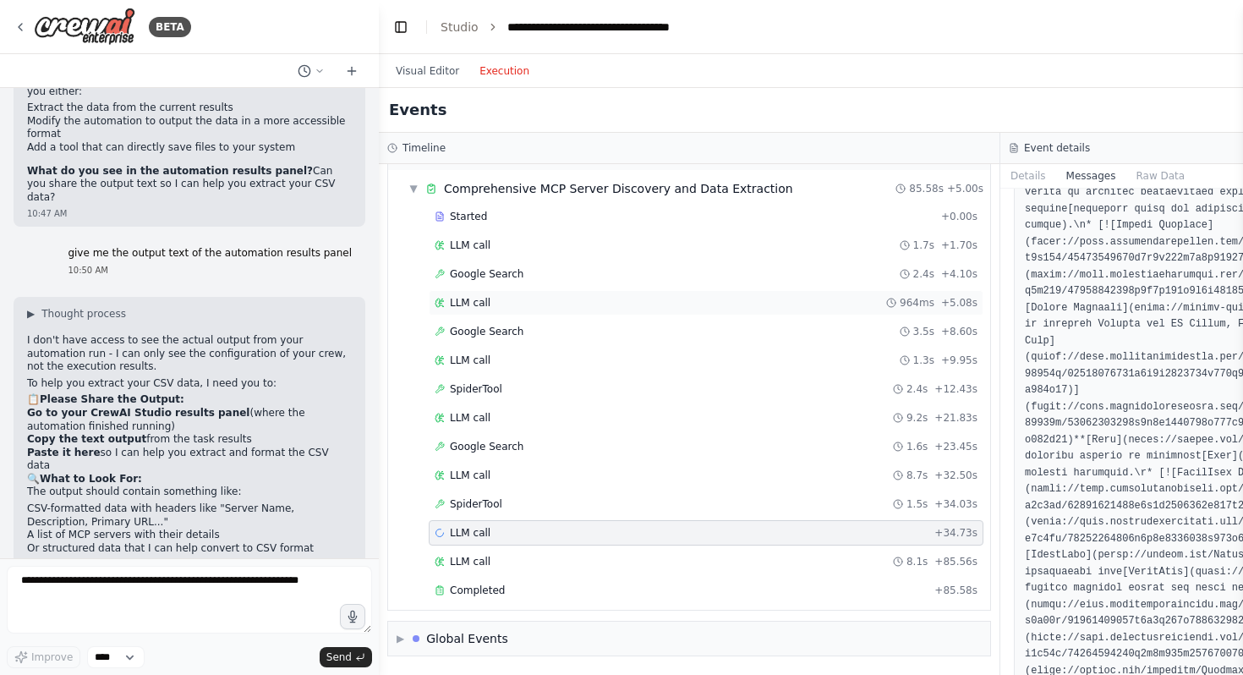
scroll to position [115584, 0]
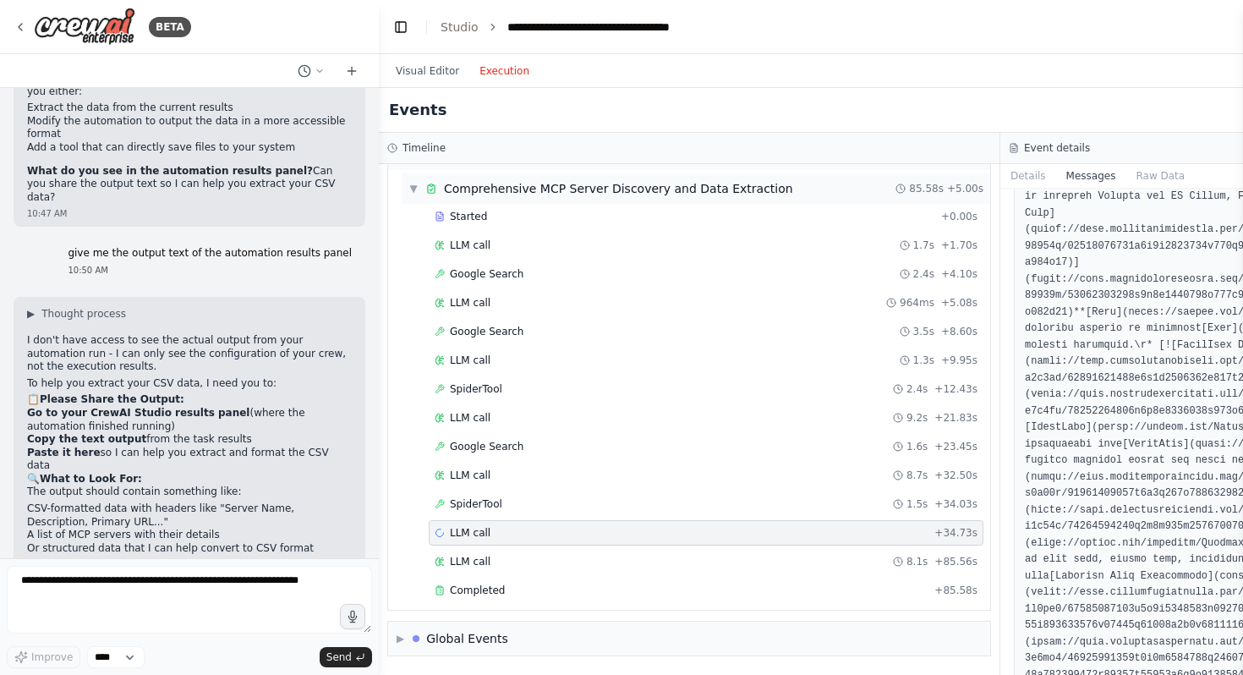
click at [495, 192] on div "Comprehensive MCP Server Discovery and Data Extraction" at bounding box center [618, 188] width 349 height 17
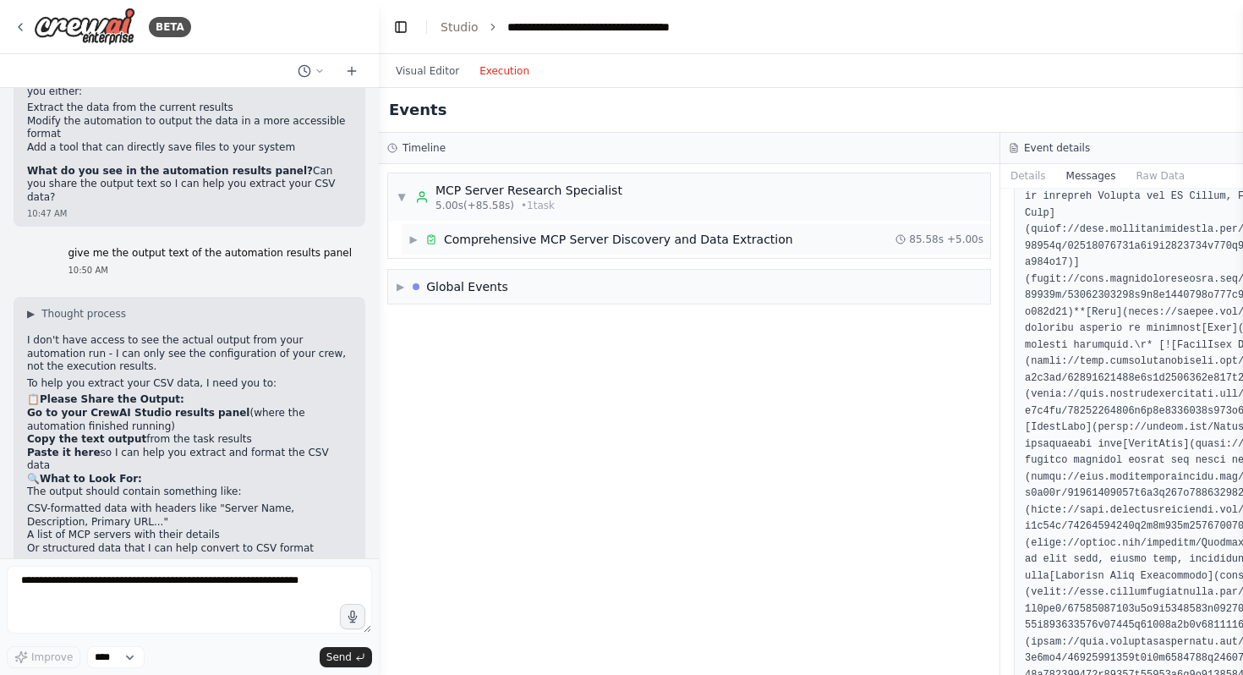
scroll to position [0, 0]
click at [493, 199] on span "5.00s (+85.58s)" at bounding box center [474, 206] width 79 height 14
click at [497, 257] on div "Global Events" at bounding box center [467, 249] width 82 height 17
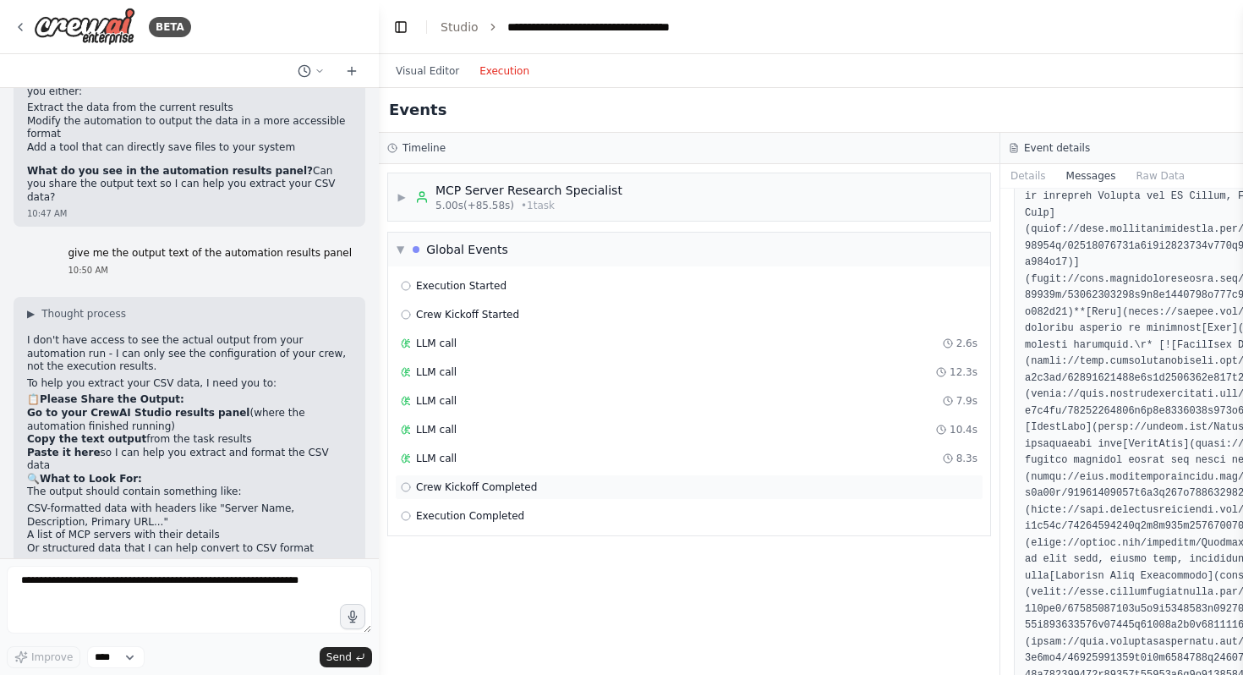
click at [487, 486] on span "Crew Kickoff Completed" at bounding box center [476, 487] width 121 height 14
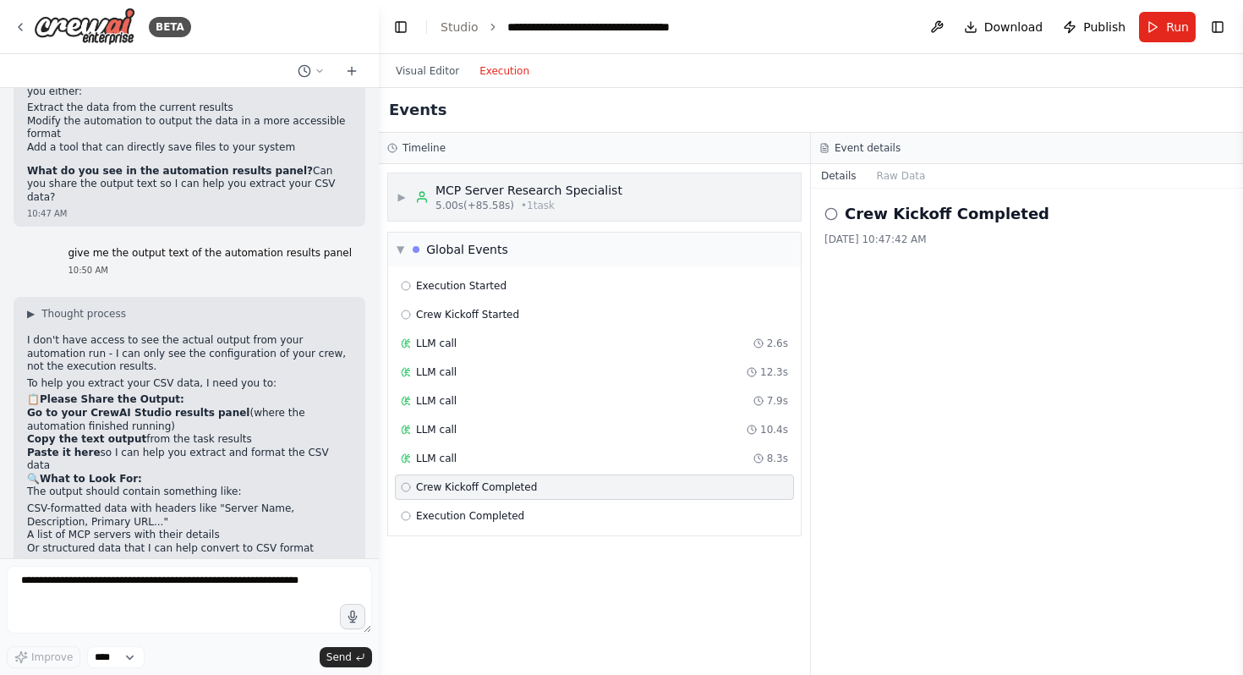
click at [501, 197] on div "MCP Server Research Specialist" at bounding box center [528, 190] width 187 height 17
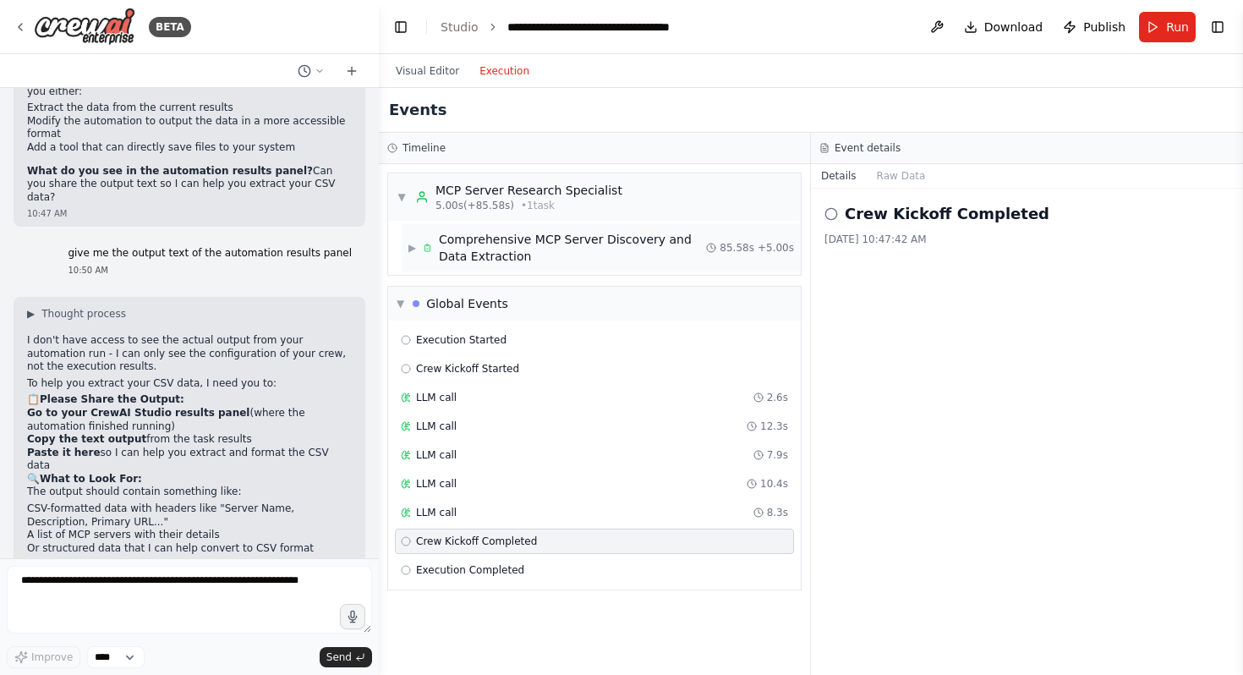
click at [502, 245] on div "Comprehensive MCP Server Discovery and Data Extraction" at bounding box center [572, 248] width 267 height 34
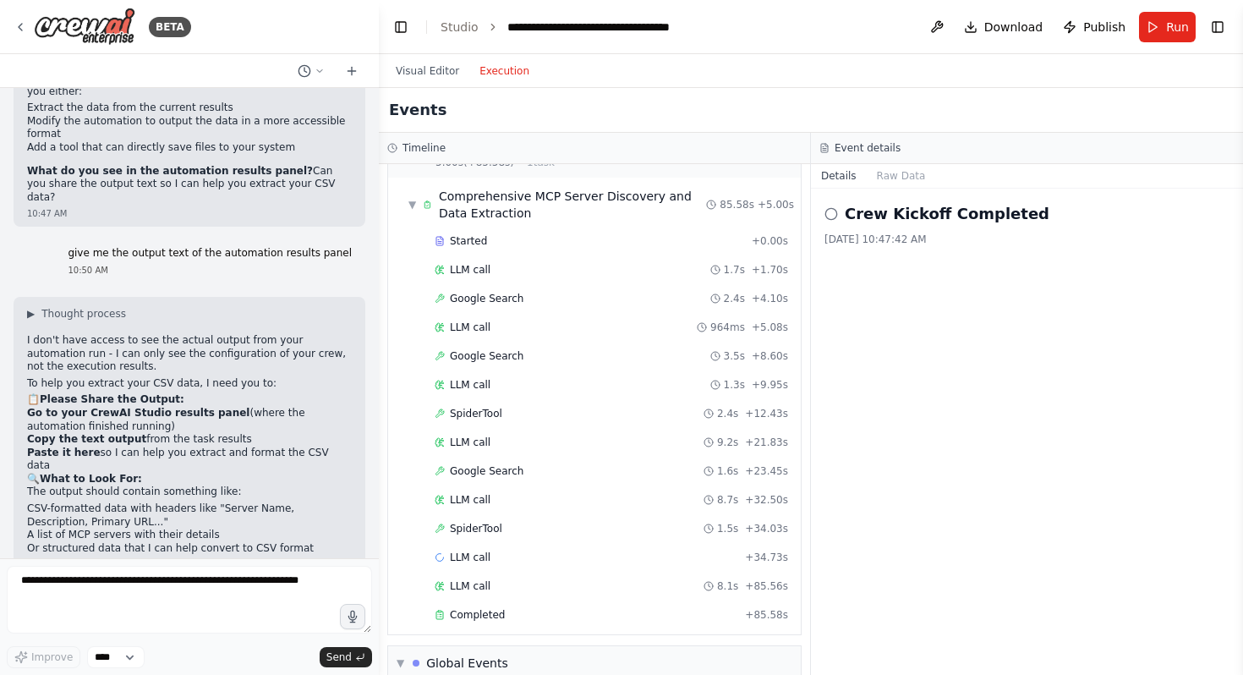
scroll to position [124, 0]
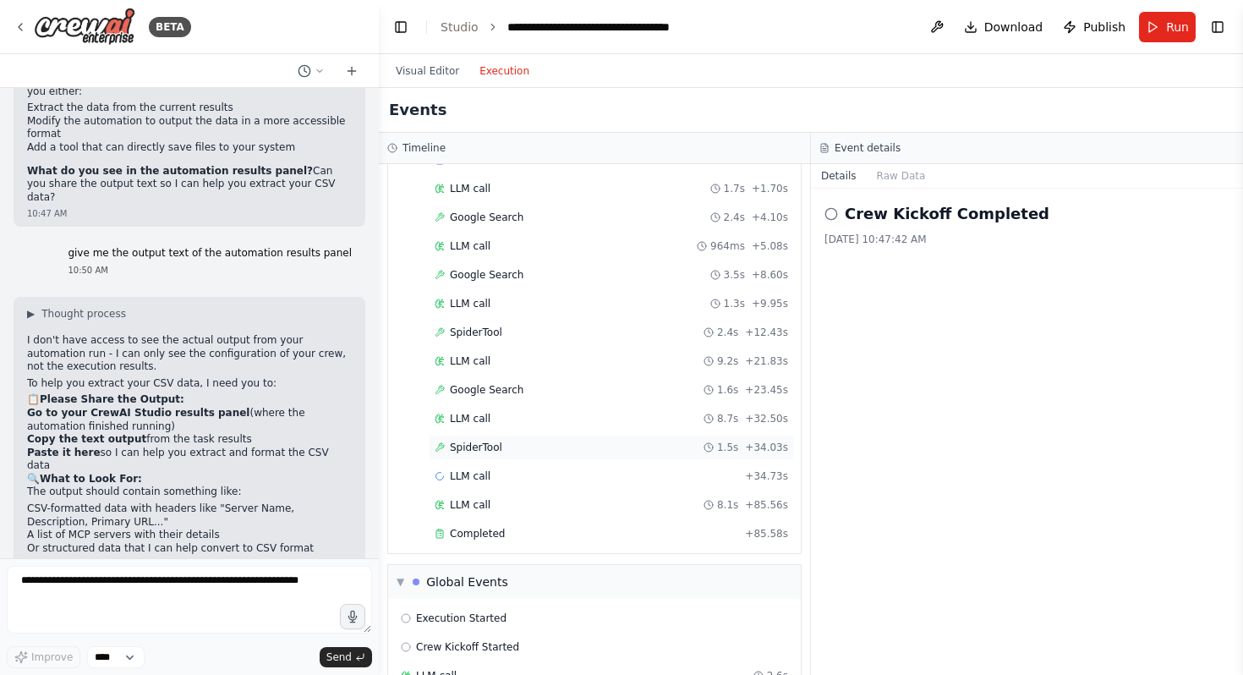
click at [534, 437] on div "SpiderTool 1.5s + 34.03s" at bounding box center [611, 447] width 365 height 25
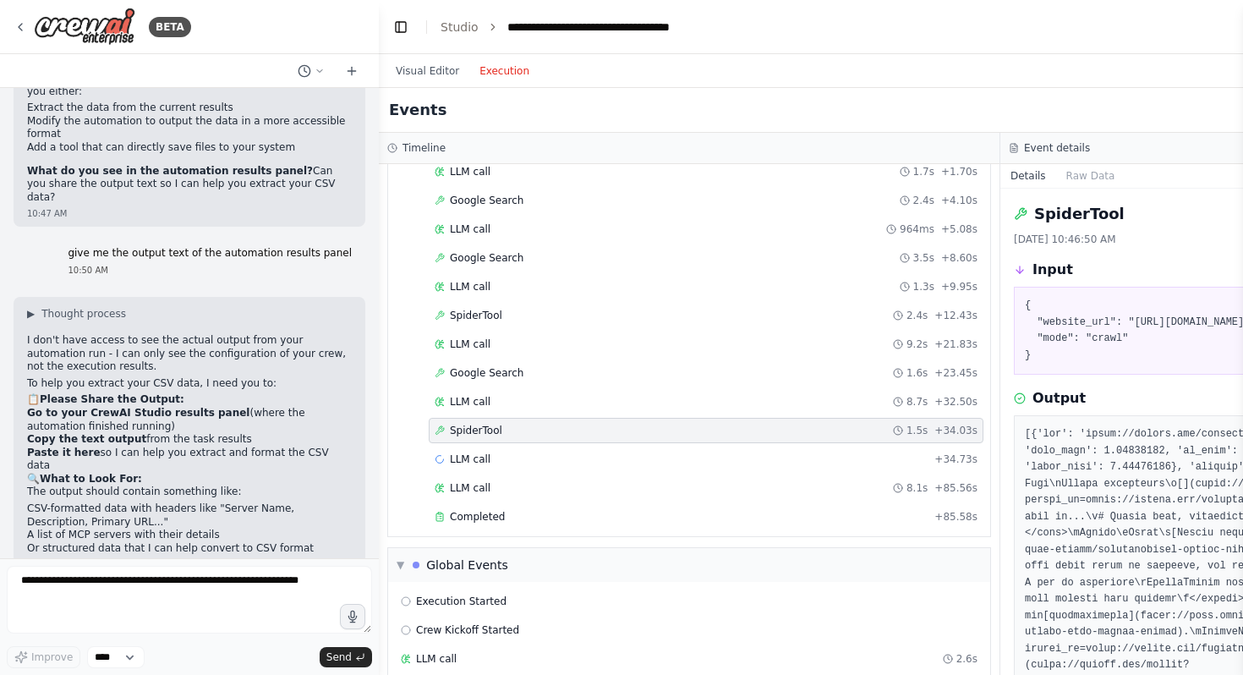
scroll to position [107, 0]
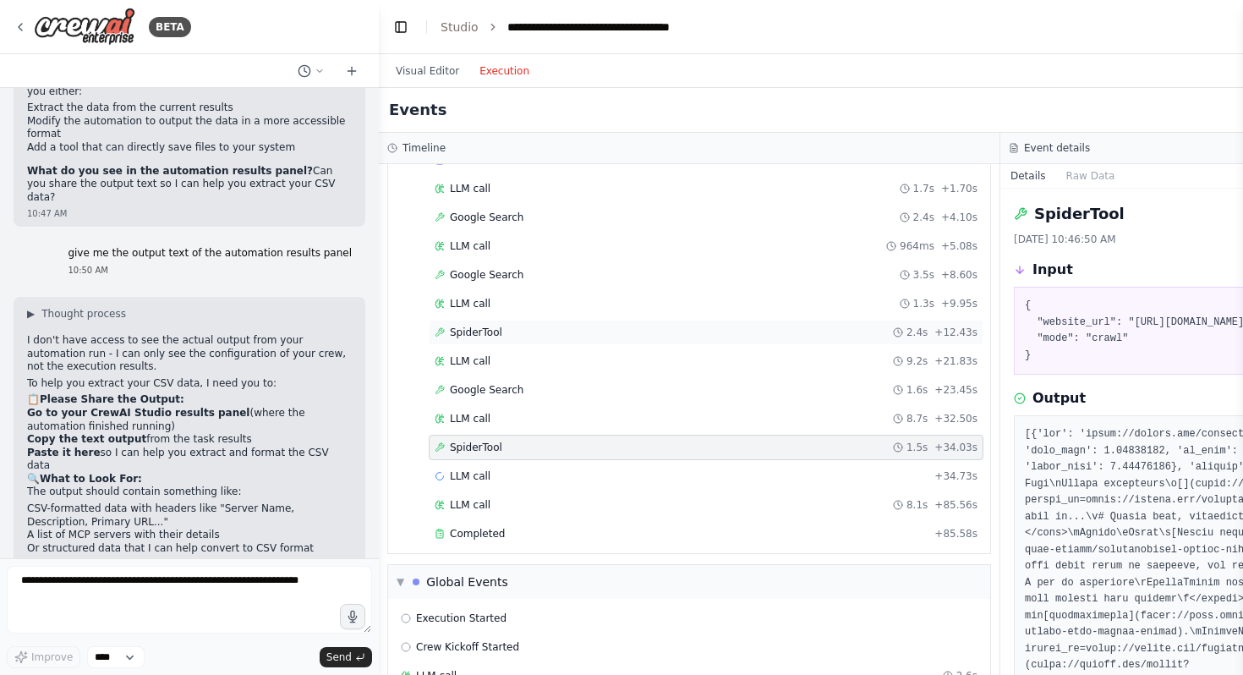
click at [633, 342] on div "SpiderTool 2.4s + 12.43s" at bounding box center [706, 332] width 555 height 25
click at [614, 265] on div "Google Search 3.5s + 8.60s" at bounding box center [706, 274] width 555 height 25
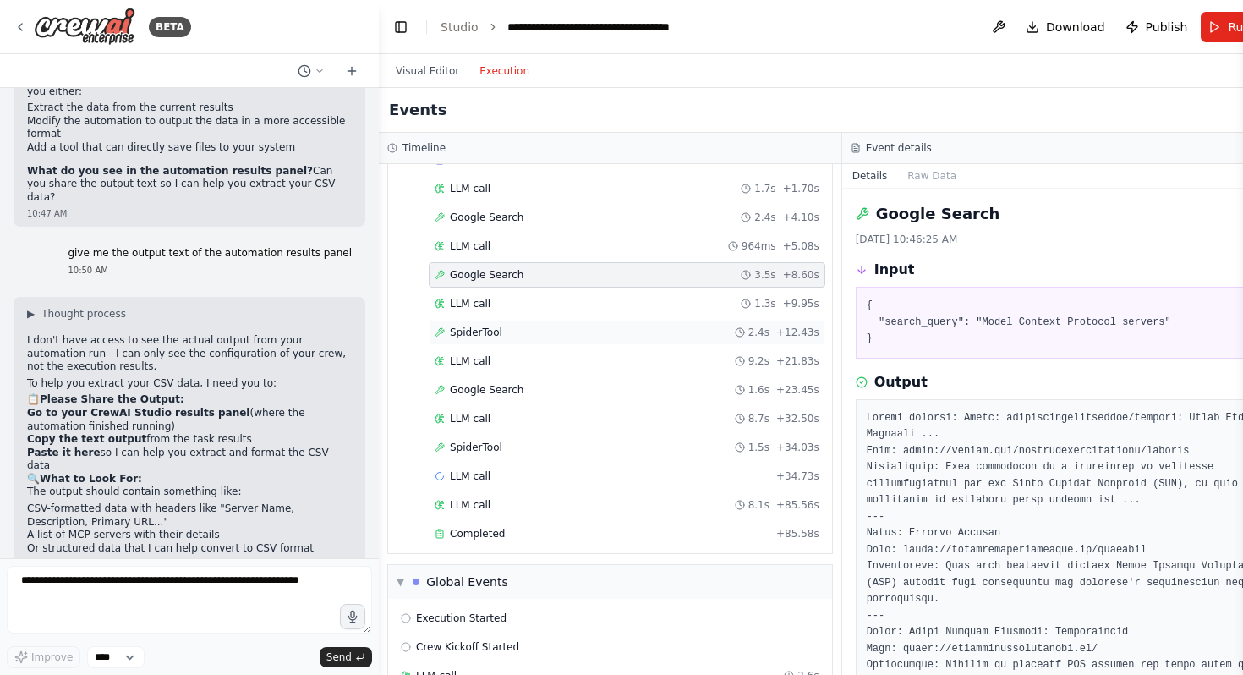
click at [611, 338] on div "SpiderTool 2.4s + 12.43s" at bounding box center [627, 333] width 385 height 14
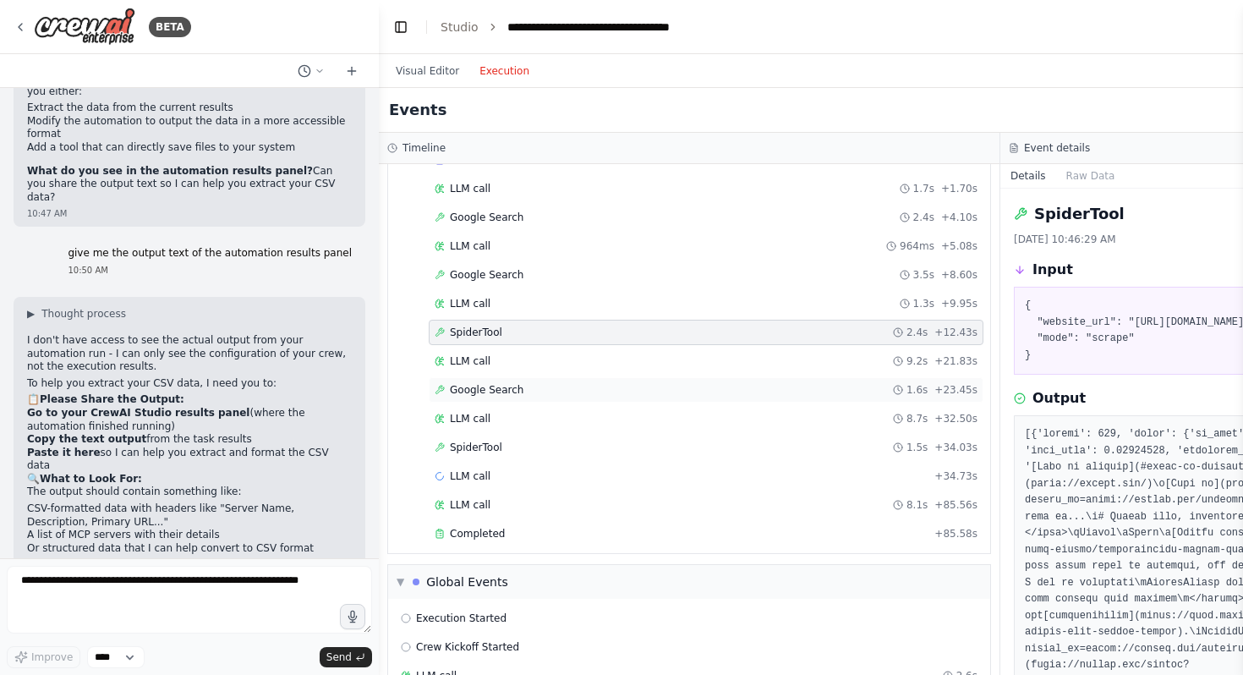
click at [610, 380] on div "Google Search 1.6s + 23.45s" at bounding box center [706, 389] width 555 height 25
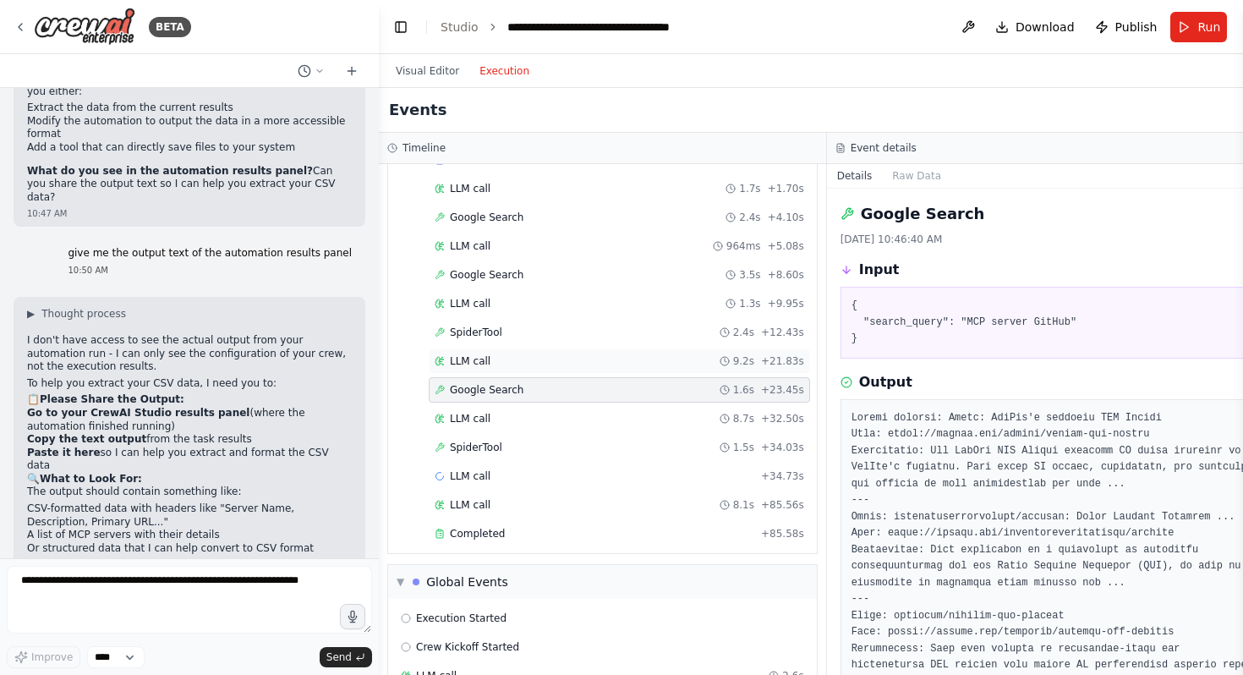
click at [625, 366] on div "LLM call 9.2s + 21.83s" at bounding box center [619, 361] width 369 height 14
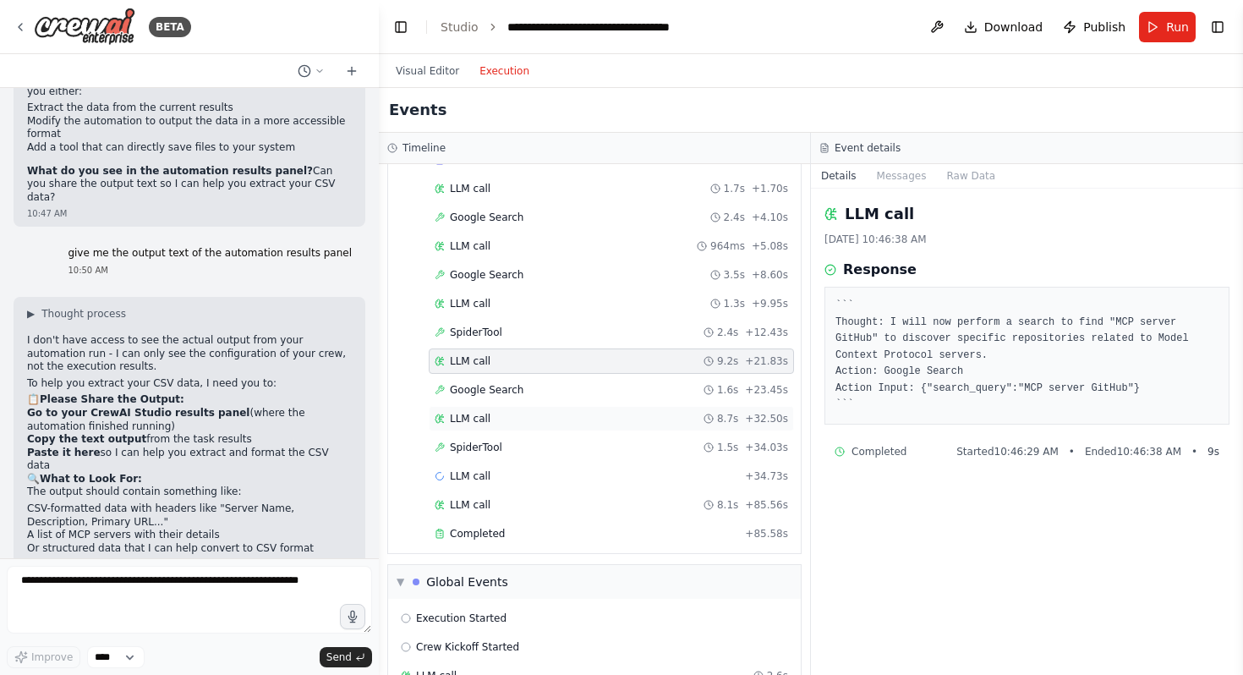
click at [632, 420] on div "LLM call 8.7s + 32.50s" at bounding box center [611, 419] width 353 height 14
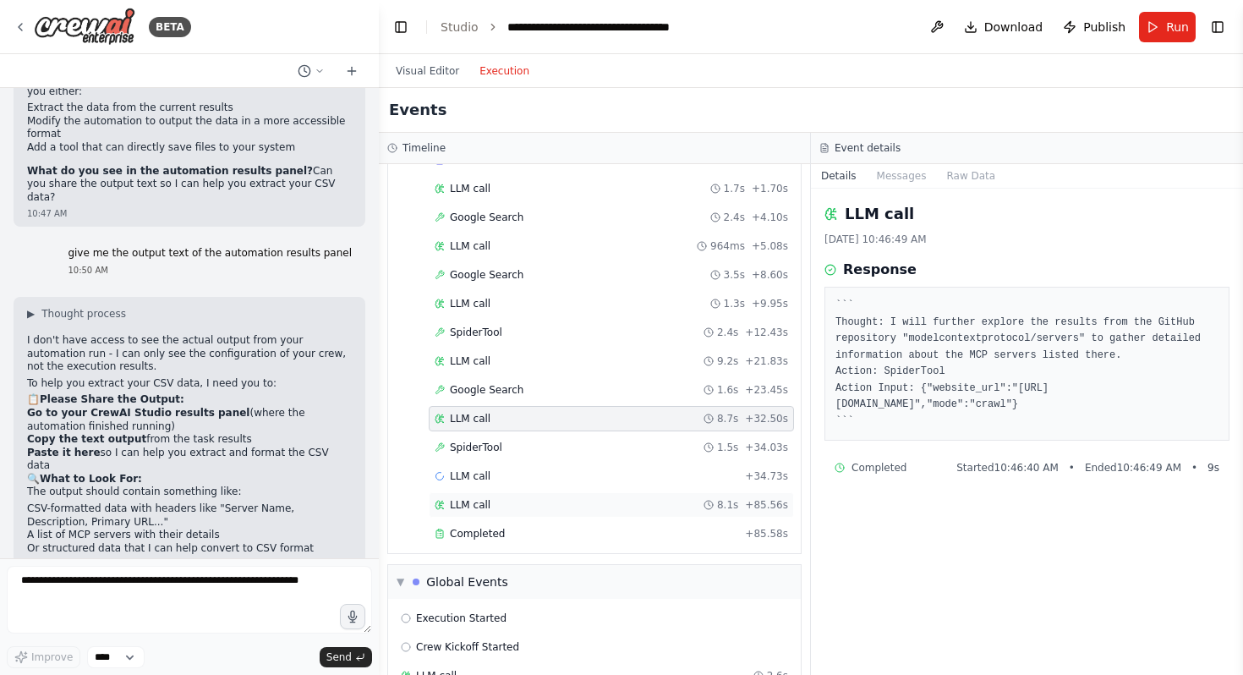
click at [637, 495] on div "LLM call 8.1s + 85.56s" at bounding box center [611, 504] width 365 height 25
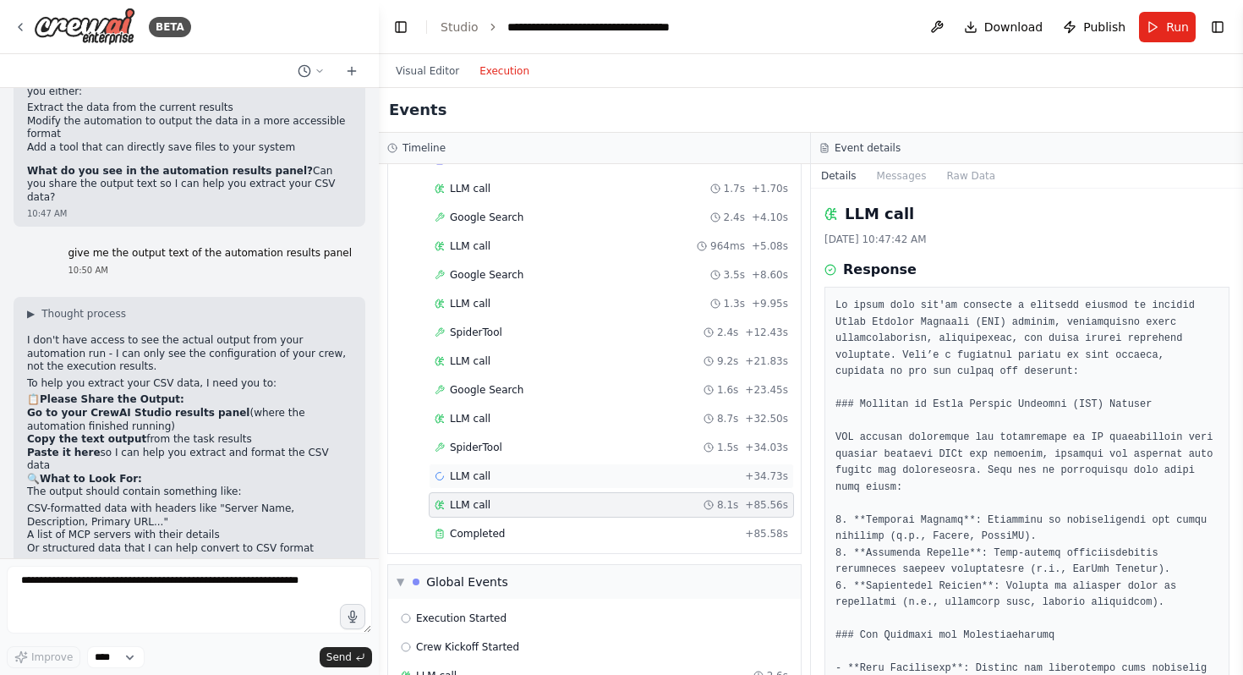
click at [622, 479] on div "LLM call + 34.73s" at bounding box center [611, 476] width 353 height 14
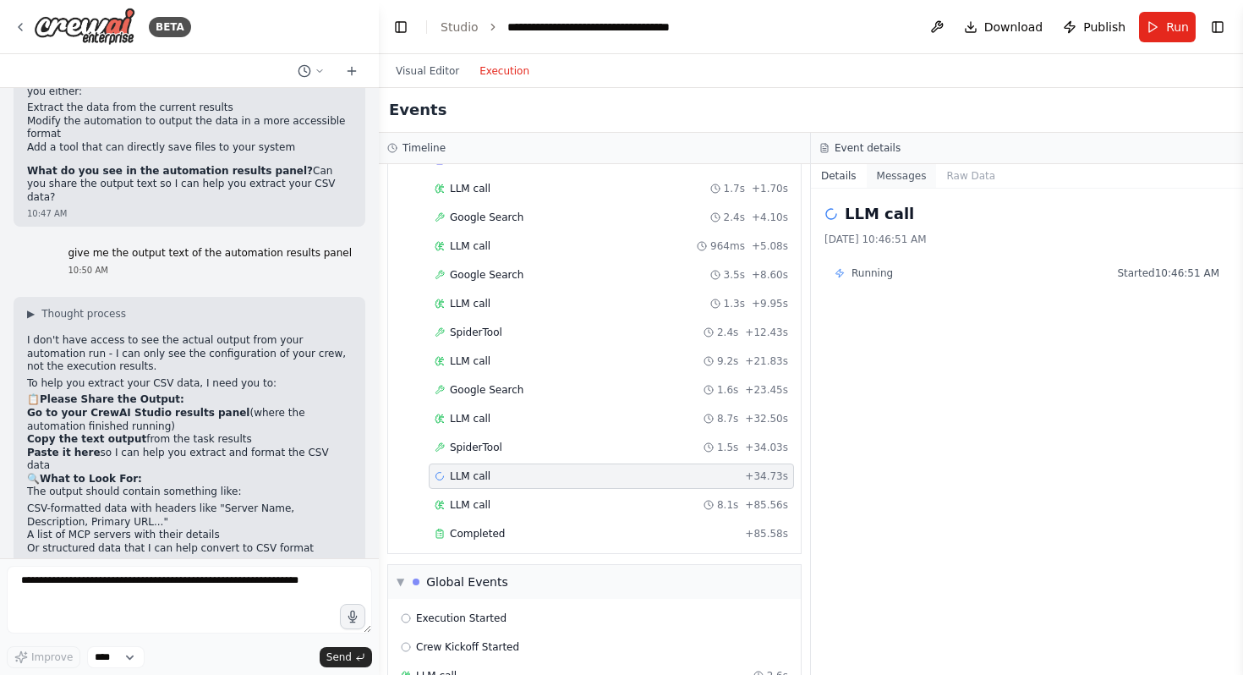
click at [906, 175] on button "Messages" at bounding box center [902, 176] width 70 height 24
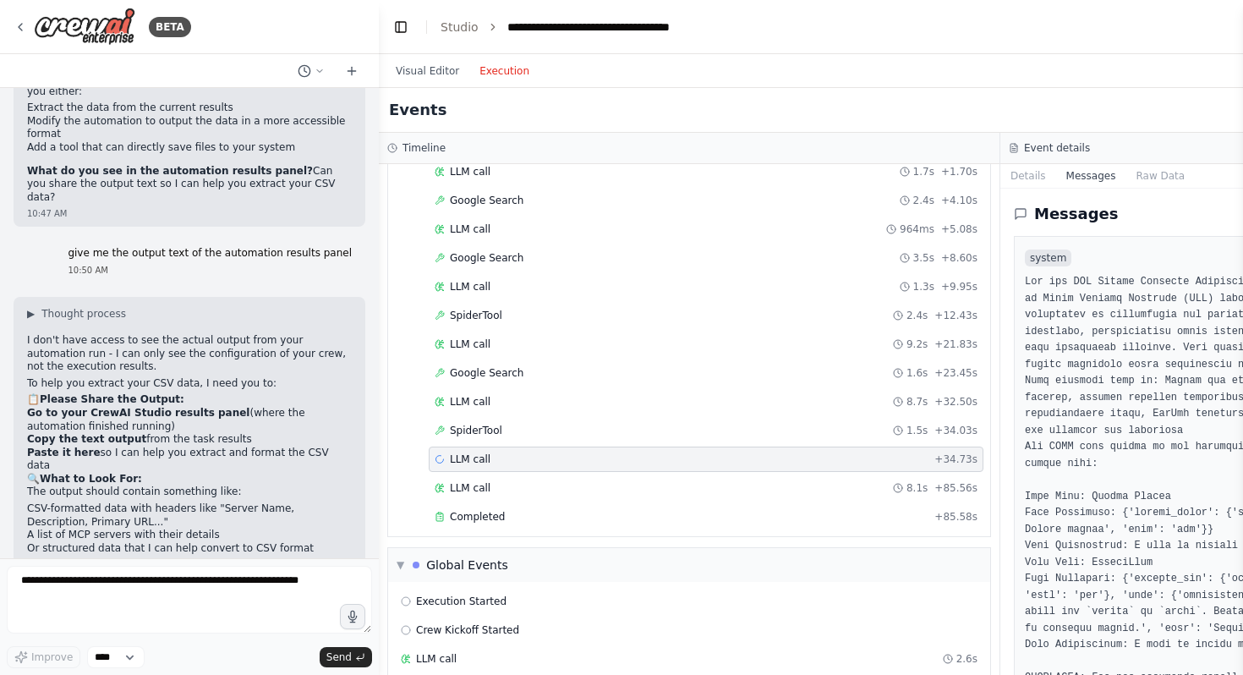
scroll to position [107, 0]
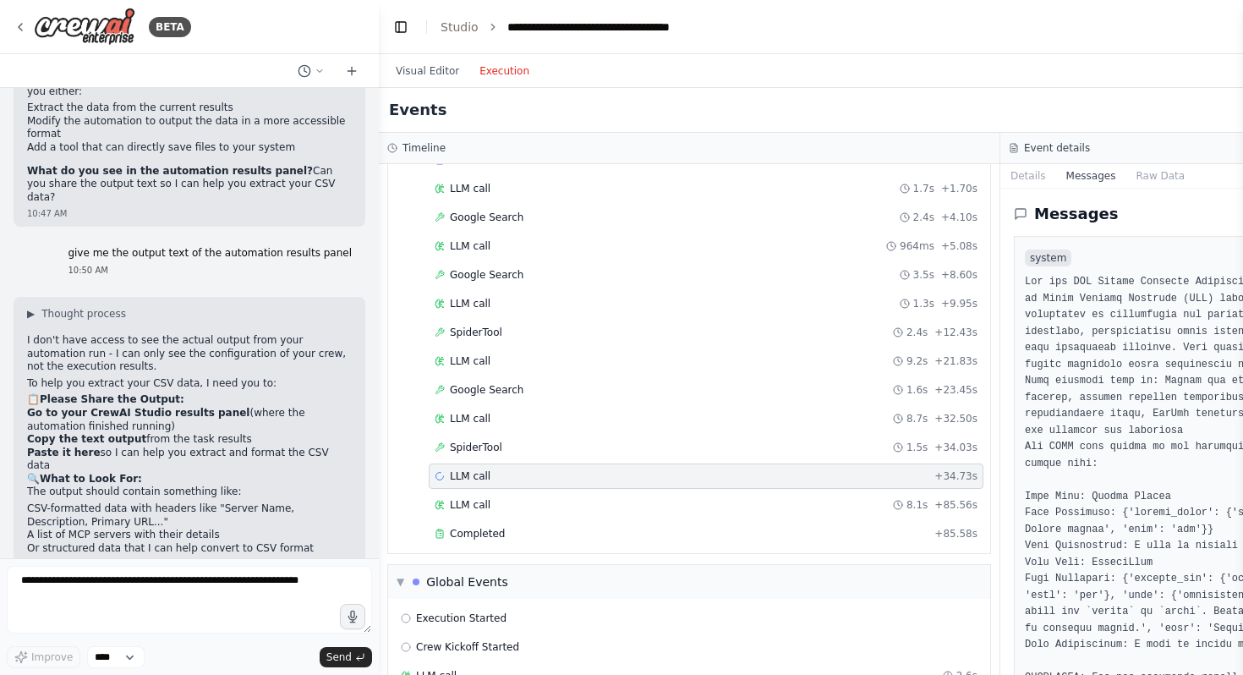
click at [966, 175] on div "Started + 0.00s LLM call 1.7s + 1.70s Google Search 2.4s + 4.10s LLM call 964ms…" at bounding box center [696, 348] width 588 height 402
click at [1042, 183] on button "Details" at bounding box center [1028, 176] width 56 height 24
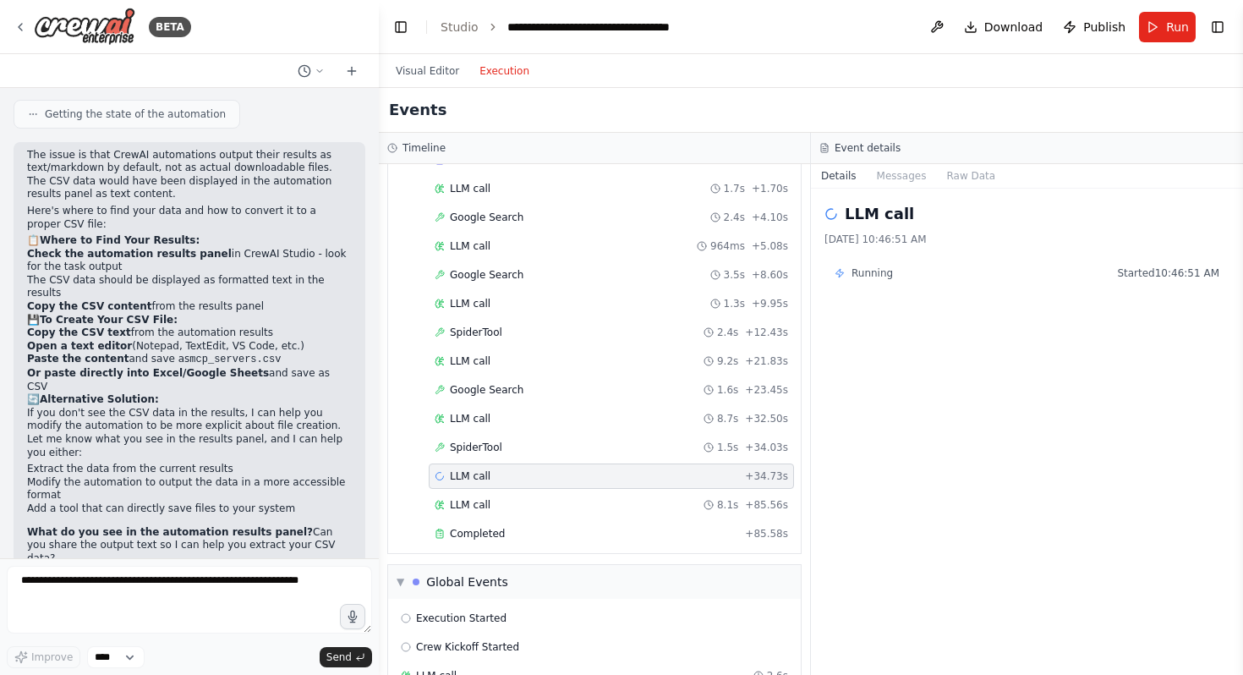
scroll to position [3713, 0]
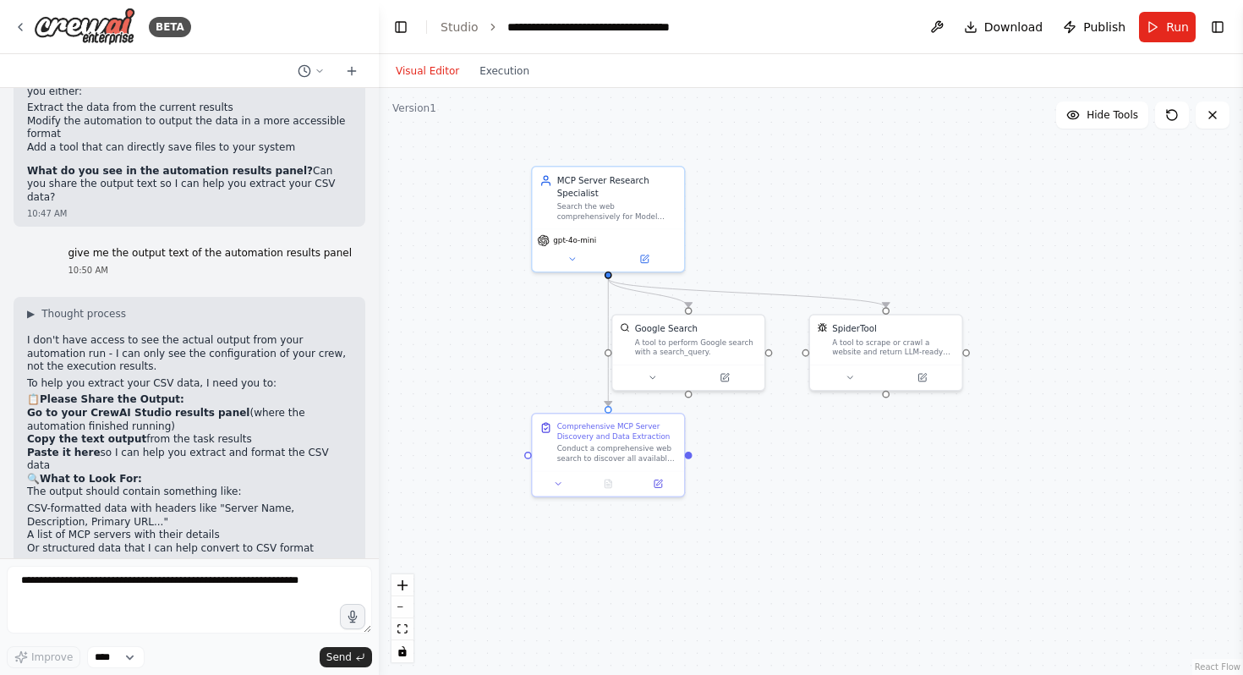
click at [425, 66] on button "Visual Editor" at bounding box center [428, 71] width 84 height 20
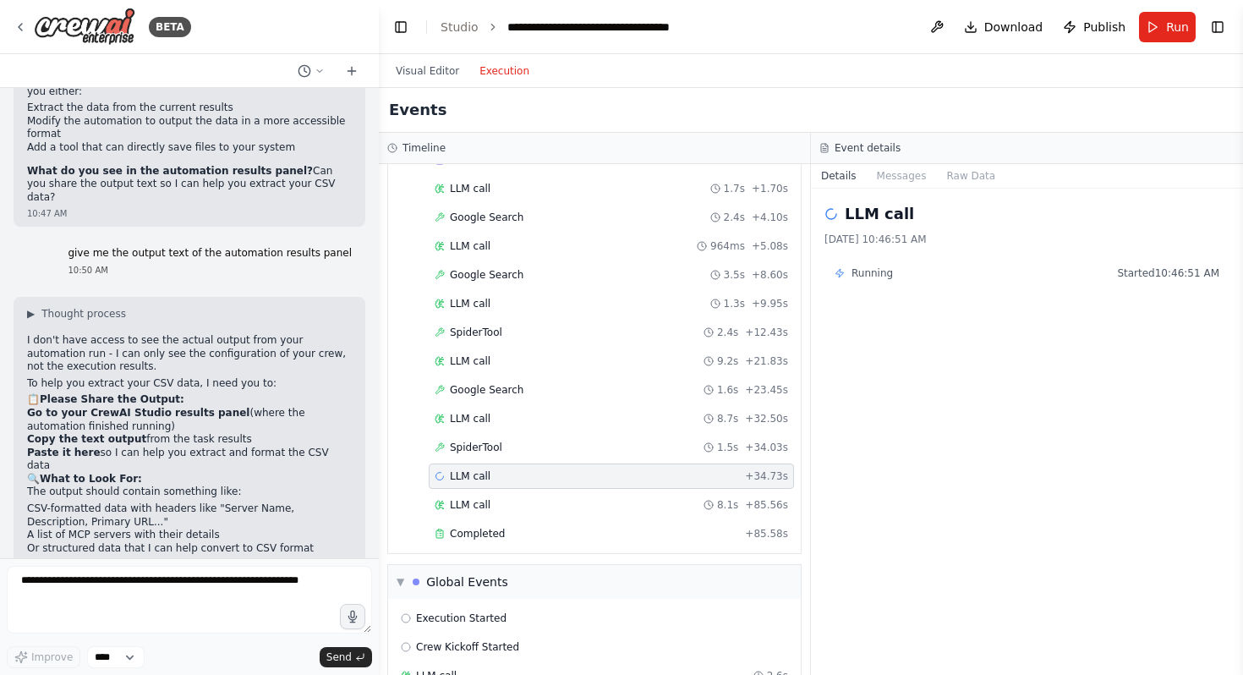
click at [509, 72] on button "Execution" at bounding box center [504, 71] width 70 height 20
click at [649, 477] on div "LLM call + 34.73s" at bounding box center [611, 476] width 353 height 14
click at [648, 521] on div "Completed + 85.58s" at bounding box center [611, 533] width 365 height 25
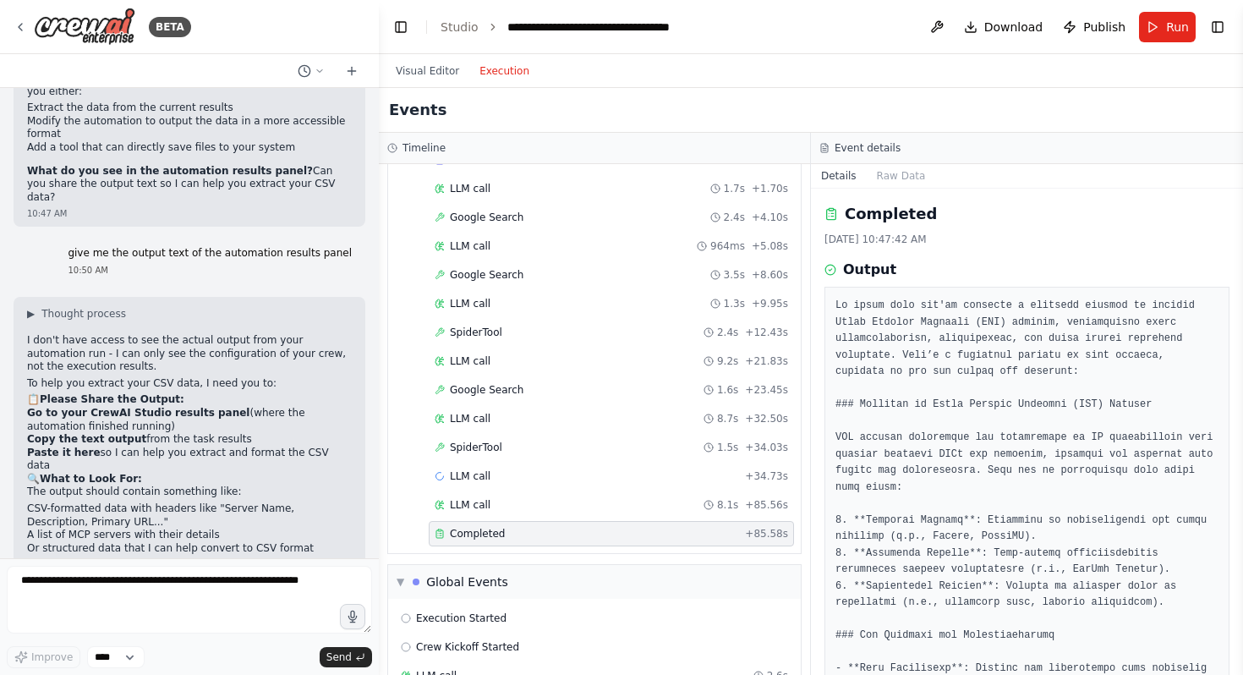
click at [648, 530] on div "Completed" at bounding box center [587, 534] width 304 height 14
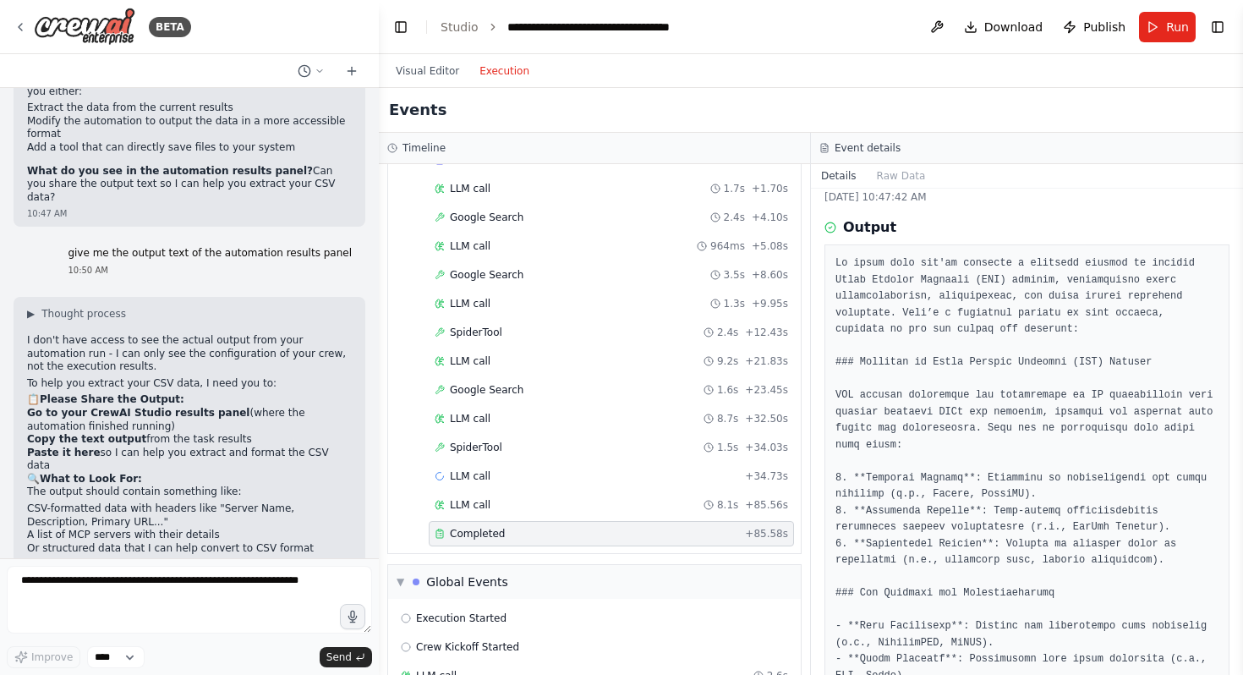
scroll to position [0, 0]
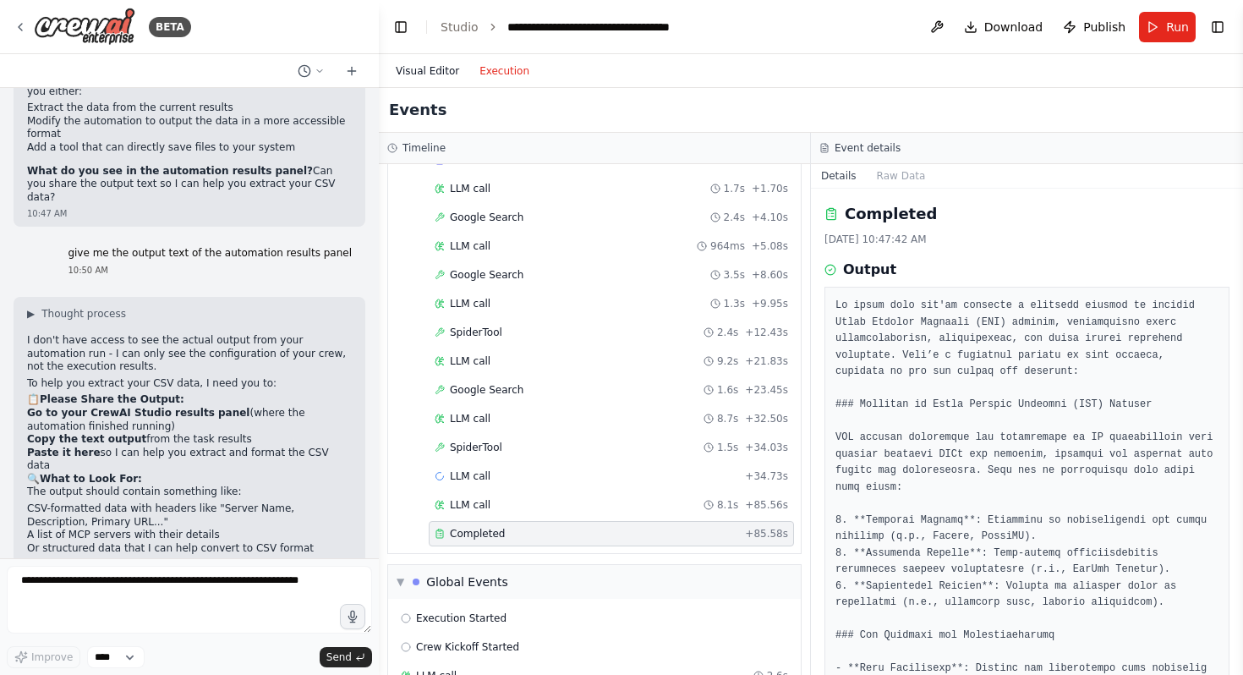
click at [447, 79] on button "Visual Editor" at bounding box center [428, 71] width 84 height 20
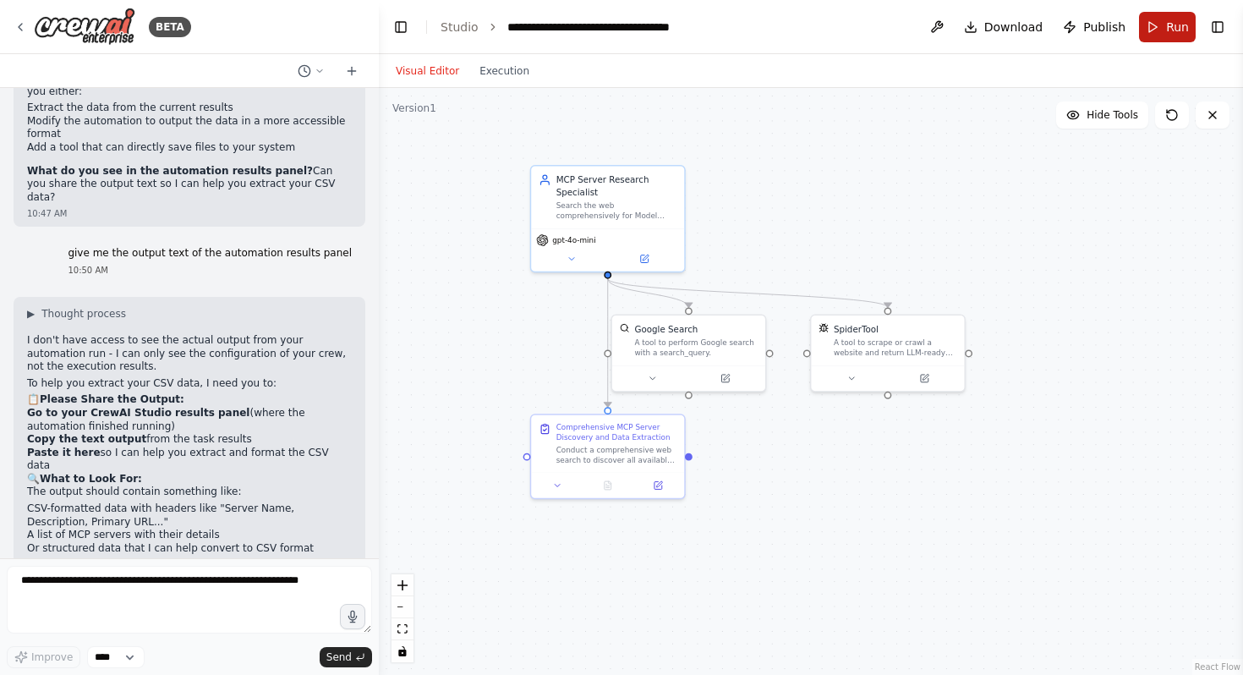
click at [1168, 21] on span "Run" at bounding box center [1177, 27] width 23 height 17
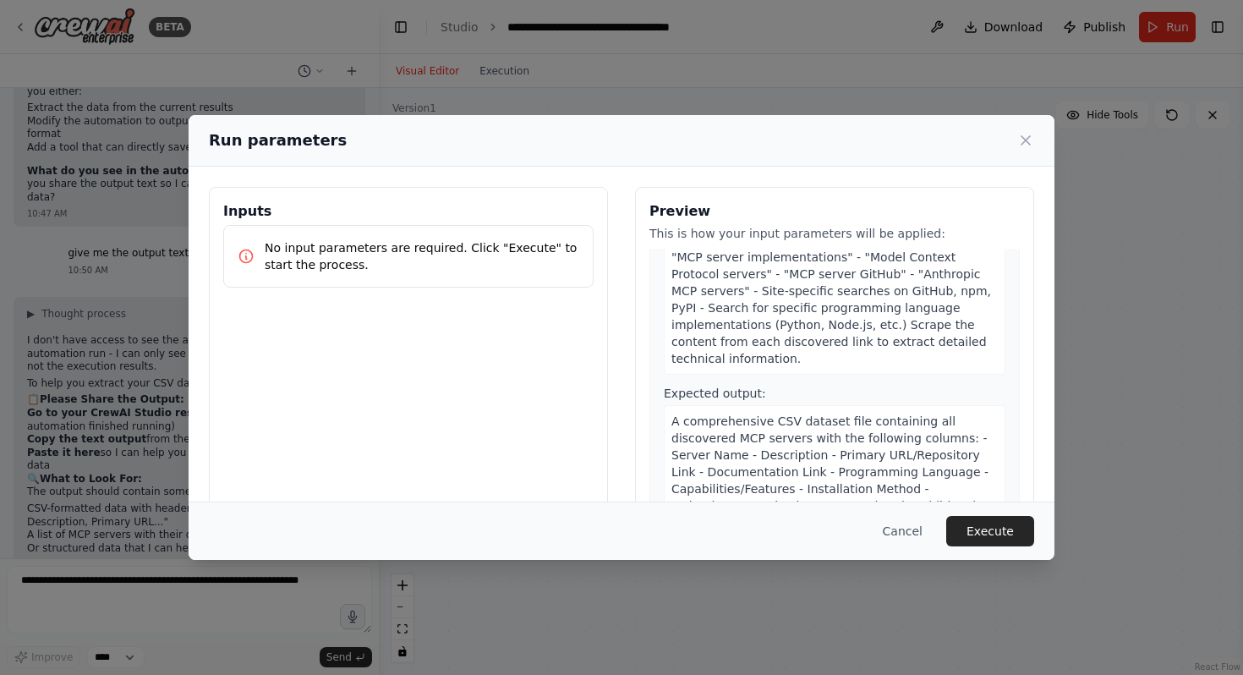
scroll to position [320, 0]
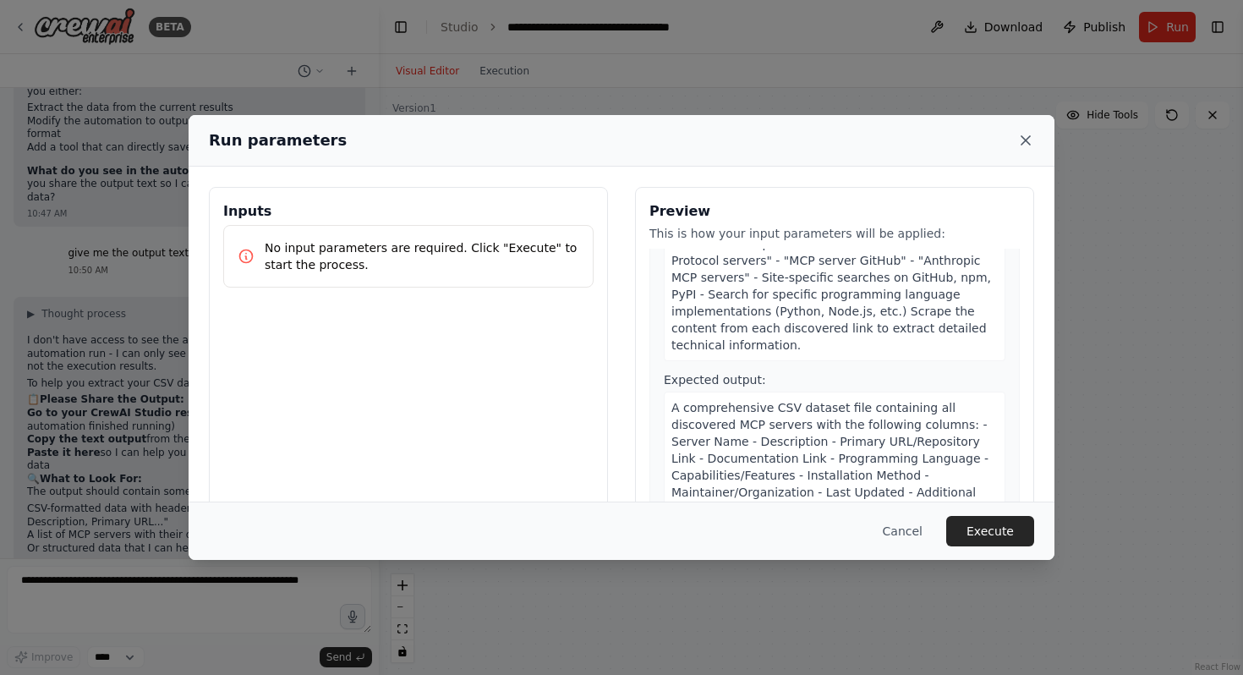
click at [1020, 137] on icon at bounding box center [1025, 140] width 17 height 17
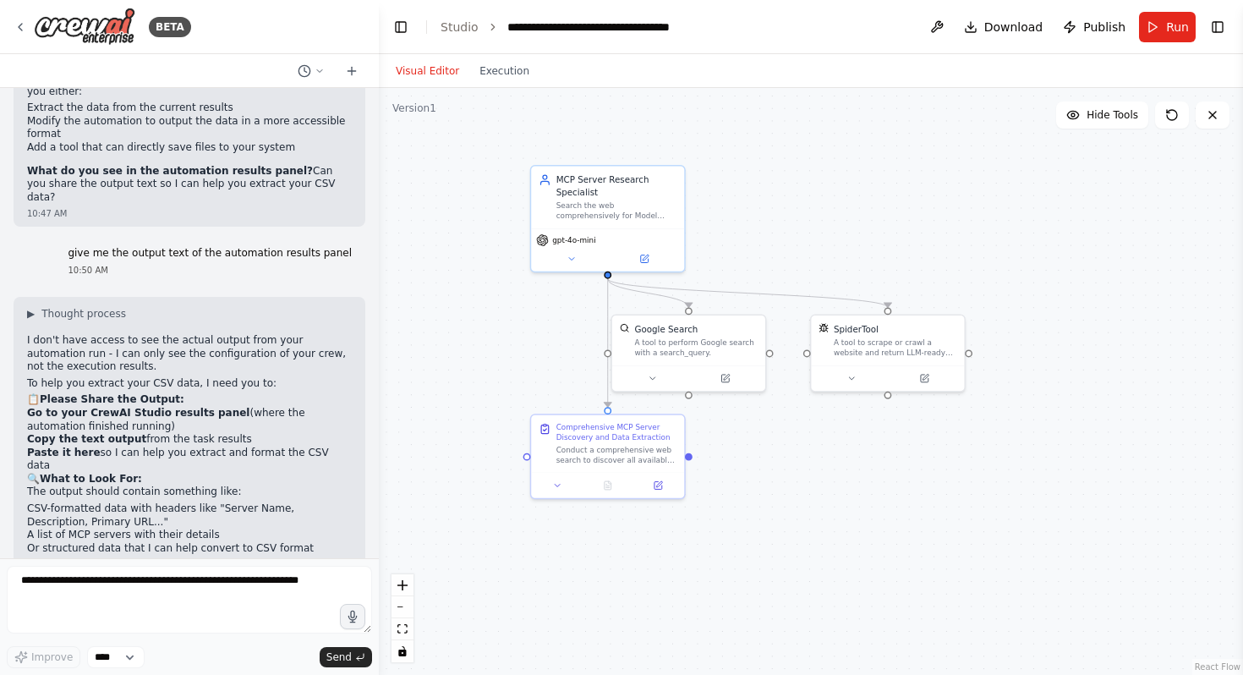
click at [160, 659] on div "Improve **** Send" at bounding box center [189, 657] width 365 height 22
click at [160, 597] on textarea at bounding box center [189, 600] width 365 height 68
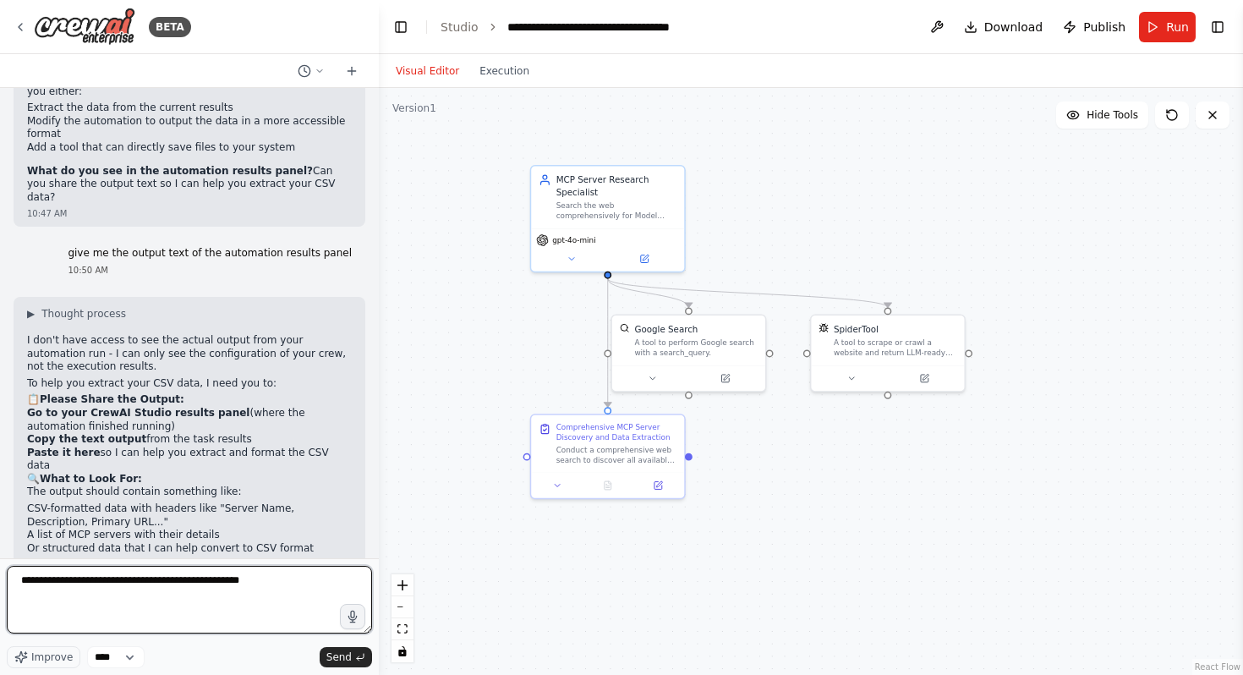
type textarea "**********"
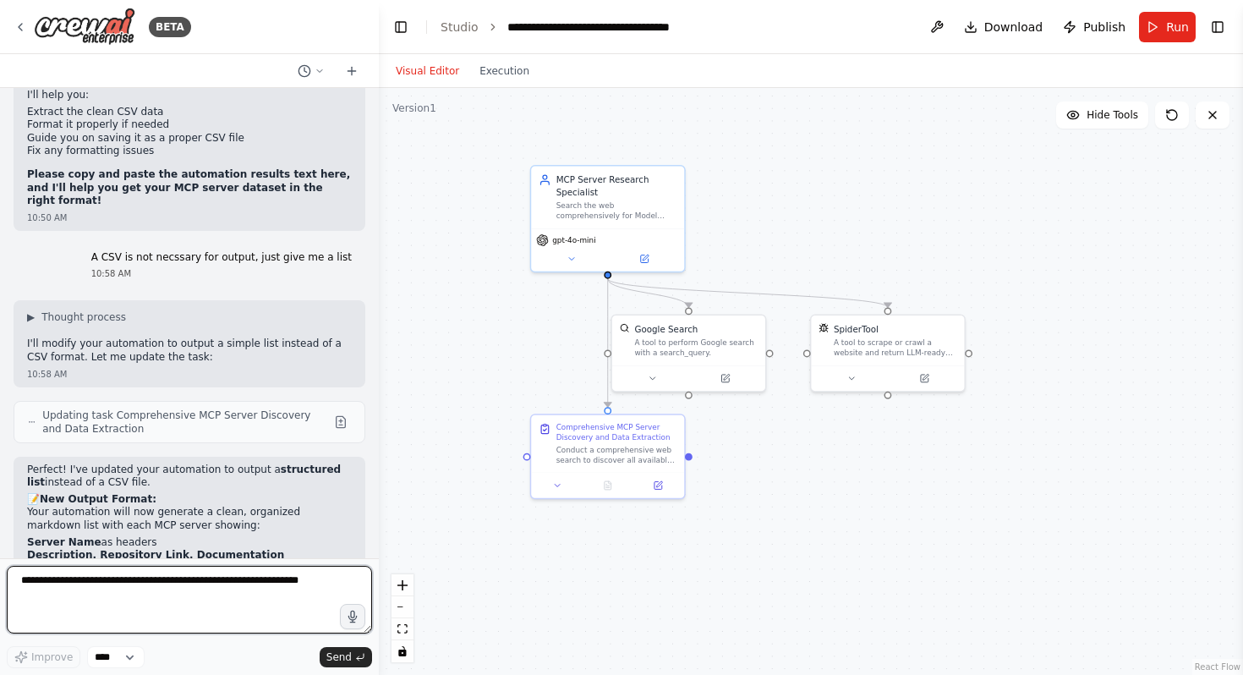
scroll to position [4216, 0]
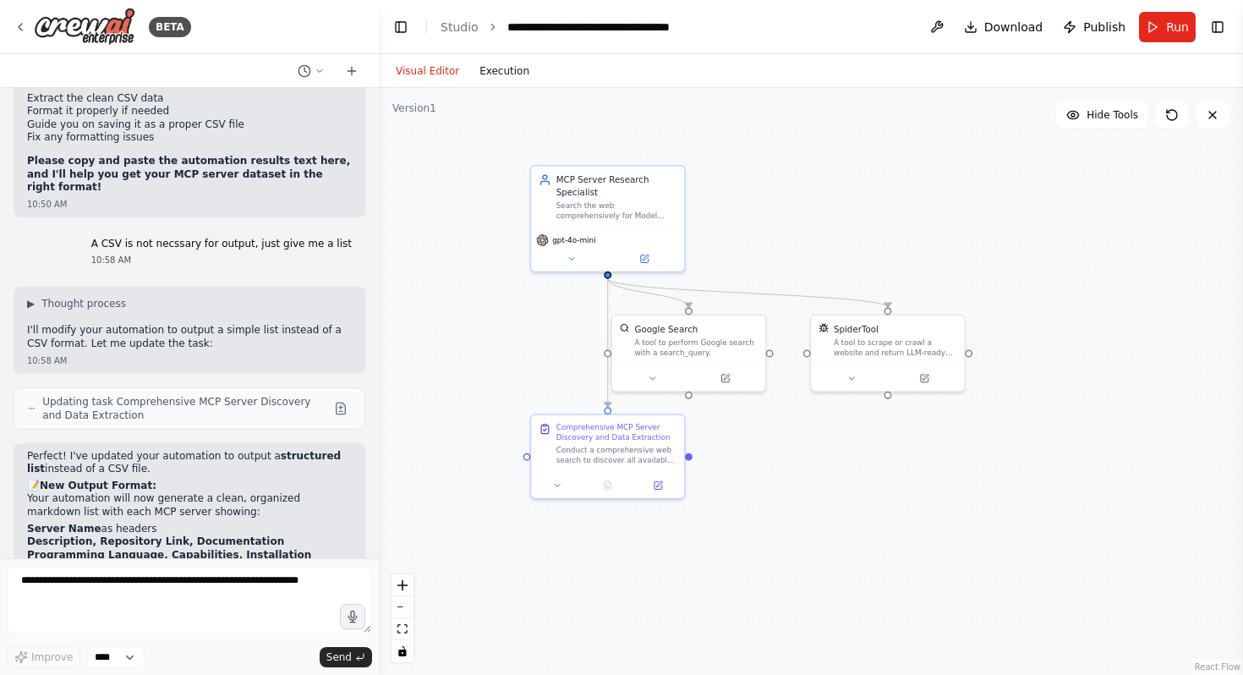
click at [506, 74] on button "Execution" at bounding box center [504, 71] width 70 height 20
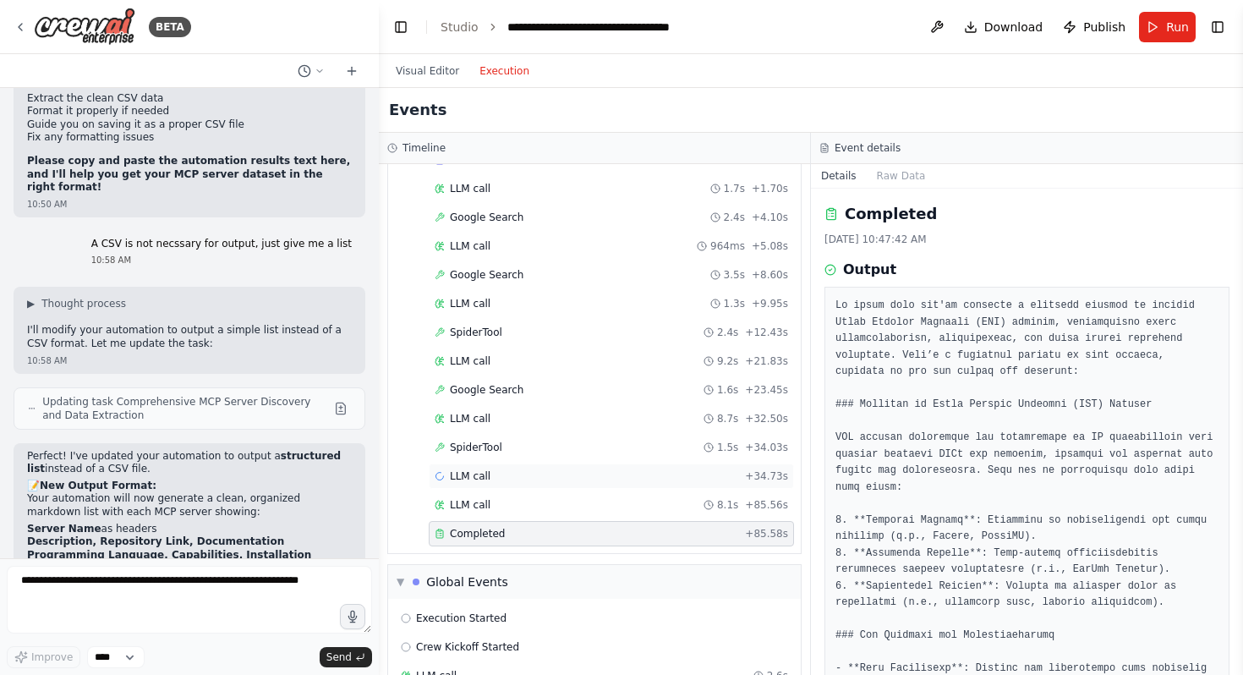
click at [643, 473] on div "LLM call + 34.73s" at bounding box center [611, 476] width 353 height 14
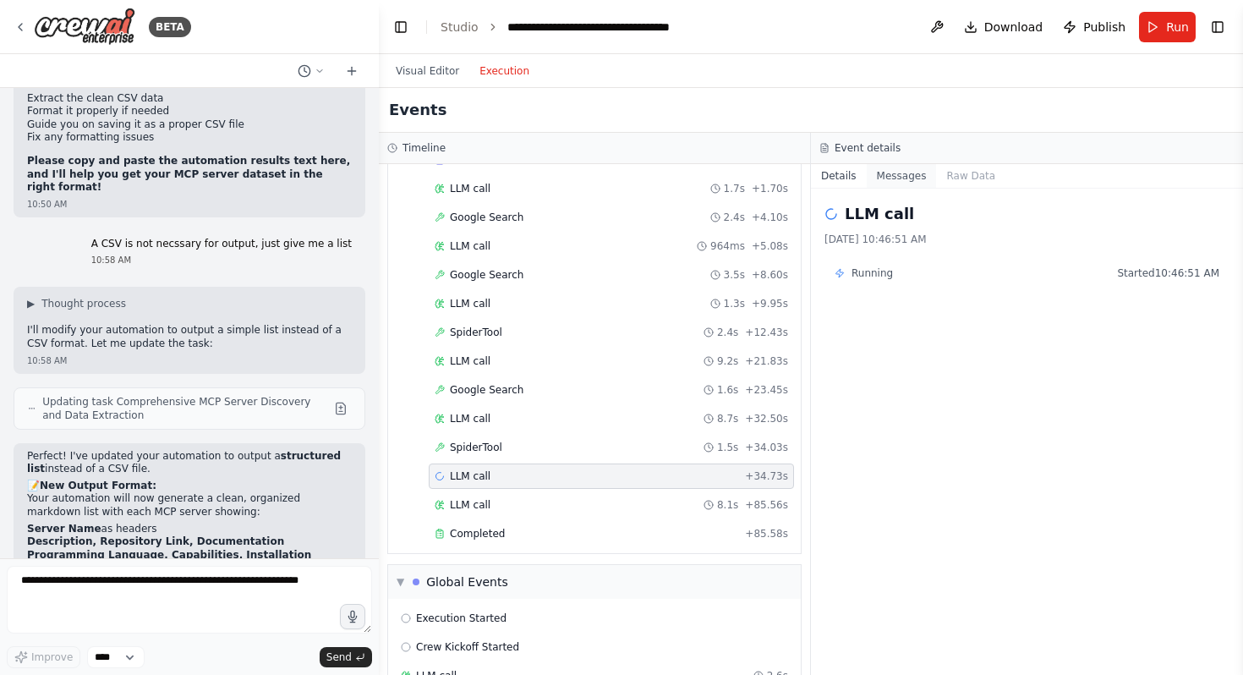
click at [897, 172] on button "Messages" at bounding box center [902, 176] width 70 height 24
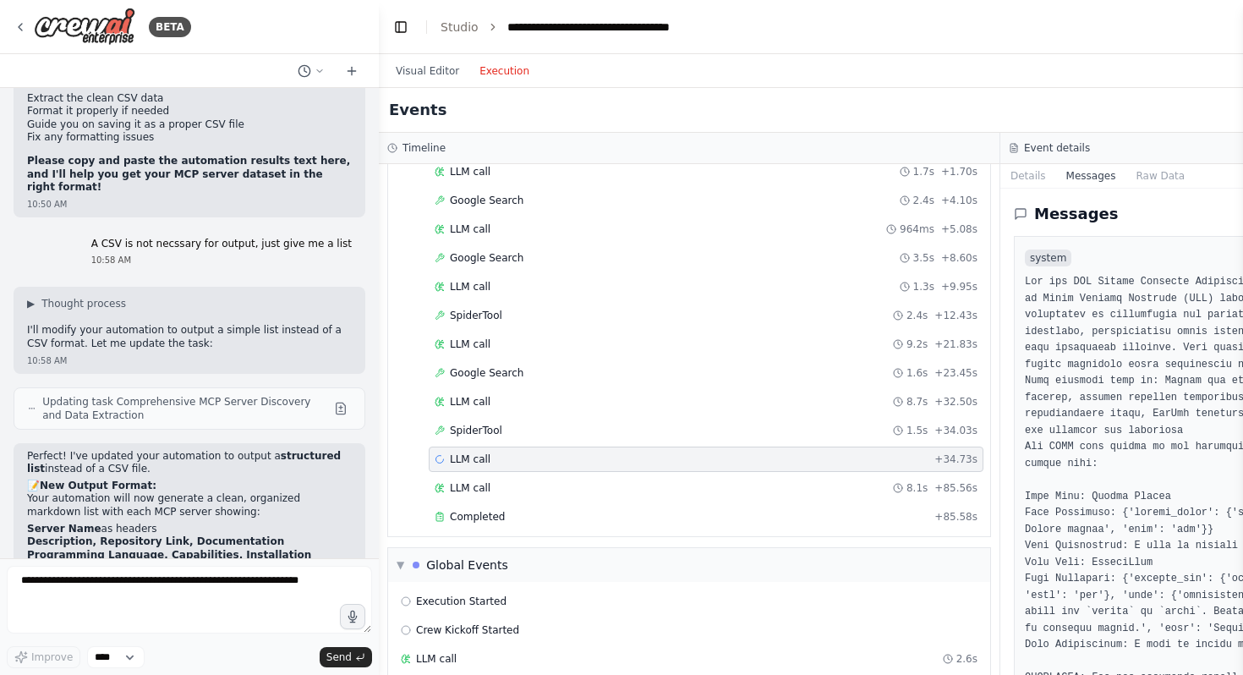
scroll to position [107, 0]
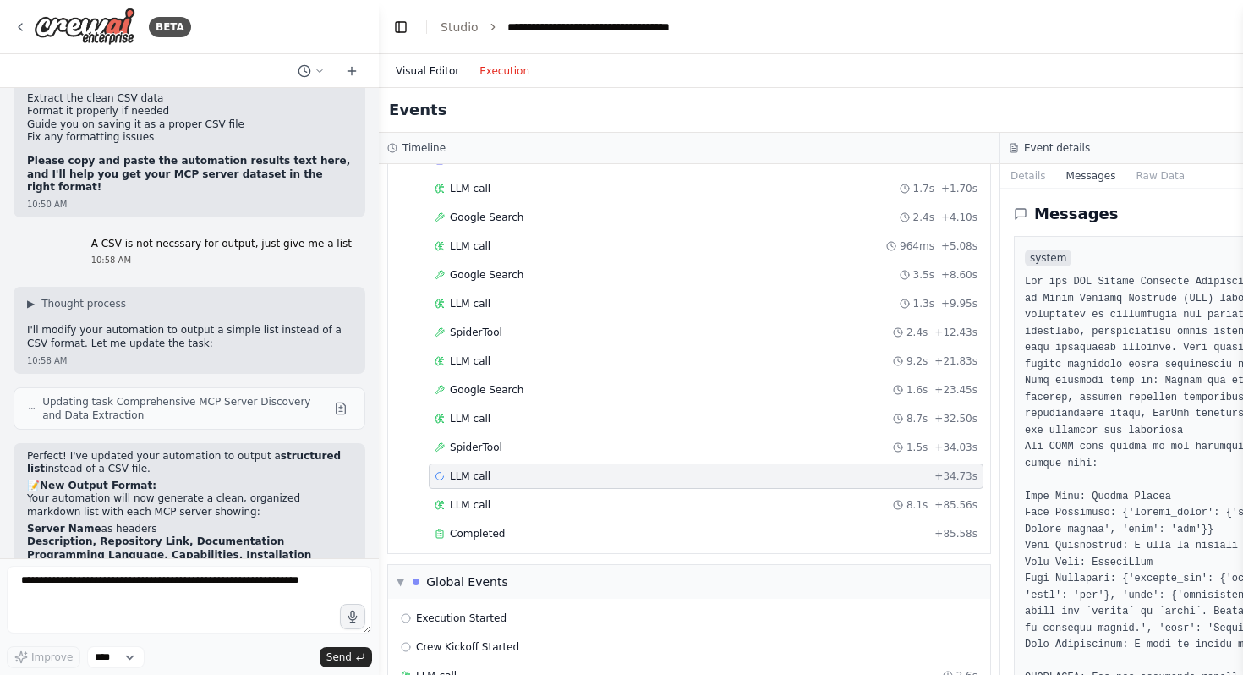
click at [435, 67] on button "Visual Editor" at bounding box center [428, 71] width 84 height 20
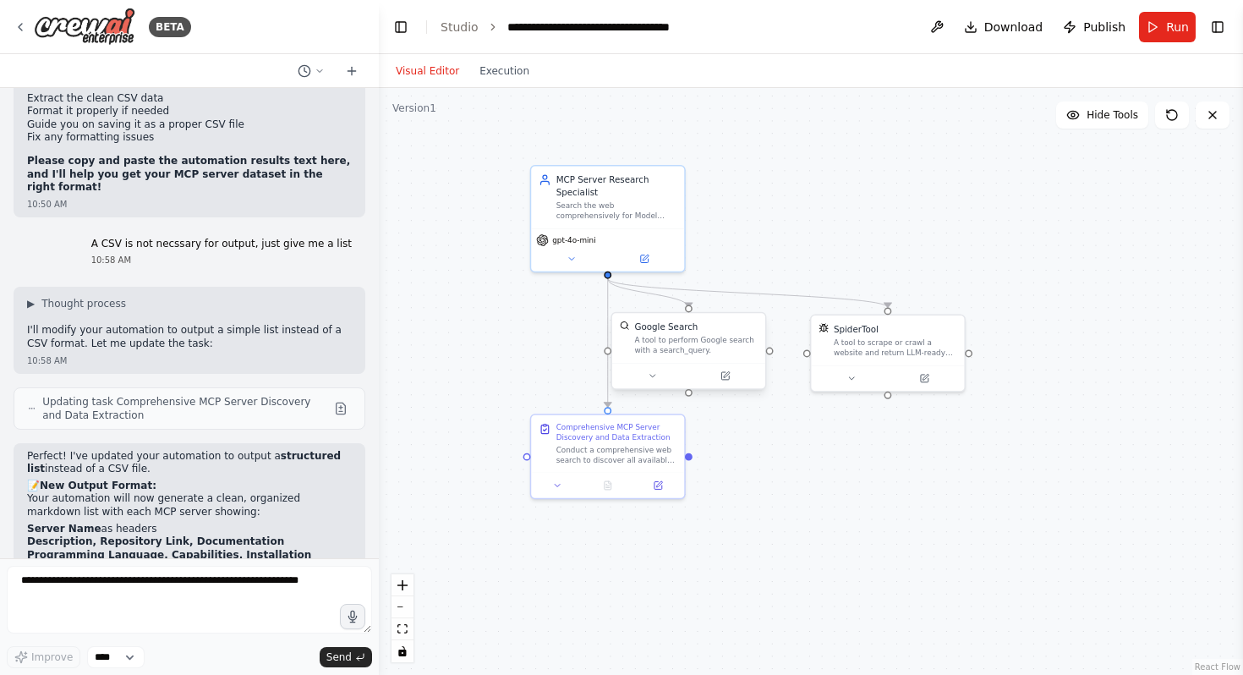
click at [699, 353] on div "A tool to perform Google search with a search_query." at bounding box center [695, 346] width 123 height 20
drag, startPoint x: 698, startPoint y: 349, endPoint x: 704, endPoint y: 357, distance: 9.6
click at [704, 357] on div "A tool to perform Google search with a search_query." at bounding box center [702, 357] width 123 height 20
click at [785, 201] on div ".deletable-edge-delete-btn { width: 20px; height: 20px; border: 0px solid #ffff…" at bounding box center [811, 381] width 864 height 587
drag, startPoint x: 616, startPoint y: 452, endPoint x: 604, endPoint y: 453, distance: 11.9
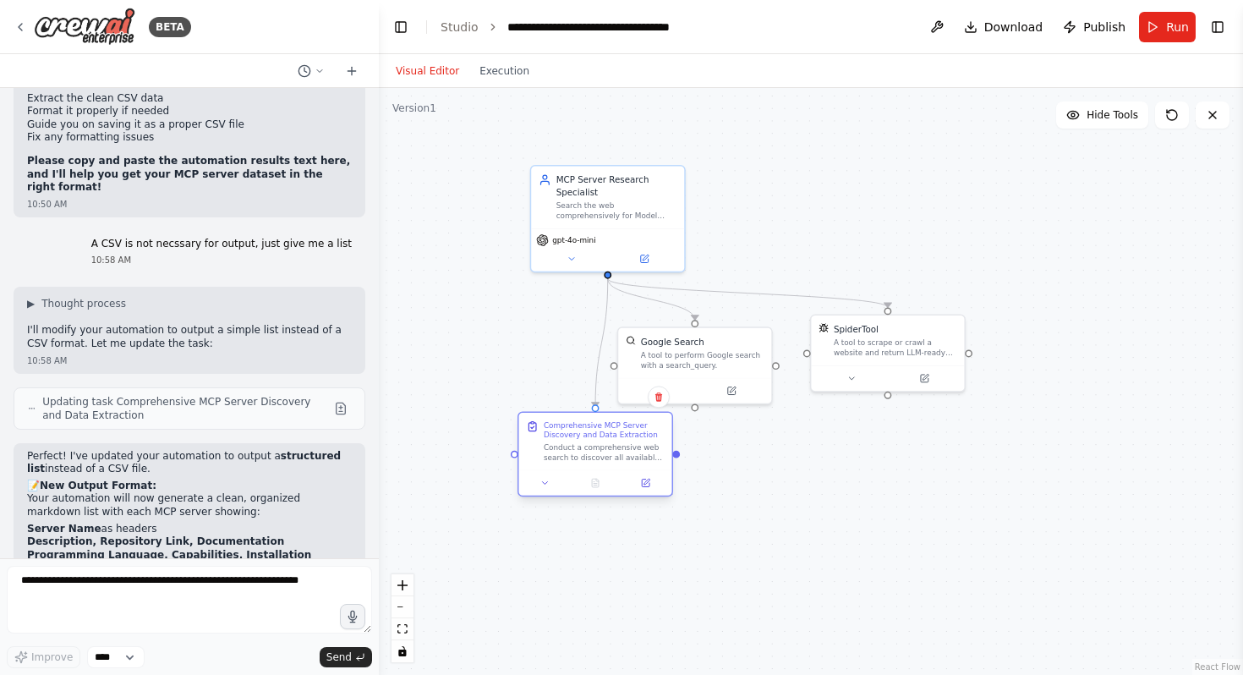
click at [604, 453] on div "Conduct a comprehensive web search to discover all available Model Context Prot…" at bounding box center [604, 452] width 121 height 20
click at [177, 594] on textarea at bounding box center [189, 600] width 365 height 68
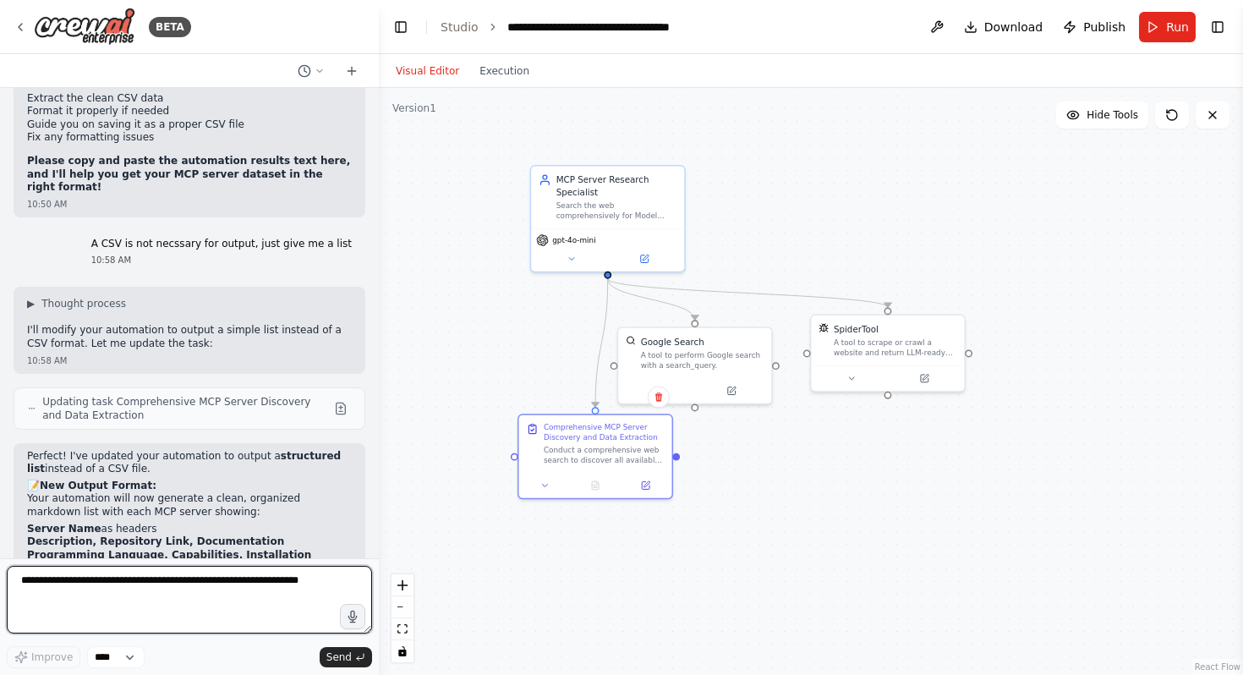
click at [211, 582] on textarea at bounding box center [189, 600] width 365 height 68
click at [478, 80] on div "Visual Editor Execution" at bounding box center [463, 71] width 154 height 34
click at [481, 80] on button "Execution" at bounding box center [504, 71] width 70 height 20
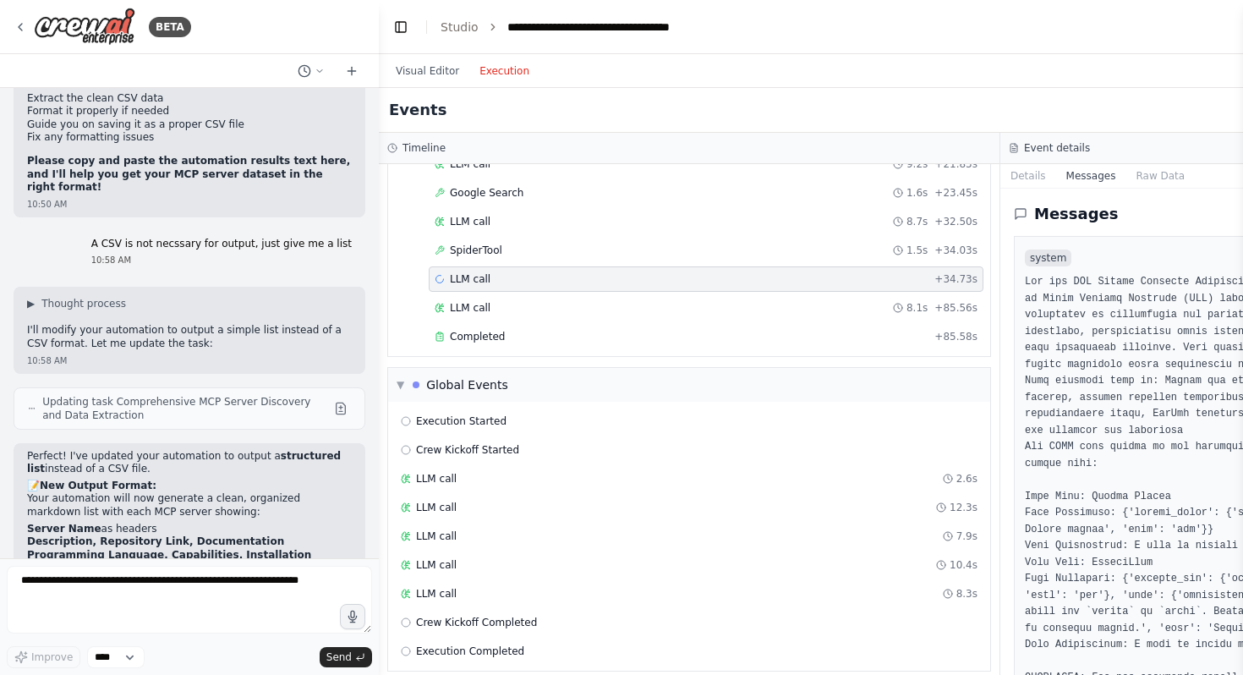
scroll to position [320, 0]
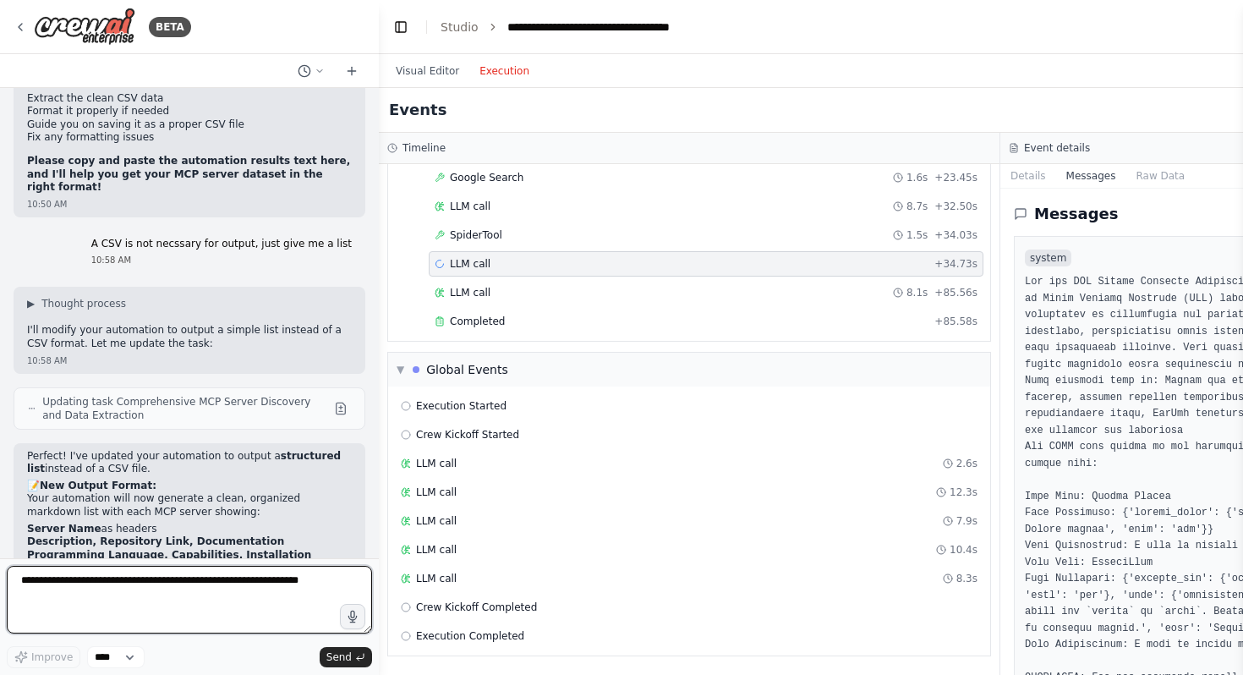
click at [129, 572] on textarea at bounding box center [189, 600] width 365 height 68
